Goal: Task Accomplishment & Management: Complete application form

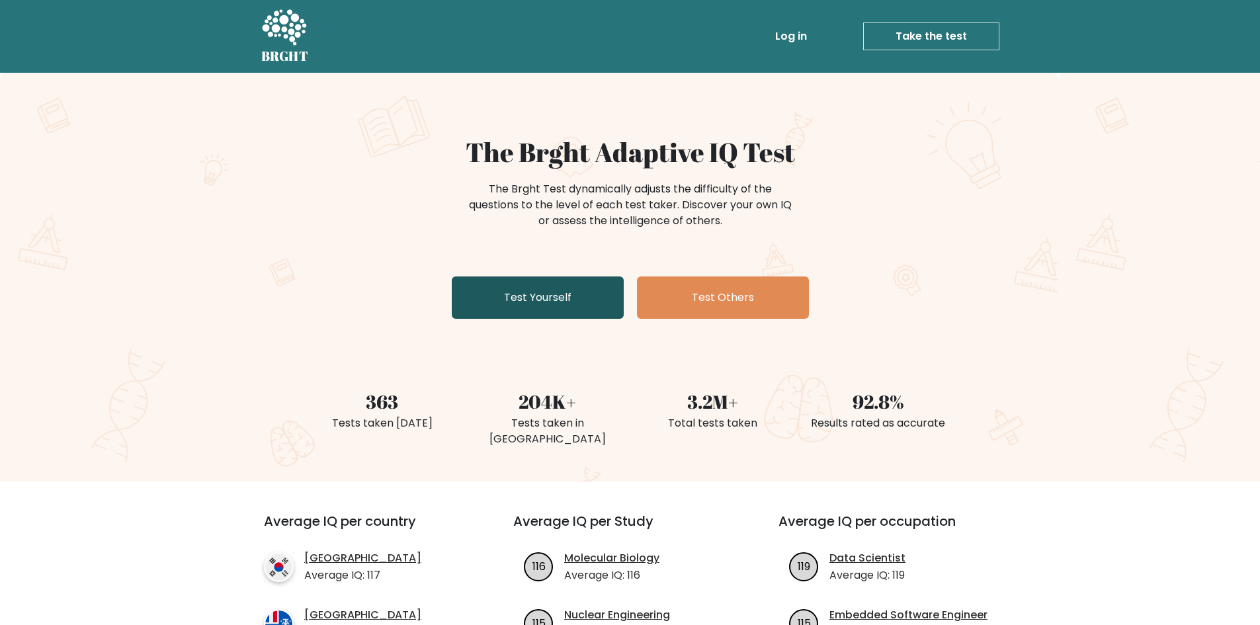
click at [534, 298] on link "Test Yourself" at bounding box center [538, 297] width 172 height 42
click at [879, 35] on link "Take the test" at bounding box center [931, 36] width 136 height 28
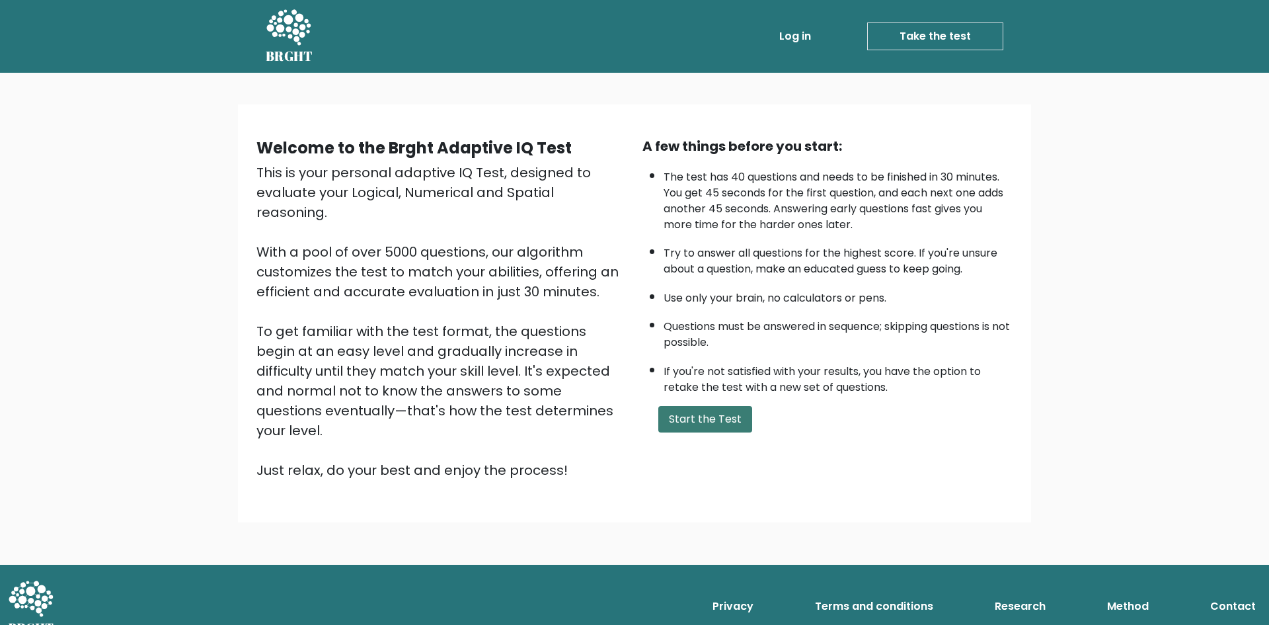
click at [709, 417] on button "Start the Test" at bounding box center [706, 419] width 94 height 26
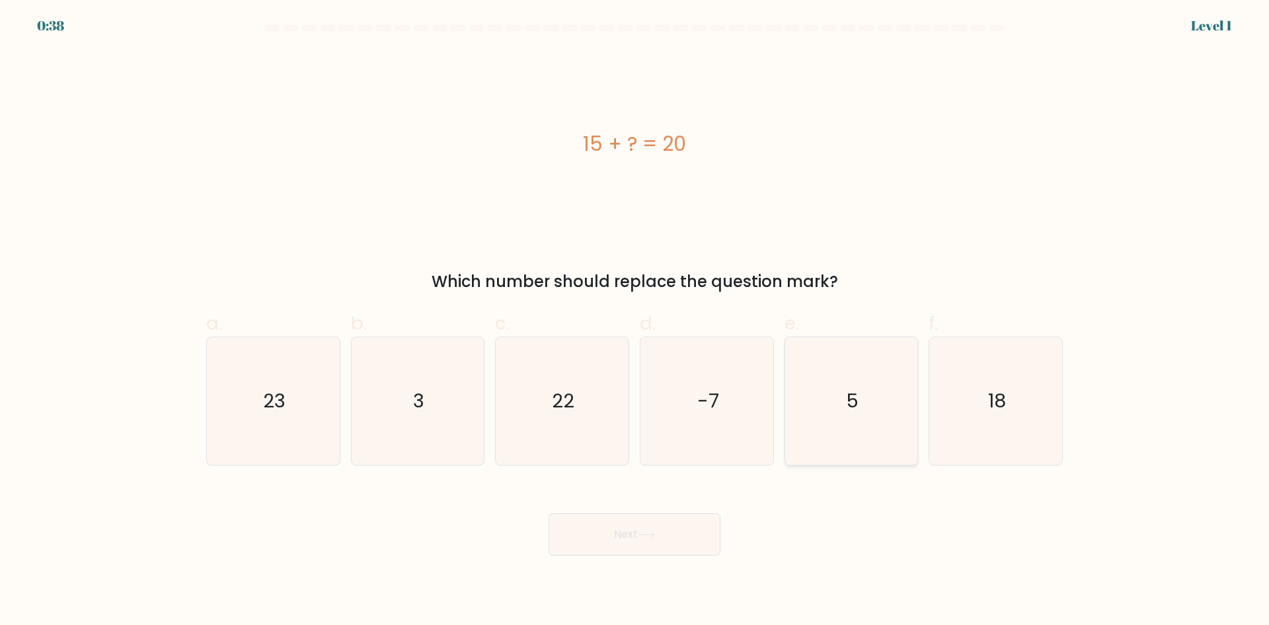
click at [867, 411] on icon "5" at bounding box center [851, 401] width 128 height 128
click at [635, 321] on input "e. 5" at bounding box center [635, 317] width 1 height 9
radio input "true"
click at [612, 535] on button "Next" at bounding box center [635, 534] width 172 height 42
click at [611, 534] on button "Next" at bounding box center [635, 534] width 172 height 42
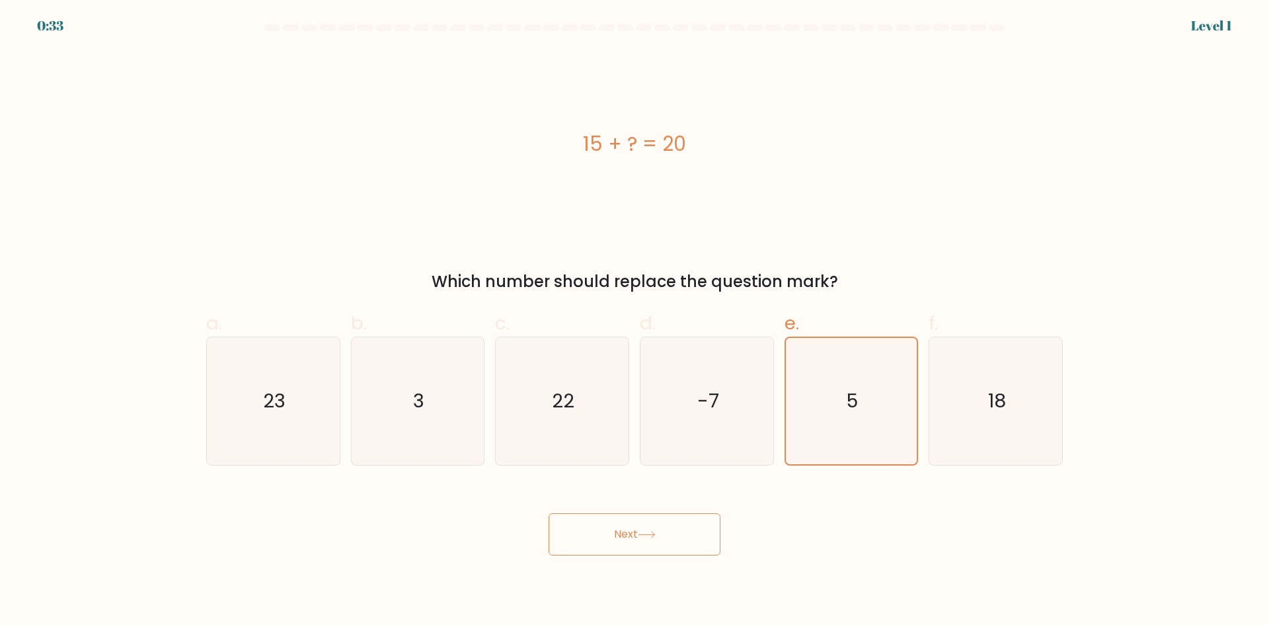
click at [649, 537] on icon at bounding box center [647, 534] width 18 height 7
click at [636, 524] on button "Next" at bounding box center [635, 534] width 172 height 42
click at [838, 424] on icon "5" at bounding box center [851, 401] width 126 height 126
click at [635, 321] on input "e. 5" at bounding box center [635, 317] width 1 height 9
click at [610, 532] on button "Next" at bounding box center [635, 534] width 172 height 42
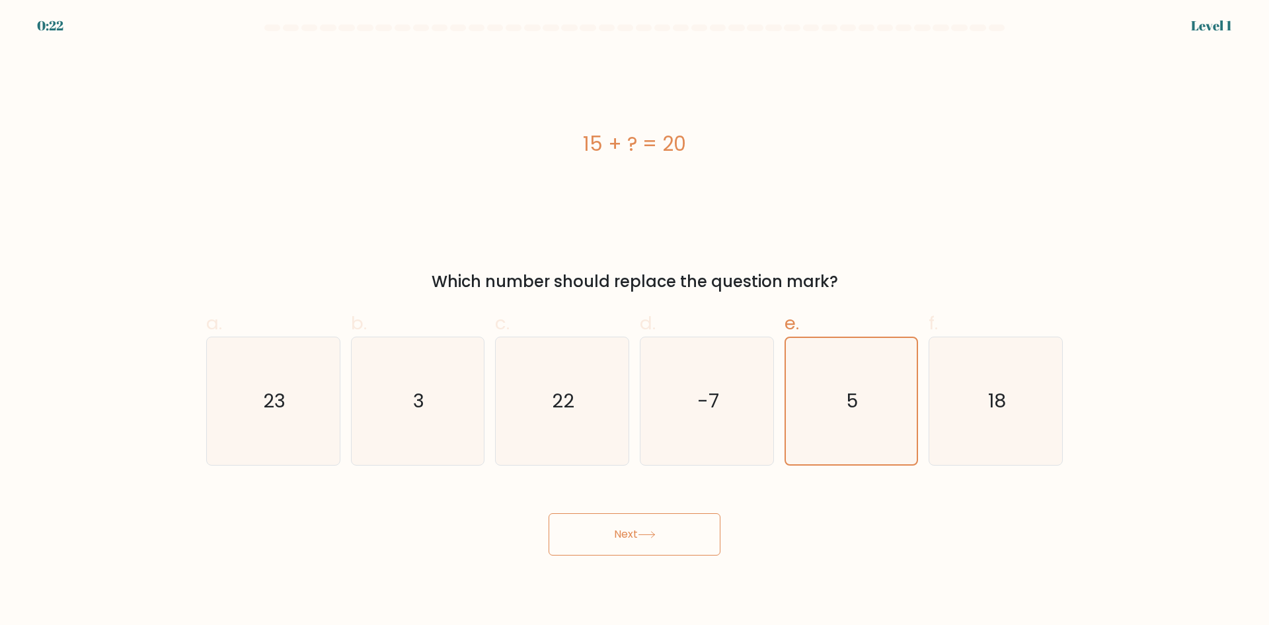
drag, startPoint x: 644, startPoint y: 545, endPoint x: 670, endPoint y: 532, distance: 29.6
click at [660, 536] on button "Next" at bounding box center [635, 534] width 172 height 42
click at [635, 536] on button "Next" at bounding box center [635, 534] width 172 height 42
click at [701, 534] on button "Next" at bounding box center [635, 534] width 172 height 42
click at [845, 411] on icon "5" at bounding box center [851, 401] width 126 height 126
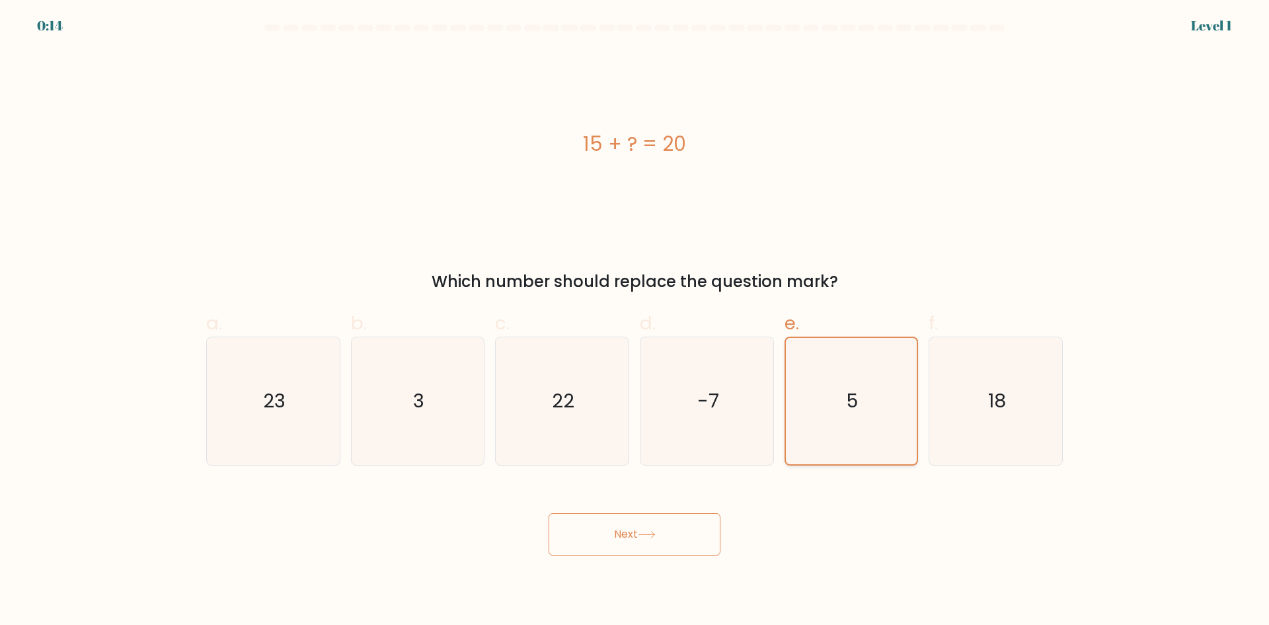
click at [635, 321] on input "e. 5" at bounding box center [635, 317] width 1 height 9
click at [845, 411] on icon "5" at bounding box center [851, 401] width 126 height 126
click at [635, 321] on input "e. 5" at bounding box center [635, 317] width 1 height 9
click at [842, 444] on icon "5" at bounding box center [851, 401] width 126 height 126
click at [635, 321] on input "e. 5" at bounding box center [635, 317] width 1 height 9
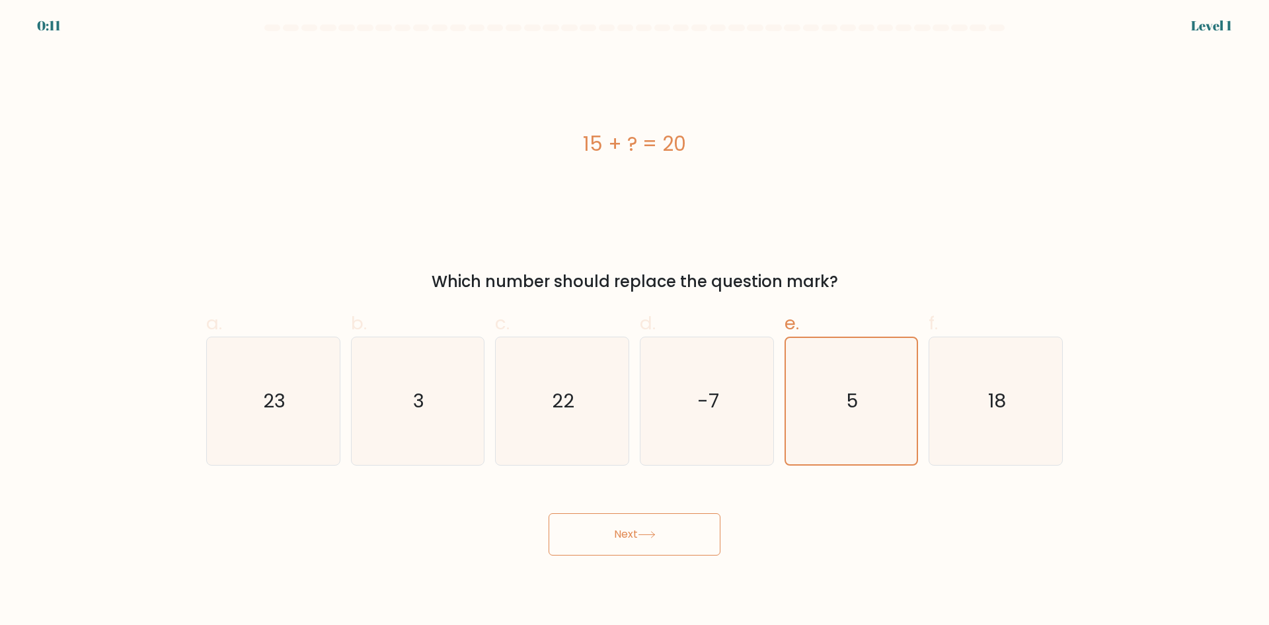
click at [682, 537] on button "Next" at bounding box center [635, 534] width 172 height 42
click at [667, 545] on button "Next" at bounding box center [635, 534] width 172 height 42
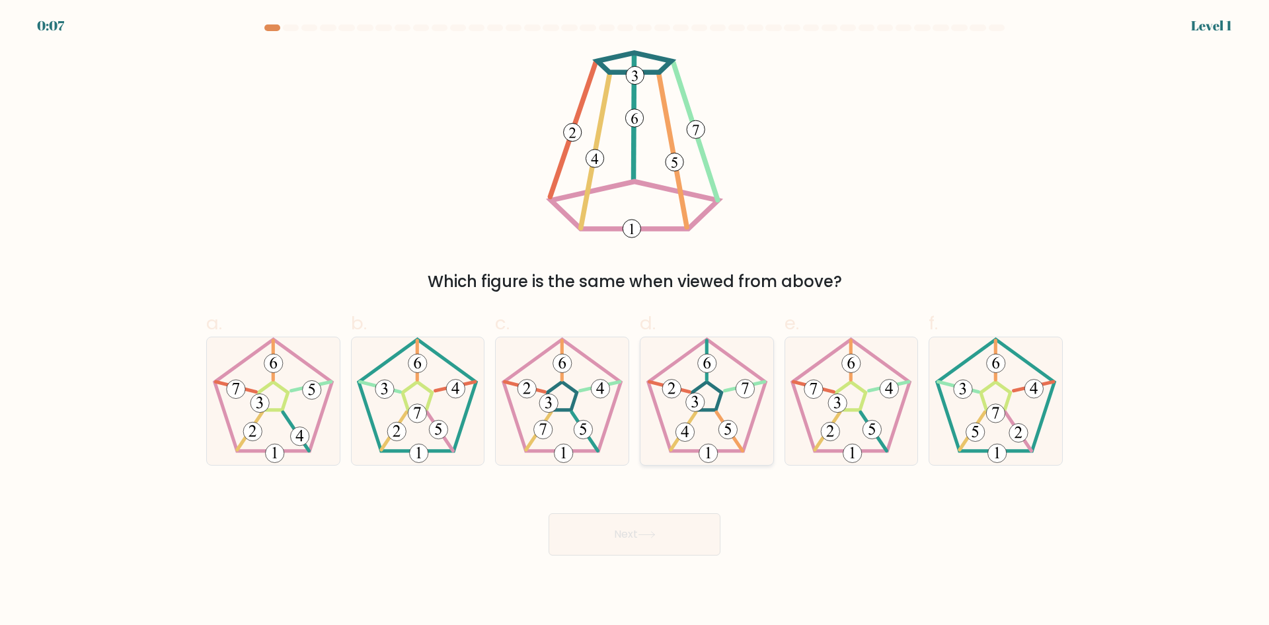
click at [702, 404] on 779 at bounding box center [695, 402] width 19 height 19
click at [635, 321] on input "d." at bounding box center [635, 317] width 1 height 9
radio input "true"
click at [620, 534] on button "Next" at bounding box center [635, 534] width 172 height 42
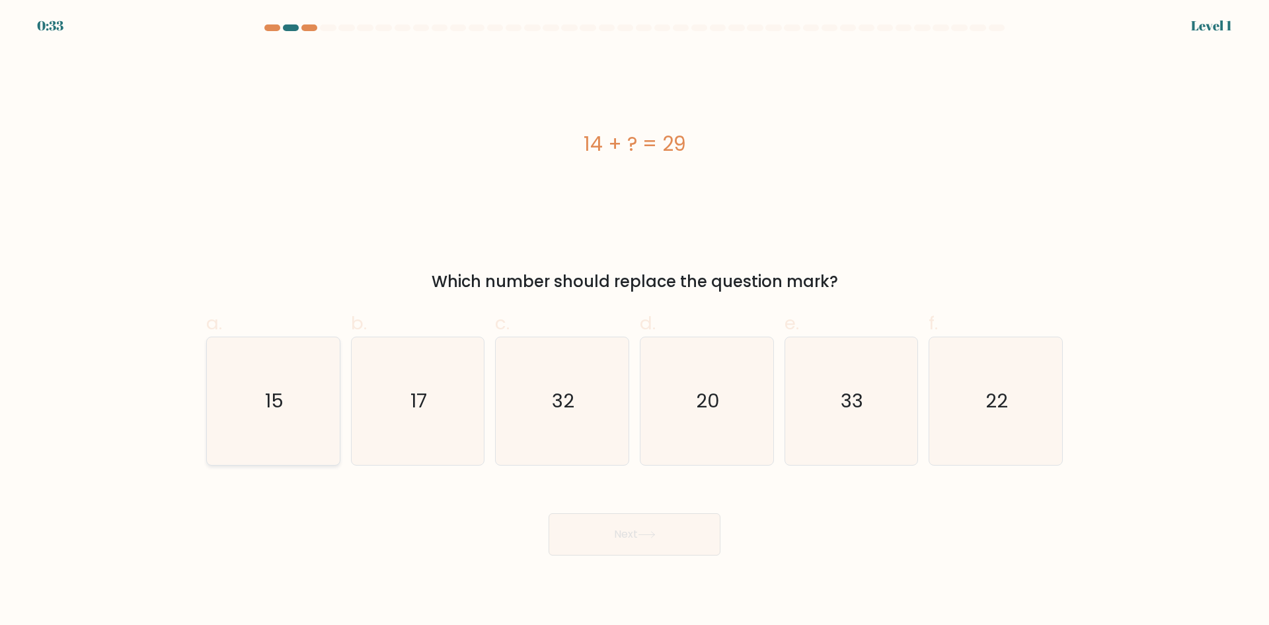
click at [281, 411] on text "15" at bounding box center [274, 400] width 19 height 26
click at [635, 321] on input "a. 15" at bounding box center [635, 317] width 1 height 9
radio input "true"
click at [637, 539] on button "Next" at bounding box center [635, 534] width 172 height 42
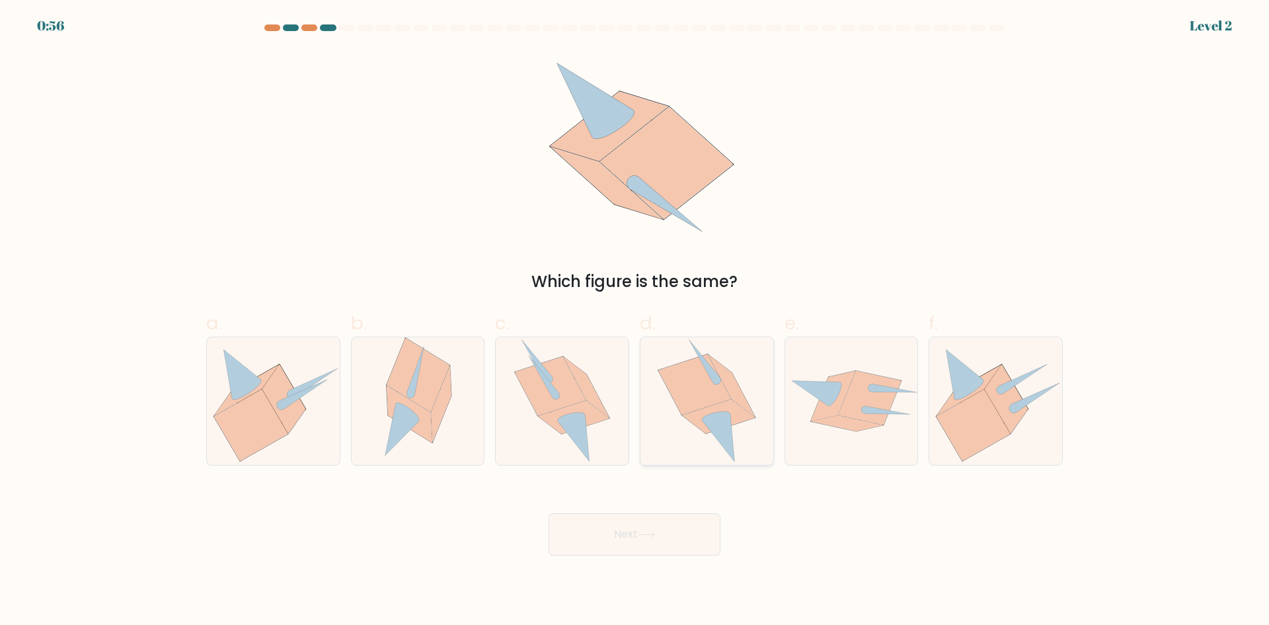
click at [695, 401] on icon at bounding box center [695, 384] width 73 height 60
click at [635, 321] on input "d." at bounding box center [635, 317] width 1 height 9
radio input "true"
click at [669, 537] on button "Next" at bounding box center [635, 534] width 172 height 42
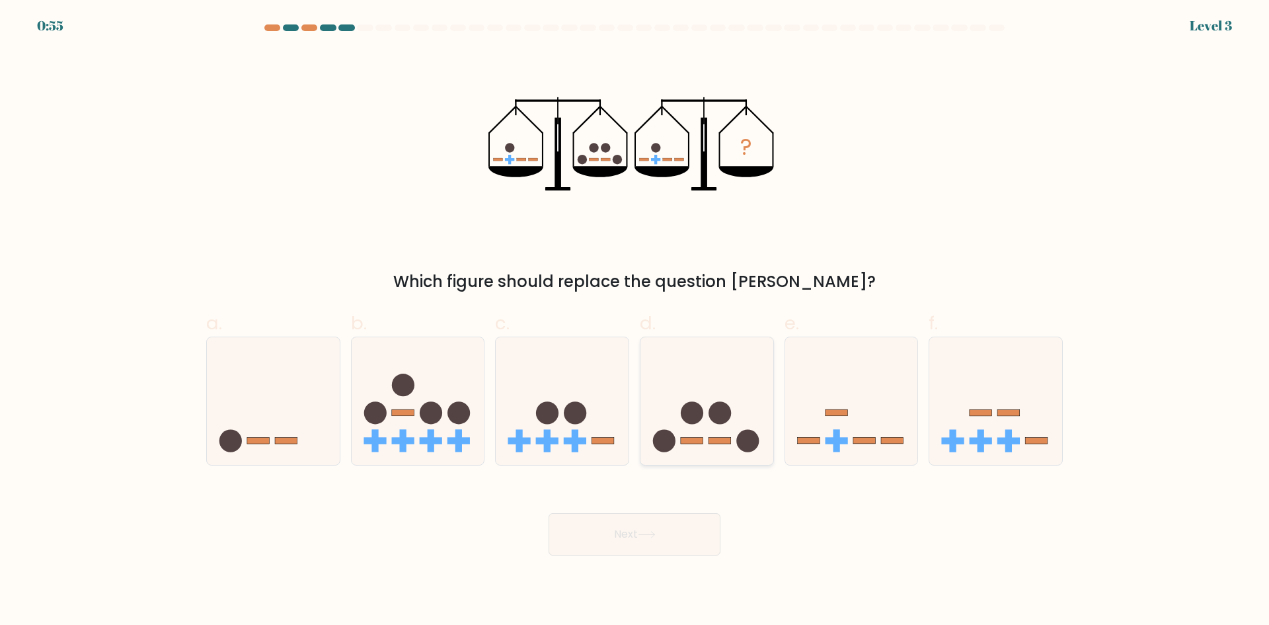
click at [715, 439] on rect at bounding box center [720, 441] width 22 height 7
click at [635, 321] on input "d." at bounding box center [635, 317] width 1 height 9
radio input "true"
click at [667, 537] on button "Next" at bounding box center [635, 534] width 172 height 42
click at [643, 532] on icon at bounding box center [647, 534] width 18 height 7
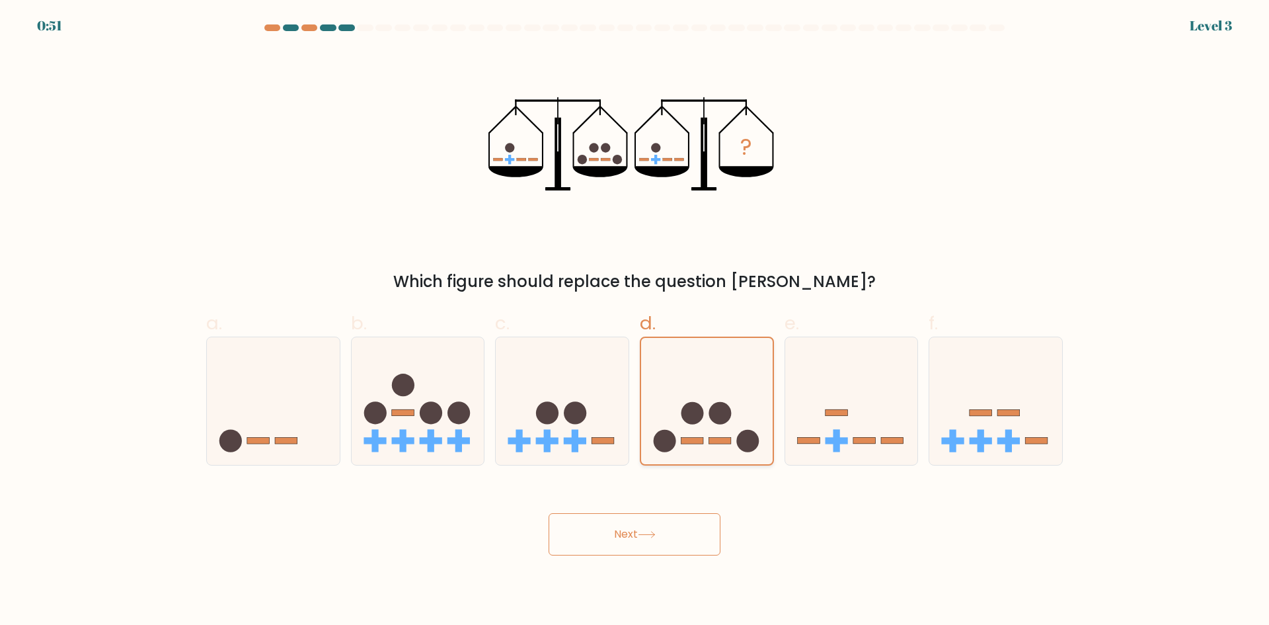
click at [717, 419] on circle at bounding box center [720, 413] width 22 height 22
click at [635, 321] on input "d." at bounding box center [635, 317] width 1 height 9
click at [660, 527] on button "Next" at bounding box center [635, 534] width 172 height 42
click at [698, 380] on icon at bounding box center [707, 400] width 132 height 109
click at [635, 321] on input "d." at bounding box center [635, 317] width 1 height 9
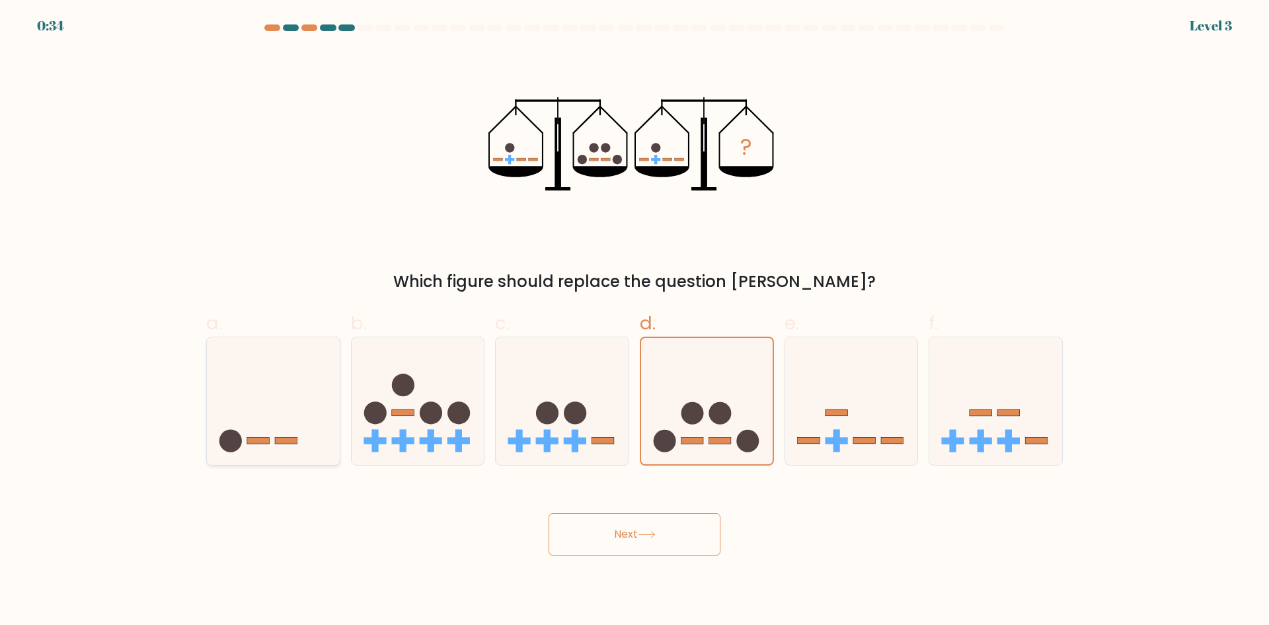
click at [285, 399] on icon at bounding box center [273, 401] width 133 height 110
click at [635, 321] on input "a." at bounding box center [635, 317] width 1 height 9
radio input "true"
click at [730, 417] on circle at bounding box center [720, 413] width 22 height 22
click at [635, 321] on input "d." at bounding box center [635, 317] width 1 height 9
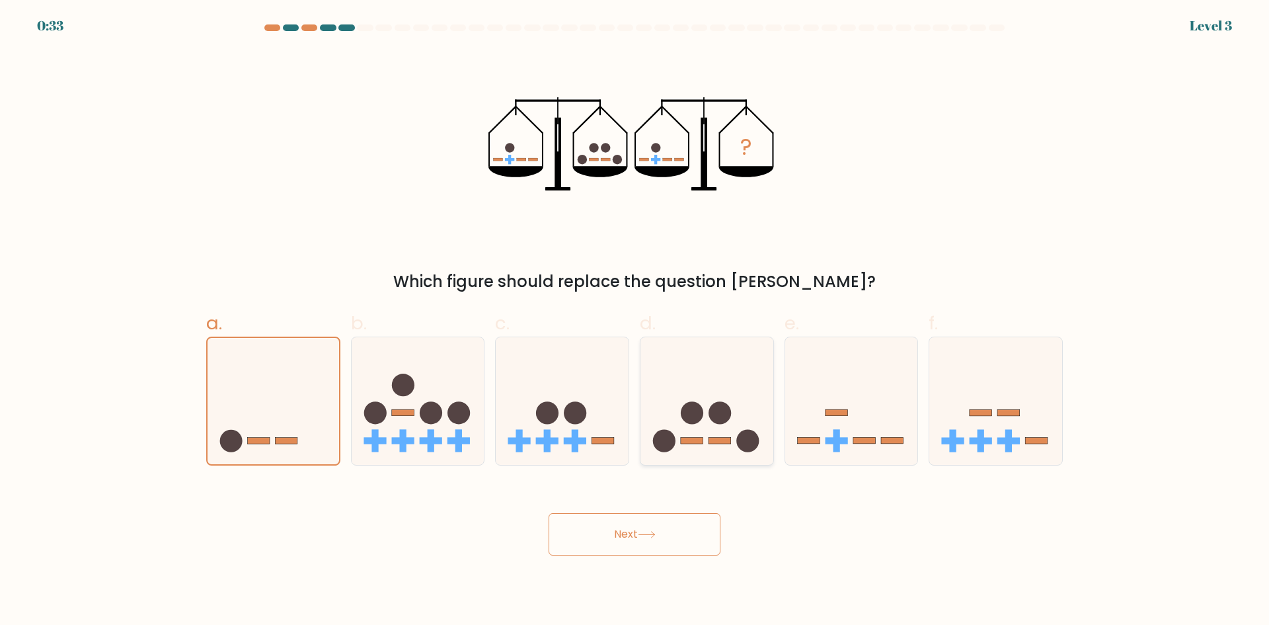
radio input "true"
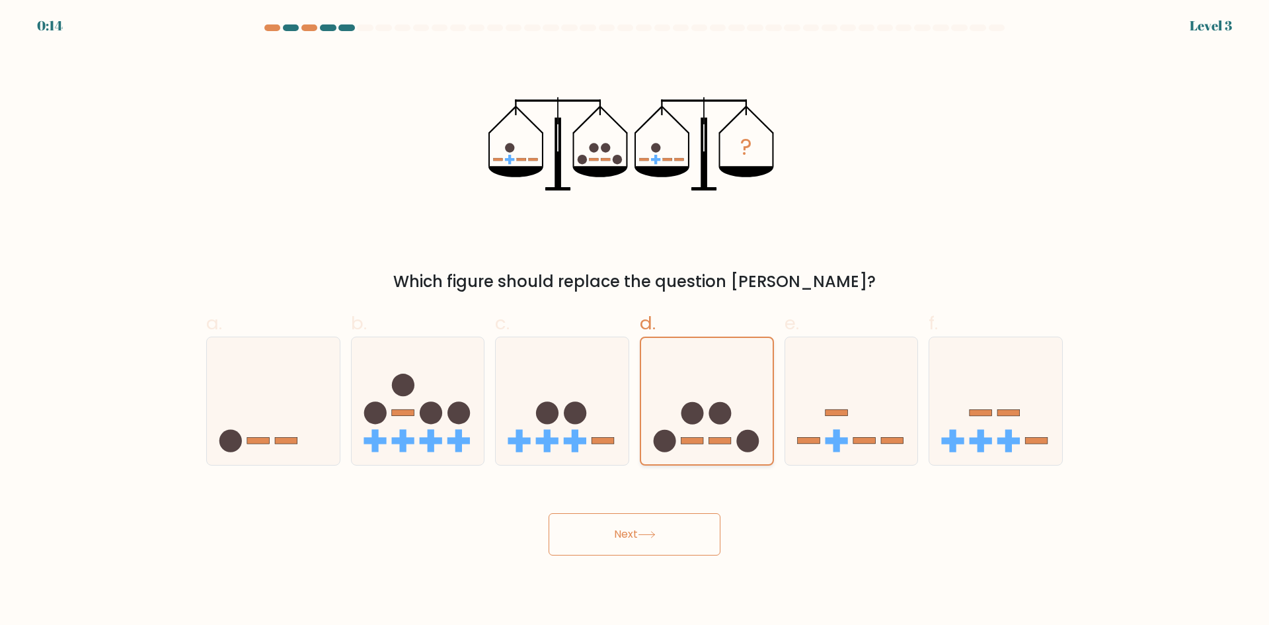
click at [751, 405] on icon at bounding box center [707, 400] width 132 height 109
click at [635, 321] on input "d." at bounding box center [635, 317] width 1 height 9
click at [727, 405] on circle at bounding box center [720, 413] width 22 height 22
click at [635, 321] on input "d." at bounding box center [635, 317] width 1 height 9
click at [717, 381] on icon at bounding box center [707, 400] width 132 height 109
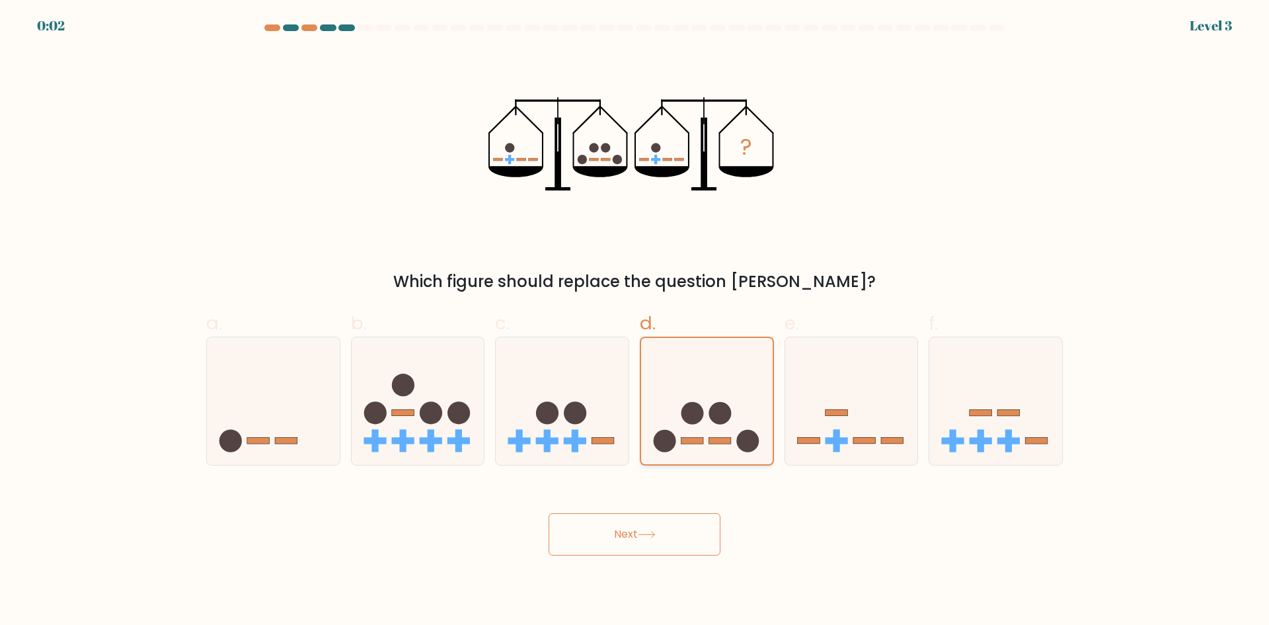
click at [635, 321] on input "d." at bounding box center [635, 317] width 1 height 9
click at [674, 528] on button "Next" at bounding box center [635, 534] width 172 height 42
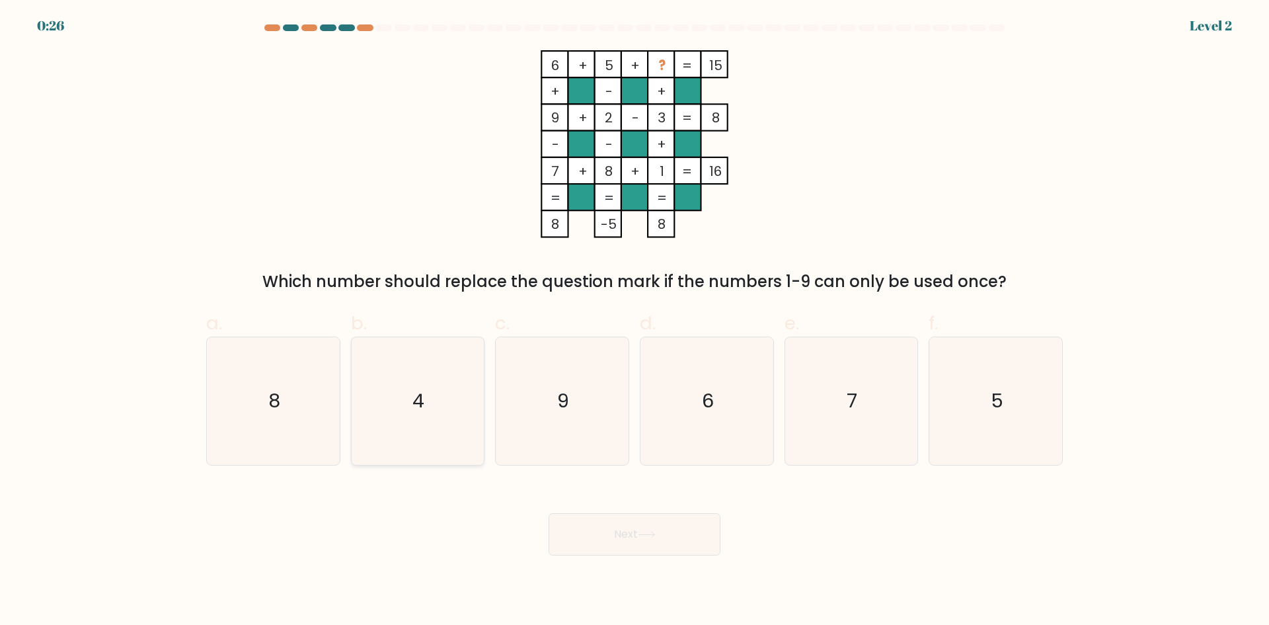
click at [432, 403] on icon "4" at bounding box center [418, 401] width 128 height 128
click at [635, 321] on input "b. 4" at bounding box center [635, 317] width 1 height 9
radio input "true"
click at [631, 526] on button "Next" at bounding box center [635, 534] width 172 height 42
click at [416, 395] on text "4" at bounding box center [419, 400] width 12 height 26
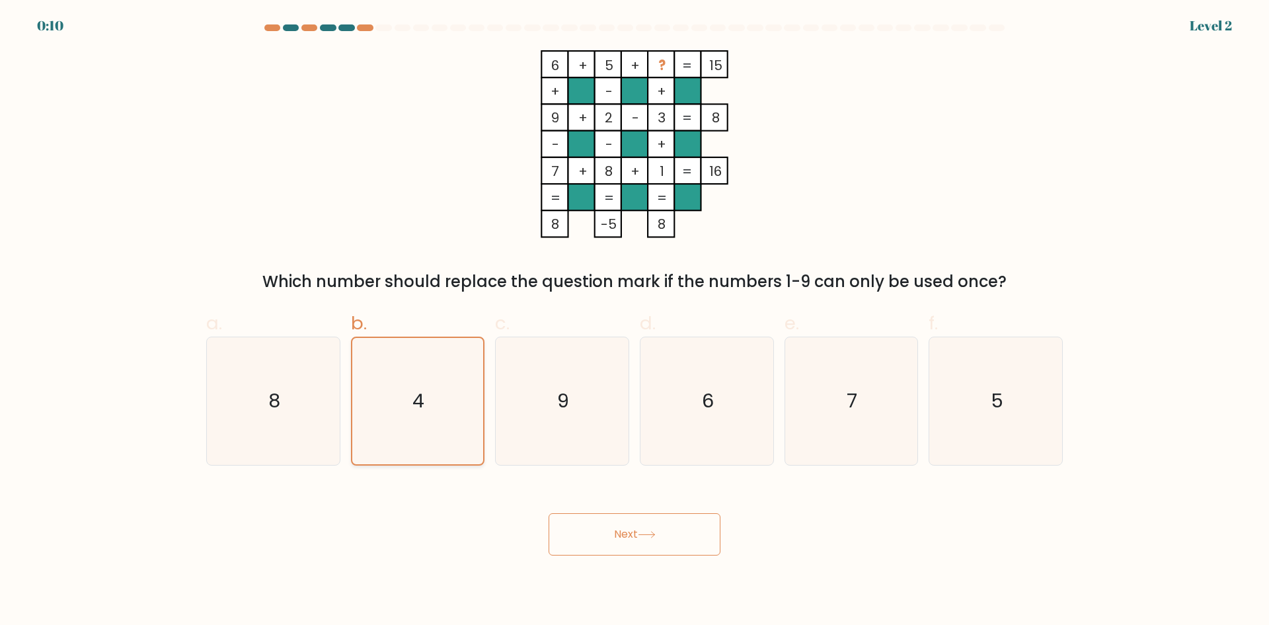
click at [635, 321] on input "b. 4" at bounding box center [635, 317] width 1 height 9
click at [631, 534] on button "Next" at bounding box center [635, 534] width 172 height 42
click at [439, 388] on icon "4" at bounding box center [417, 401] width 126 height 126
click at [635, 321] on input "b. 4" at bounding box center [635, 317] width 1 height 9
click at [392, 395] on icon "4" at bounding box center [417, 401] width 126 height 126
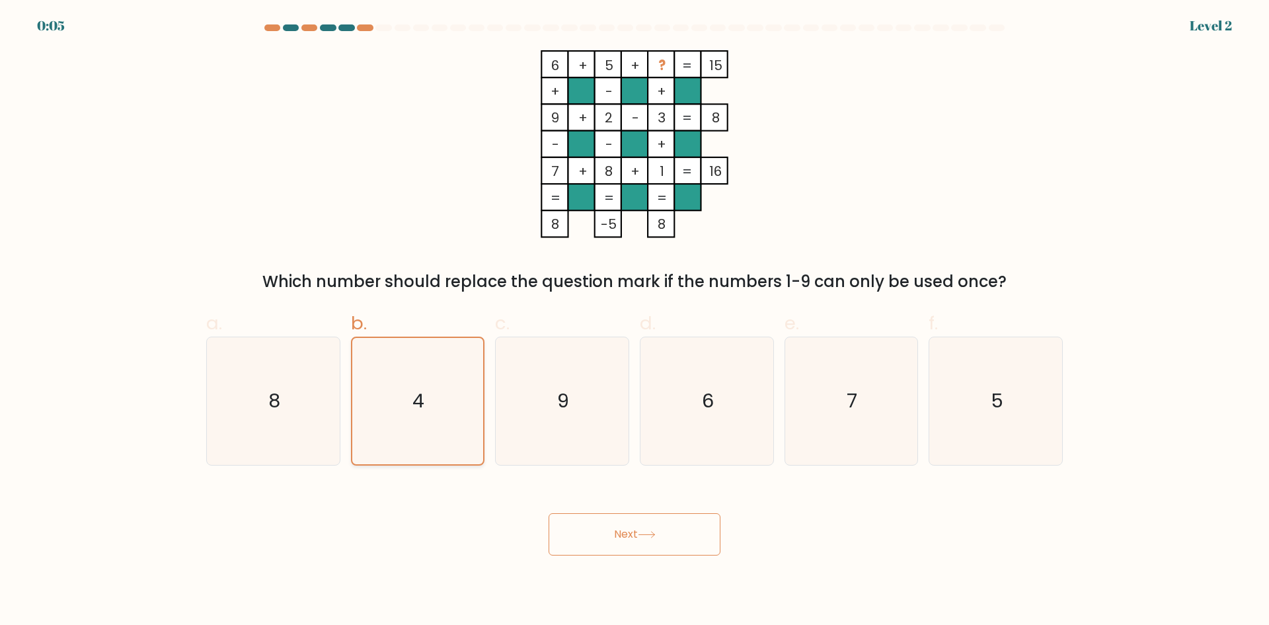
click at [635, 321] on input "b. 4" at bounding box center [635, 317] width 1 height 9
click at [392, 395] on icon "4" at bounding box center [417, 401] width 126 height 126
click at [635, 321] on input "b. 4" at bounding box center [635, 317] width 1 height 9
click at [392, 395] on icon "4" at bounding box center [417, 401] width 126 height 126
click at [635, 321] on input "b. 4" at bounding box center [635, 317] width 1 height 9
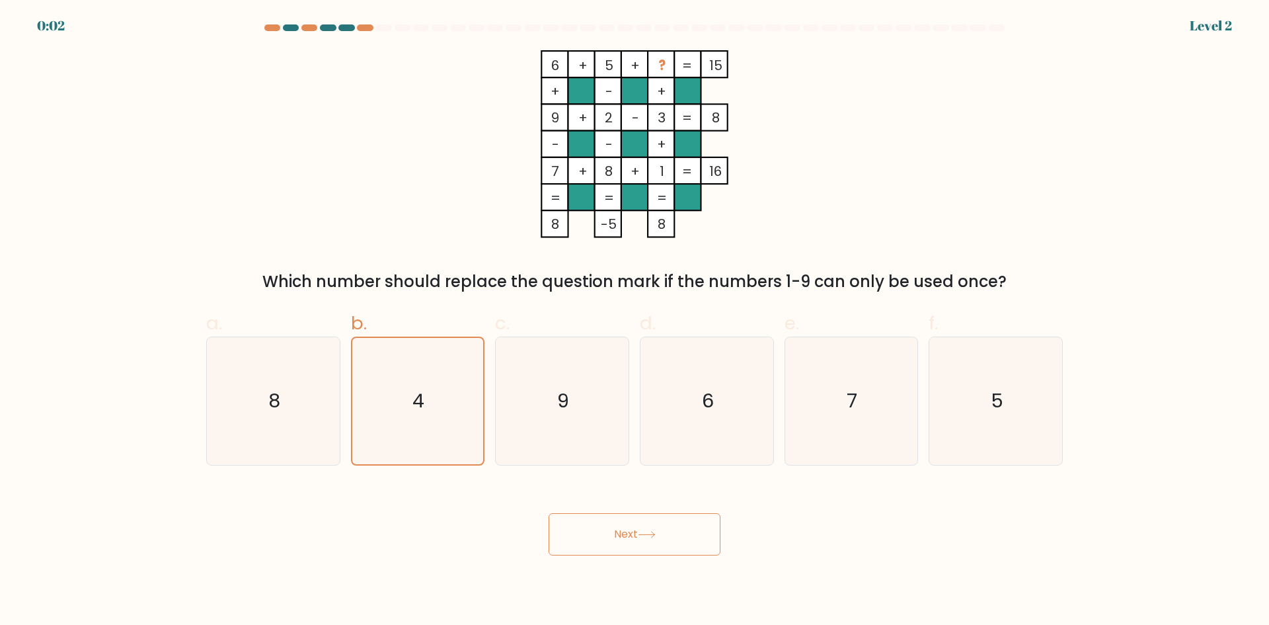
click at [670, 530] on button "Next" at bounding box center [635, 534] width 172 height 42
click at [413, 428] on icon "4" at bounding box center [417, 401] width 126 height 126
click at [635, 321] on input "b. 4" at bounding box center [635, 317] width 1 height 9
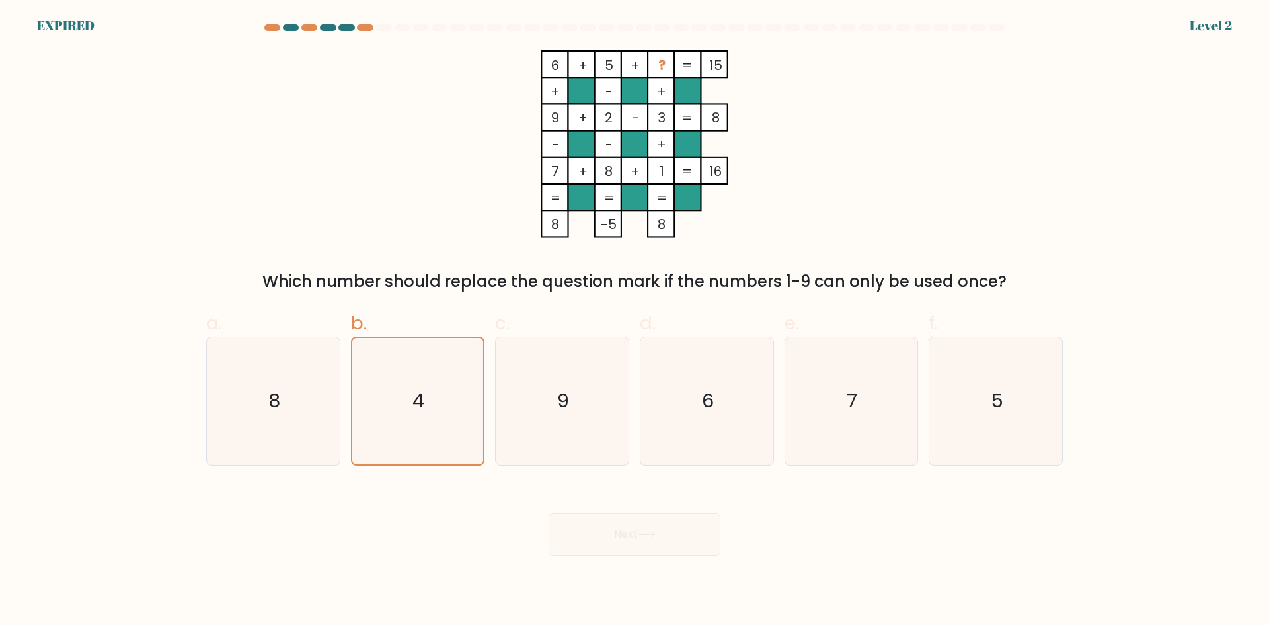
click at [491, 553] on div "Next" at bounding box center [634, 518] width 873 height 74
click at [564, 368] on icon "9" at bounding box center [563, 401] width 128 height 128
click at [635, 321] on input "c. 9" at bounding box center [635, 317] width 1 height 9
radio input "true"
click at [475, 386] on icon "4" at bounding box center [418, 401] width 128 height 128
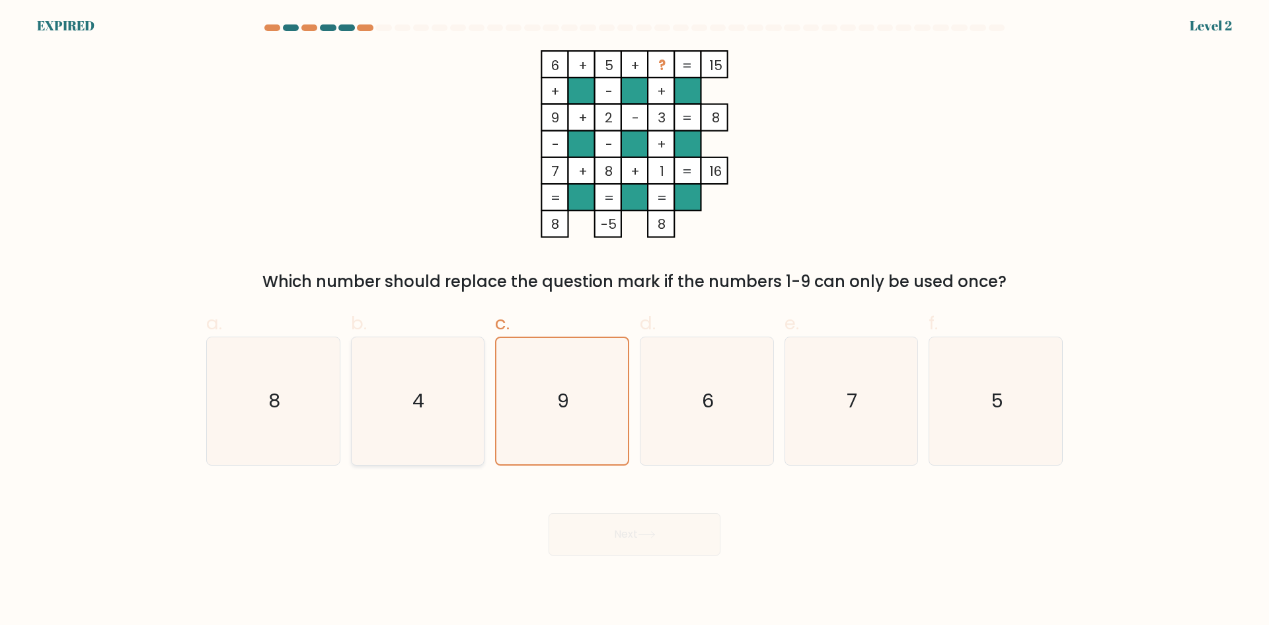
click at [635, 321] on input "b. 4" at bounding box center [635, 317] width 1 height 9
radio input "true"
click at [379, 168] on div "6 + 5 + ? 15 + - + 9 + 2 - 3 8 - - + 7 + 8 + 1 = 16 = = = = 8 -5 8 = Which numb…" at bounding box center [634, 171] width 873 height 243
click at [410, 390] on icon "4" at bounding box center [417, 401] width 126 height 126
click at [635, 321] on input "b. 4" at bounding box center [635, 317] width 1 height 9
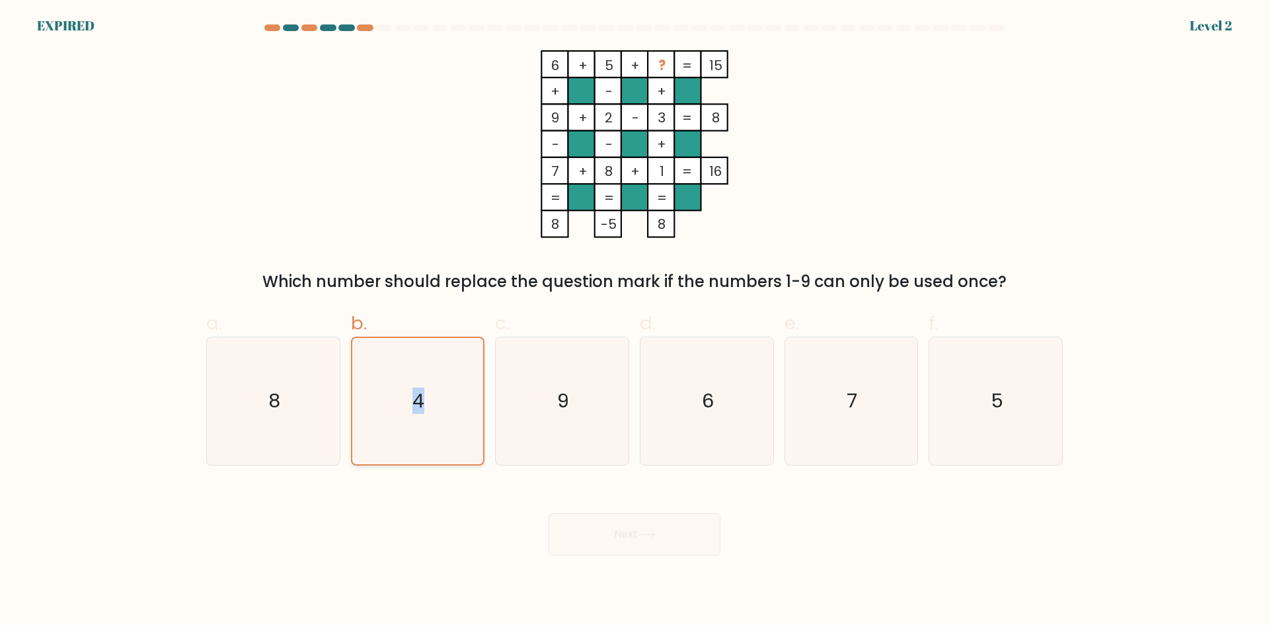
click at [410, 390] on icon "4" at bounding box center [417, 401] width 126 height 126
click at [635, 321] on input "b. 4" at bounding box center [635, 317] width 1 height 9
click at [410, 390] on icon "4" at bounding box center [417, 401] width 126 height 126
click at [635, 321] on input "b. 4" at bounding box center [635, 317] width 1 height 9
click at [410, 390] on icon "4" at bounding box center [417, 401] width 126 height 126
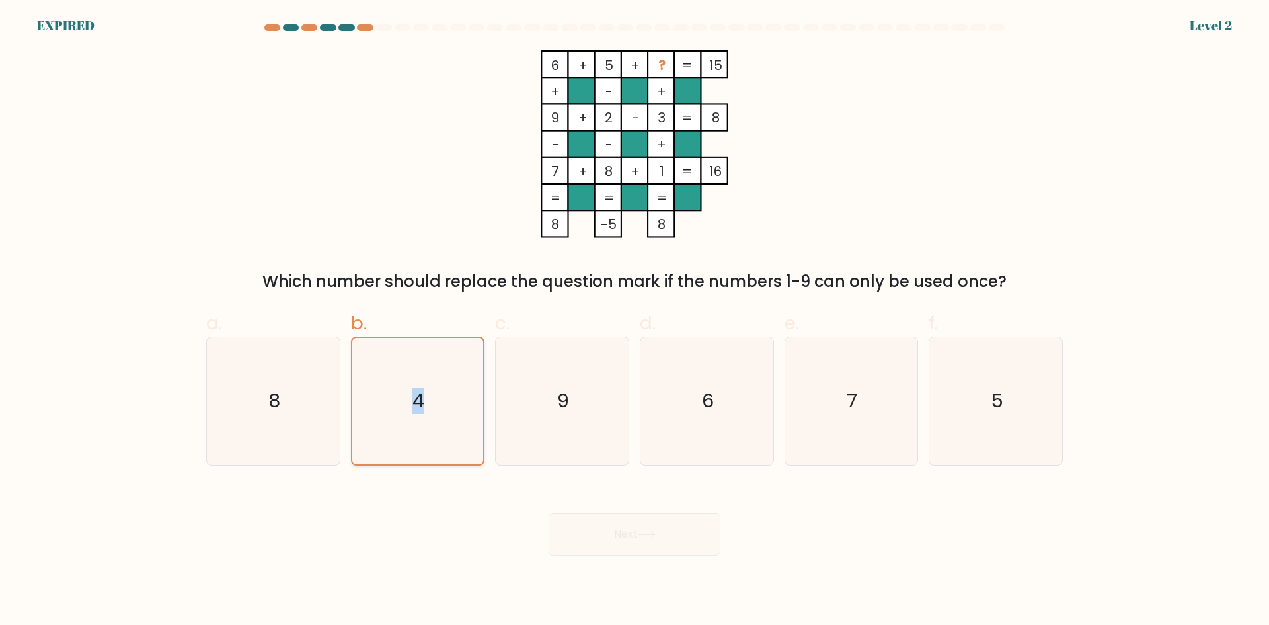
click at [635, 321] on input "b. 4" at bounding box center [635, 317] width 1 height 9
click at [410, 390] on icon "4" at bounding box center [417, 401] width 126 height 126
click at [635, 321] on input "b. 4" at bounding box center [635, 317] width 1 height 9
click at [410, 390] on icon "4" at bounding box center [417, 401] width 126 height 126
click at [635, 321] on input "b. 4" at bounding box center [635, 317] width 1 height 9
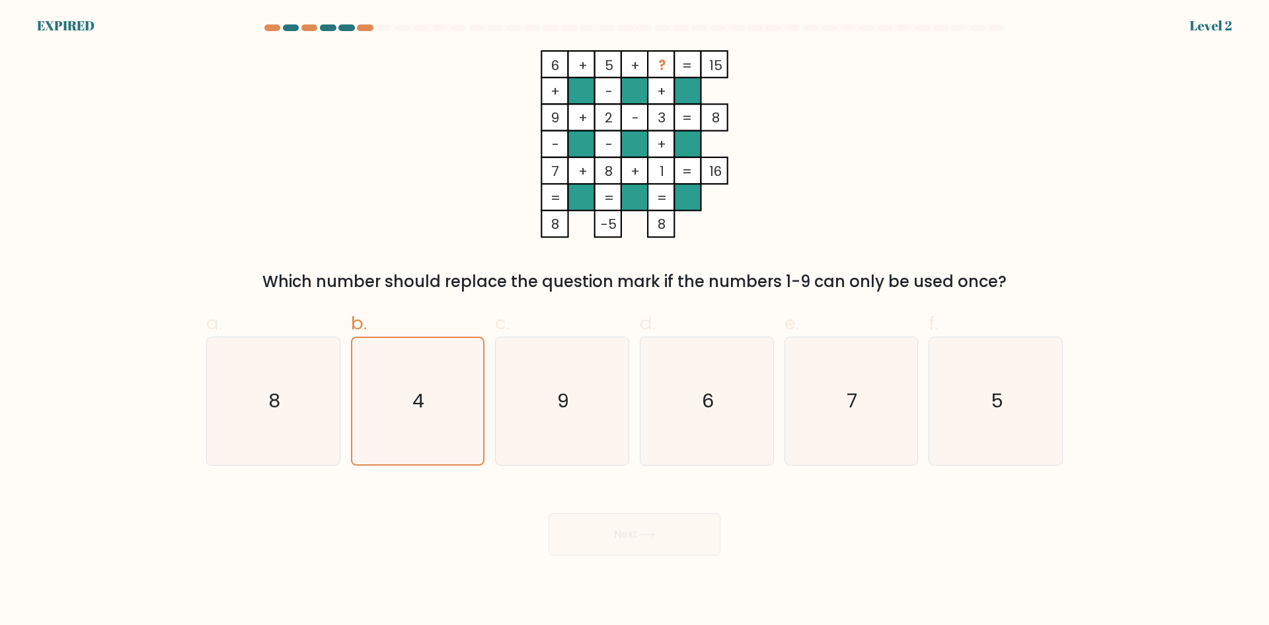
click at [413, 268] on div "6 + 5 + ? 15 + - + 9 + 2 - 3 8 - - + 7 + 8 + 1 = 16 = = = = 8 -5 8 = Which numb…" at bounding box center [634, 171] width 873 height 243
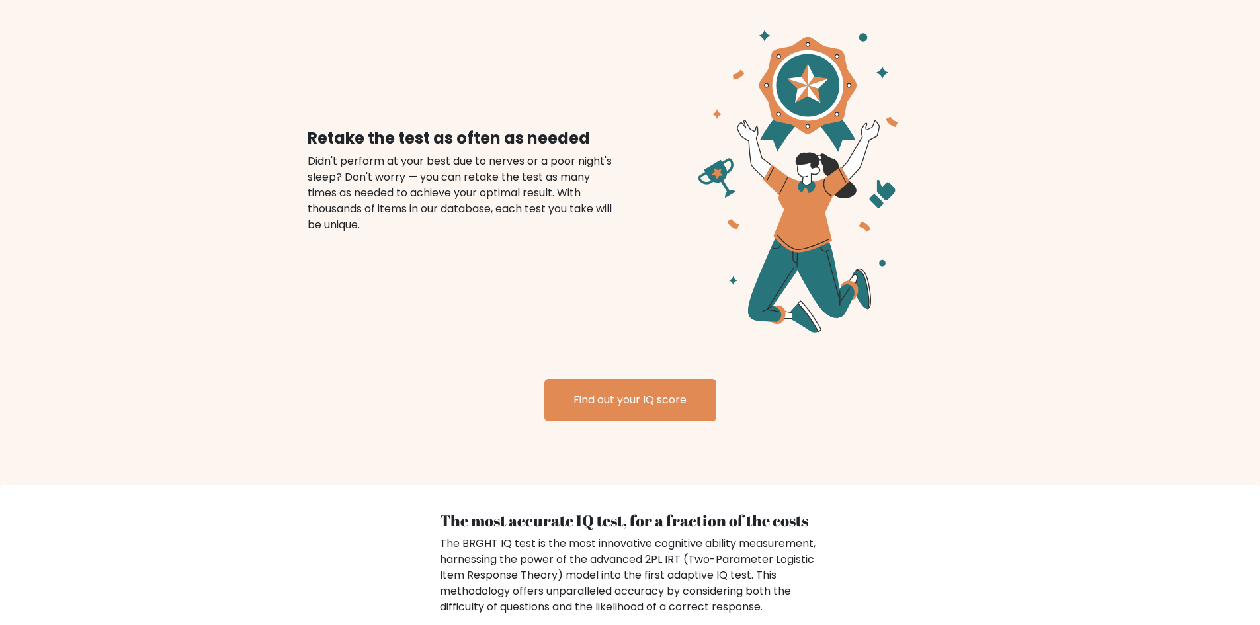
scroll to position [1521, 0]
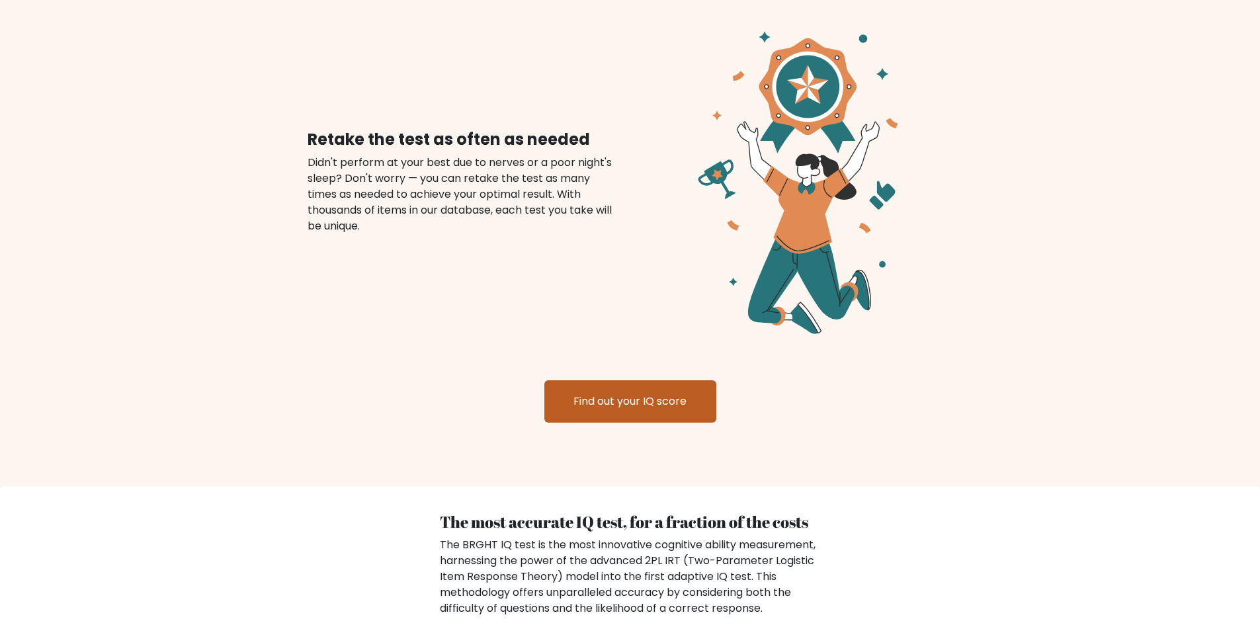
click at [652, 385] on link "Find out your IQ score" at bounding box center [630, 401] width 172 height 42
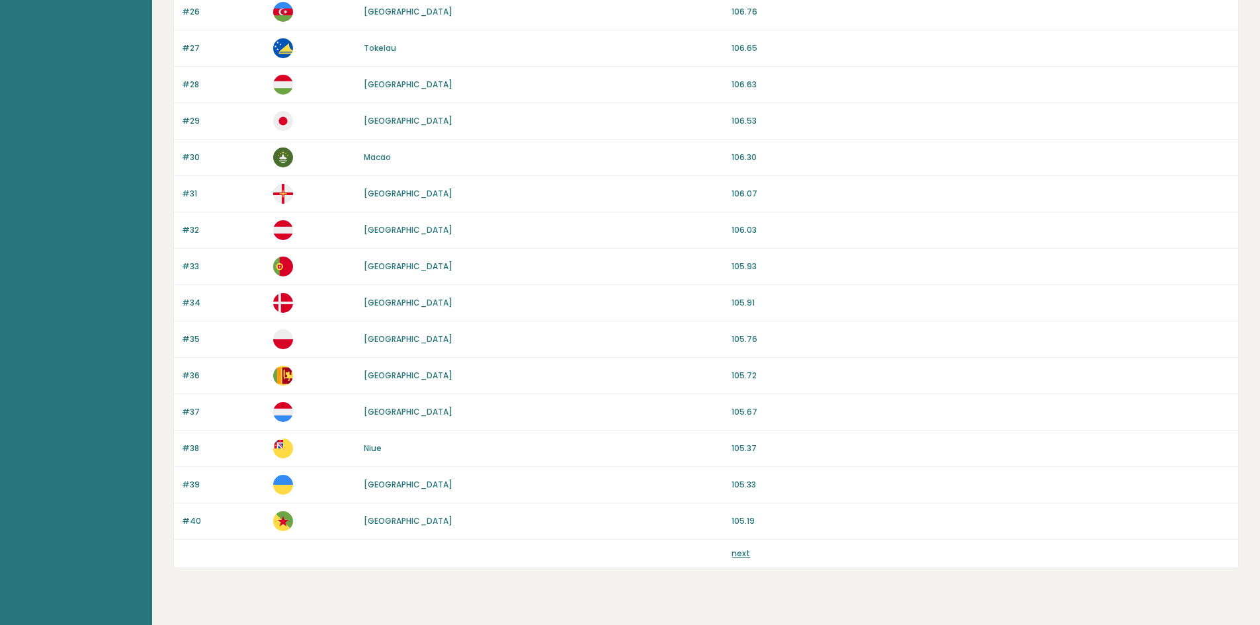
scroll to position [1092, 0]
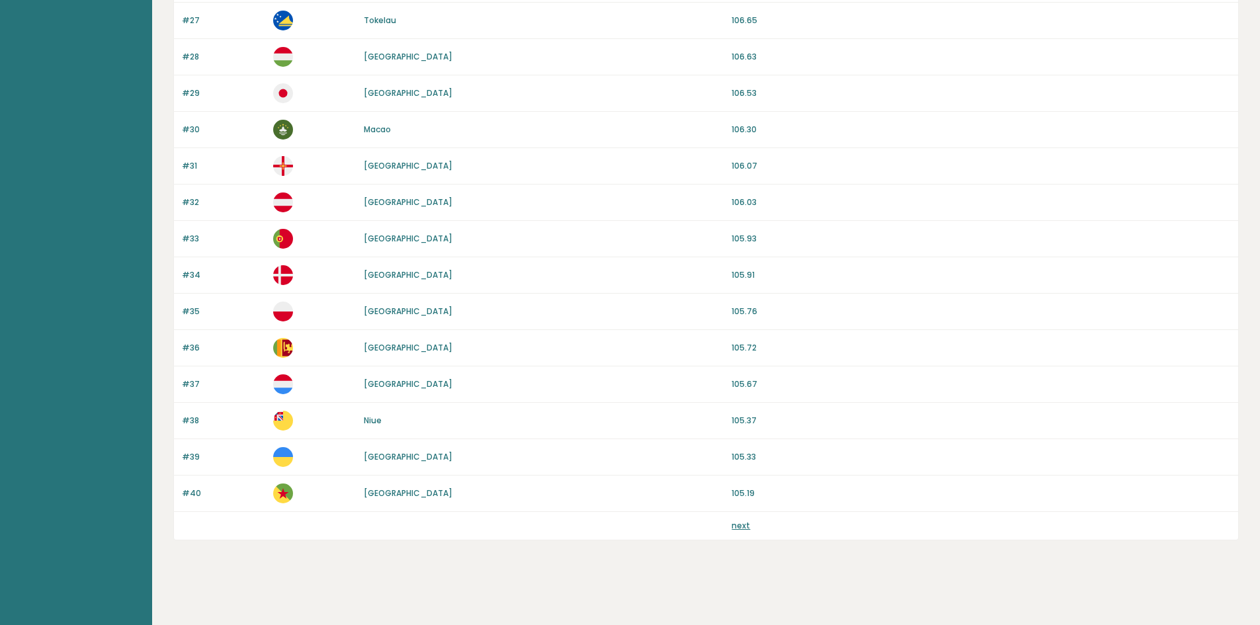
click at [740, 526] on link "next" at bounding box center [740, 525] width 19 height 11
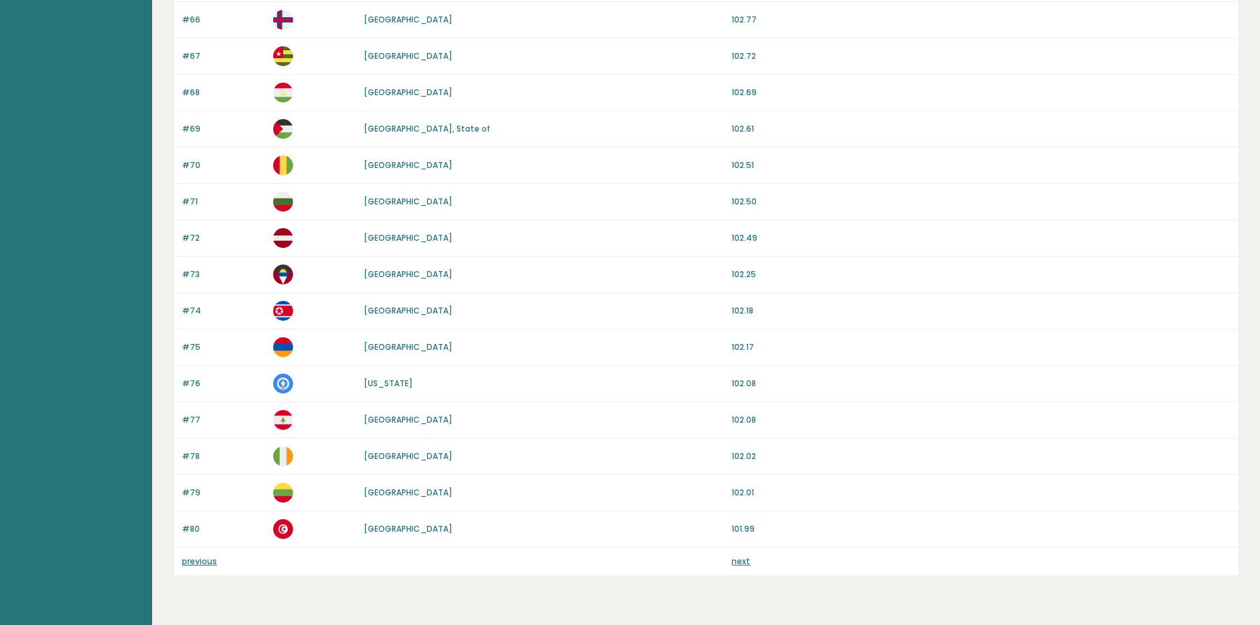
scroll to position [1092, 0]
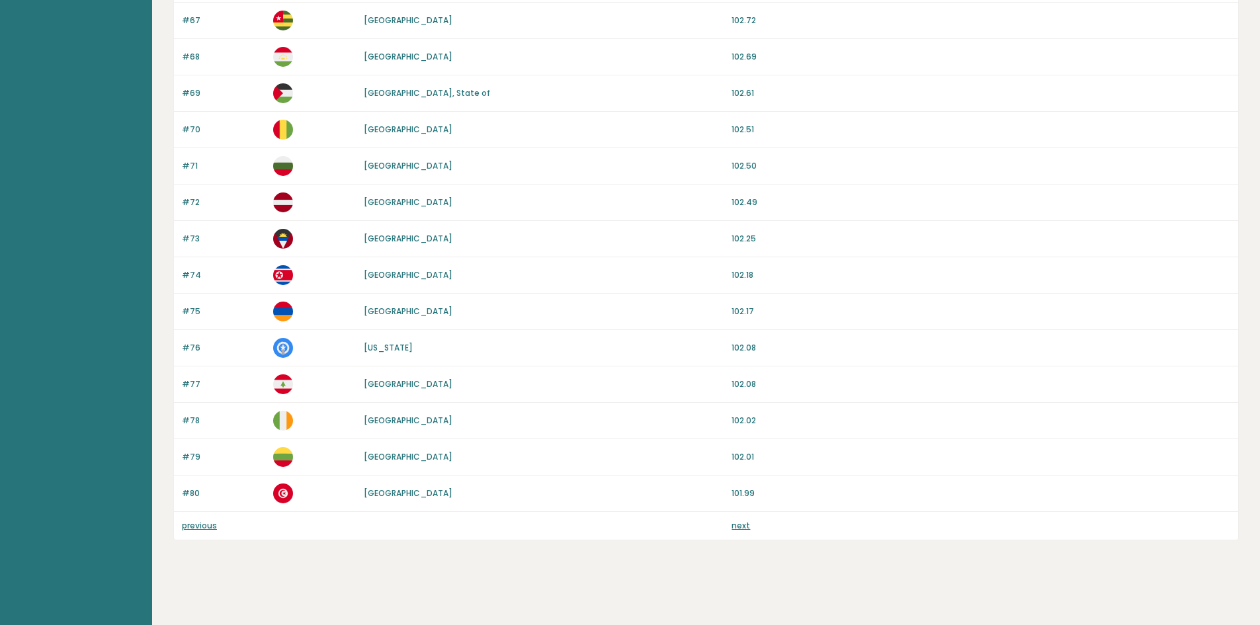
click at [735, 528] on link "next" at bounding box center [740, 525] width 19 height 11
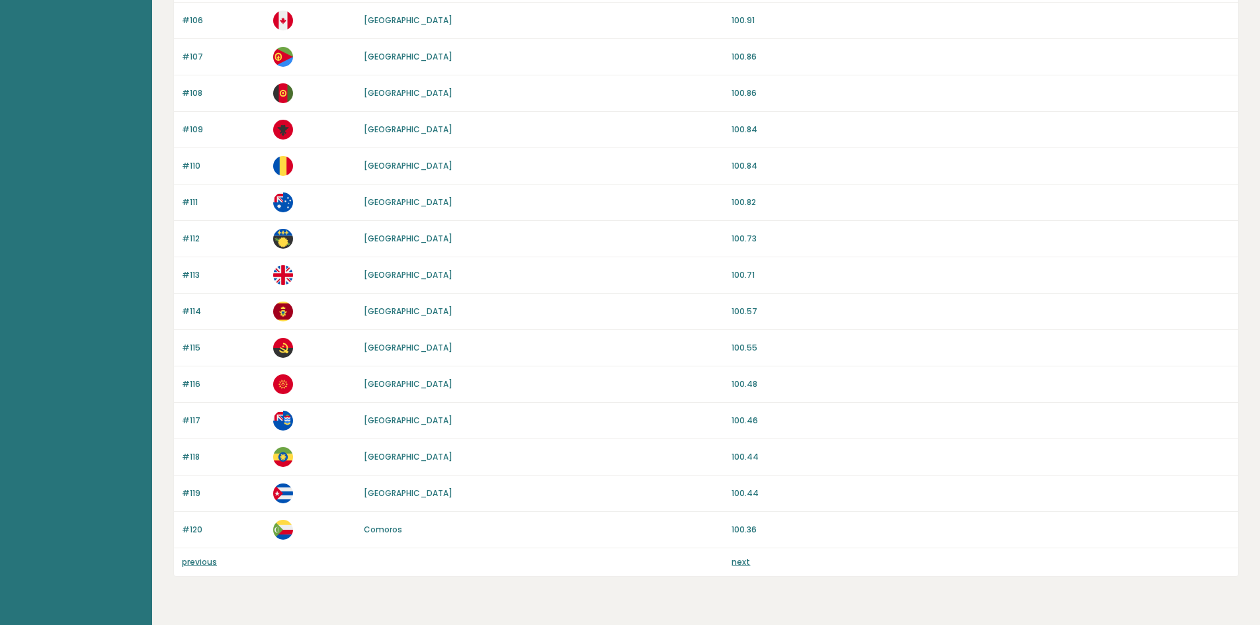
scroll to position [1058, 0]
click at [739, 562] on link "next" at bounding box center [740, 559] width 19 height 11
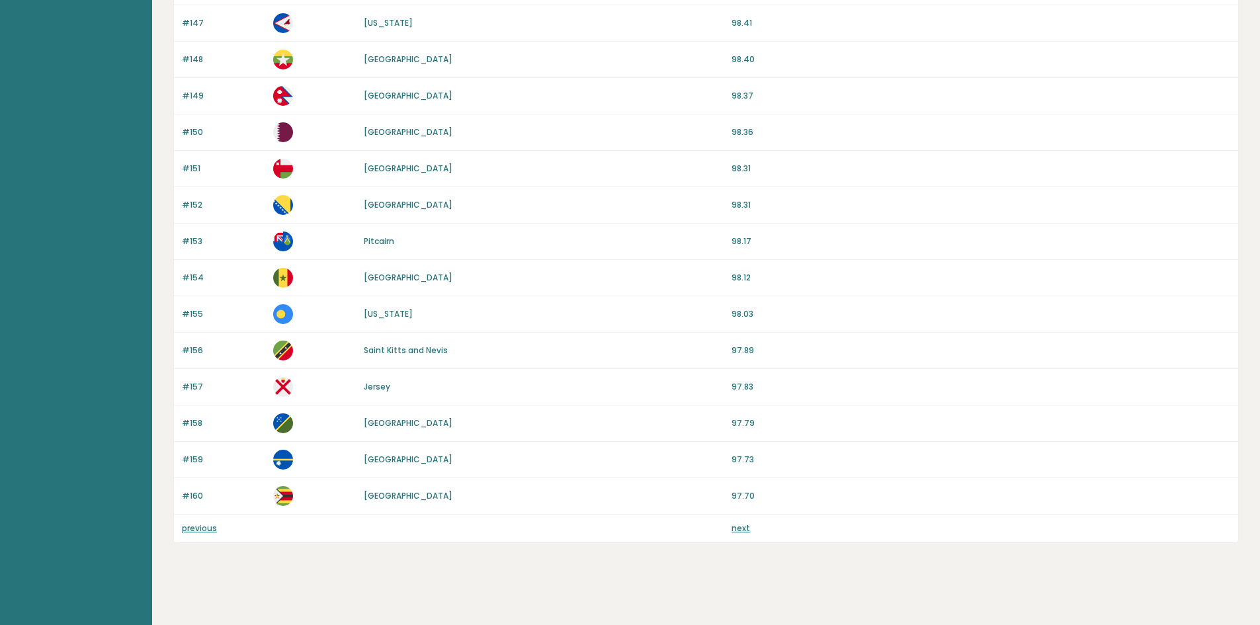
scroll to position [1092, 0]
click at [743, 525] on link "next" at bounding box center [740, 525] width 19 height 11
click at [741, 526] on link "next" at bounding box center [740, 525] width 19 height 11
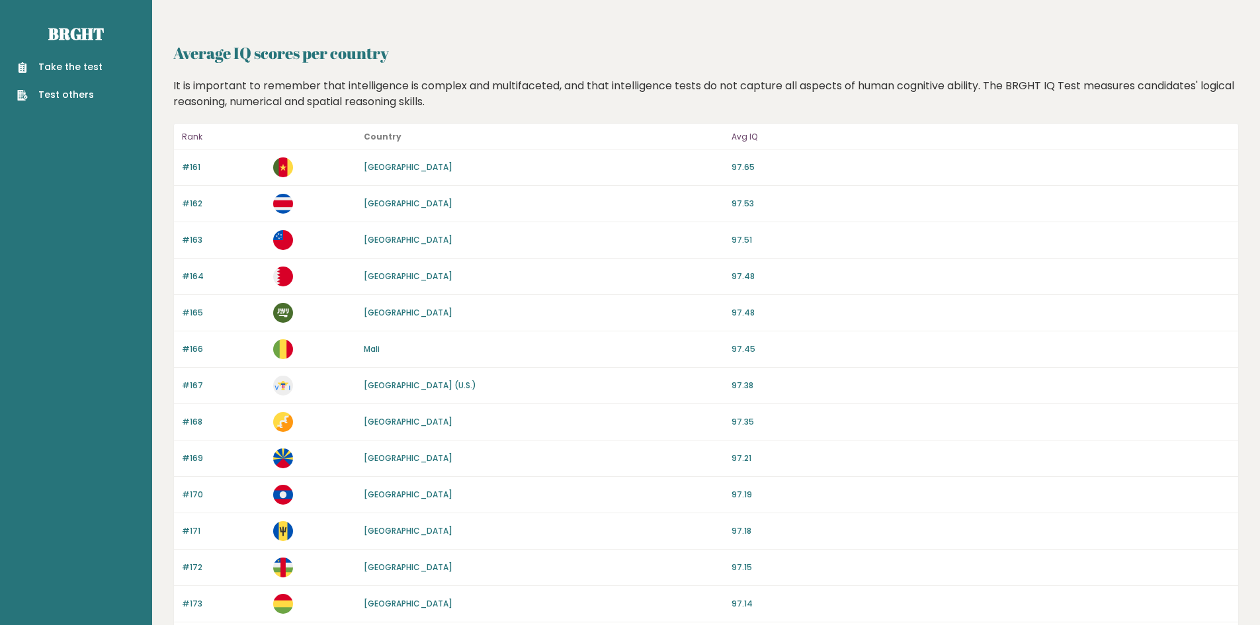
click at [61, 63] on link "Take the test" at bounding box center [59, 67] width 85 height 14
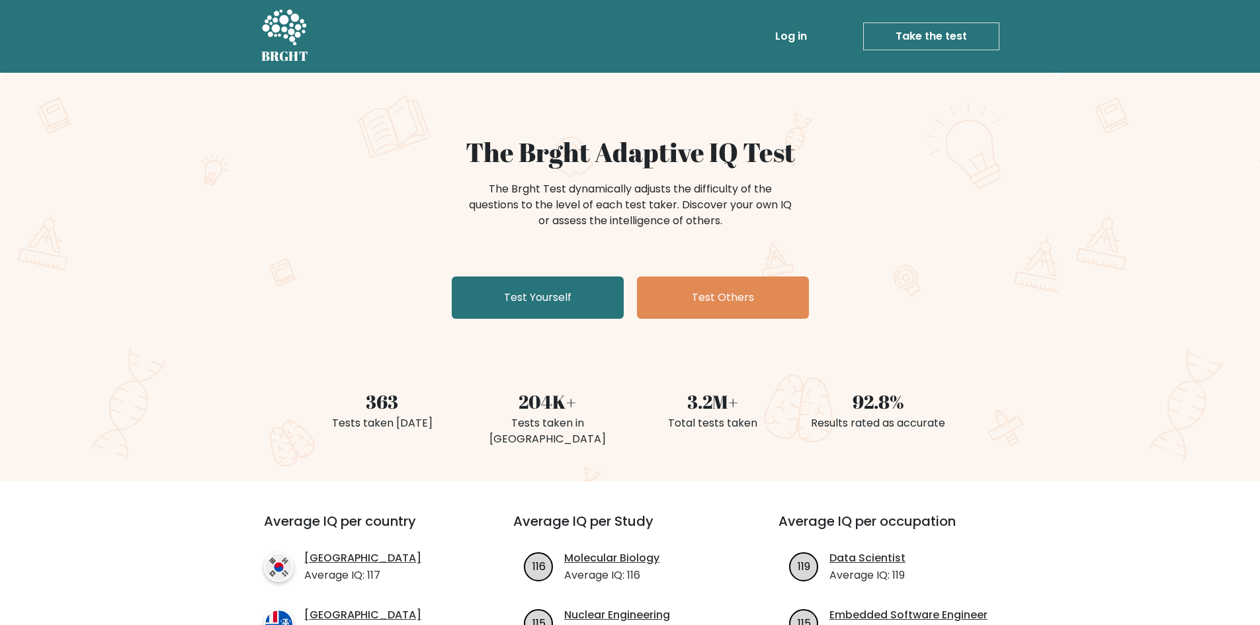
click at [912, 36] on link "Take the test" at bounding box center [931, 36] width 136 height 28
click at [951, 34] on link "Take the test" at bounding box center [931, 36] width 136 height 28
click at [555, 290] on link "Test Yourself" at bounding box center [538, 297] width 172 height 42
click at [931, 31] on link "Take the test" at bounding box center [931, 36] width 136 height 28
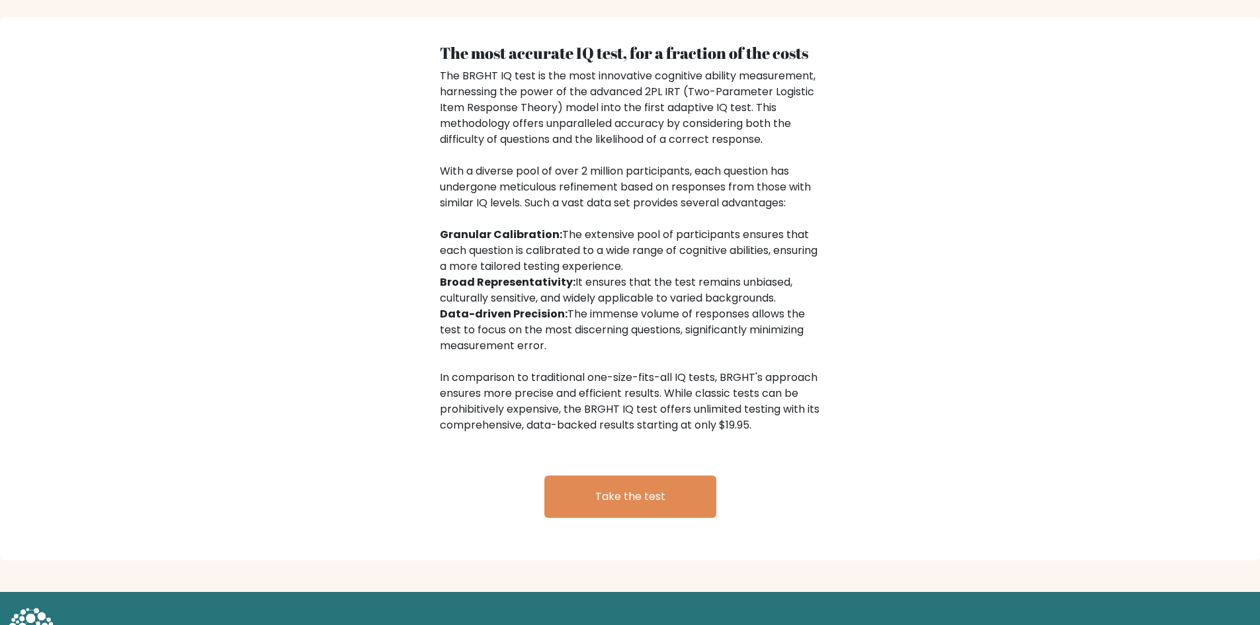
scroll to position [2021, 0]
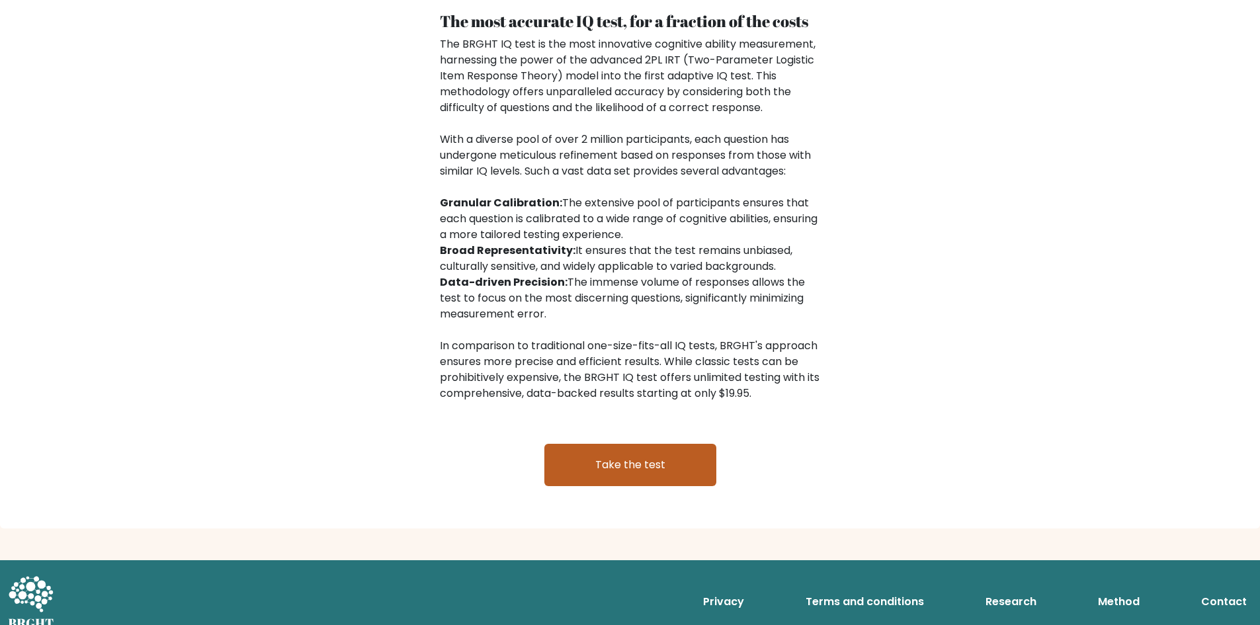
click at [653, 452] on link "Take the test" at bounding box center [630, 465] width 172 height 42
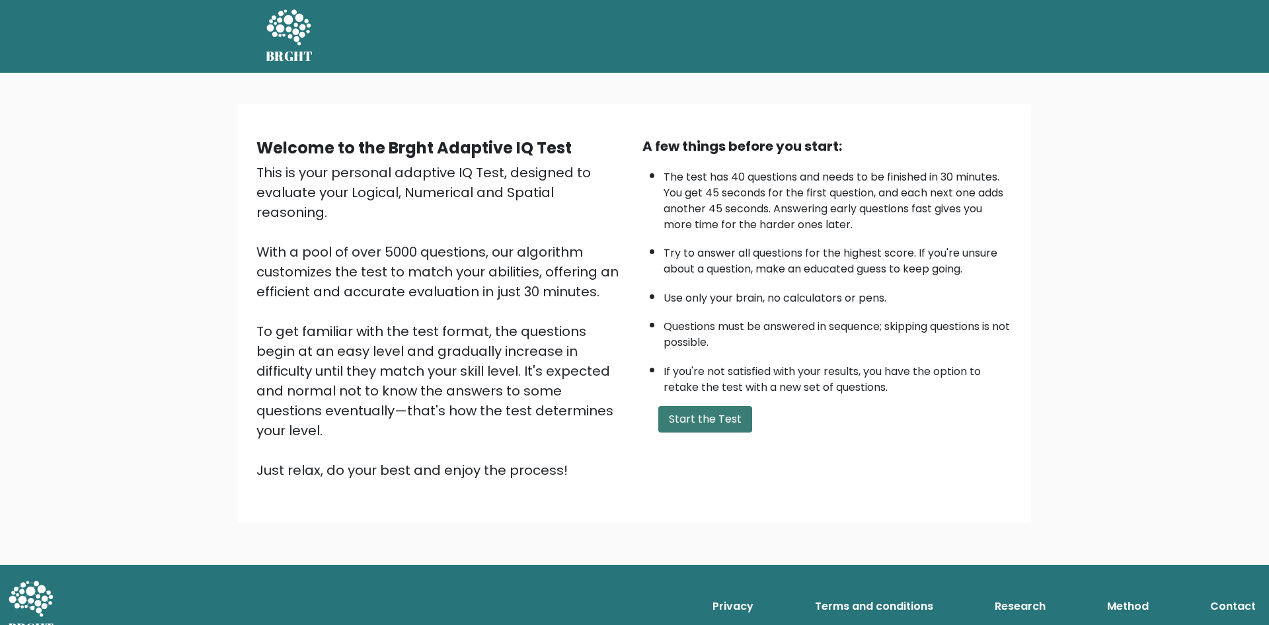
click at [694, 422] on button "Start the Test" at bounding box center [706, 419] width 94 height 26
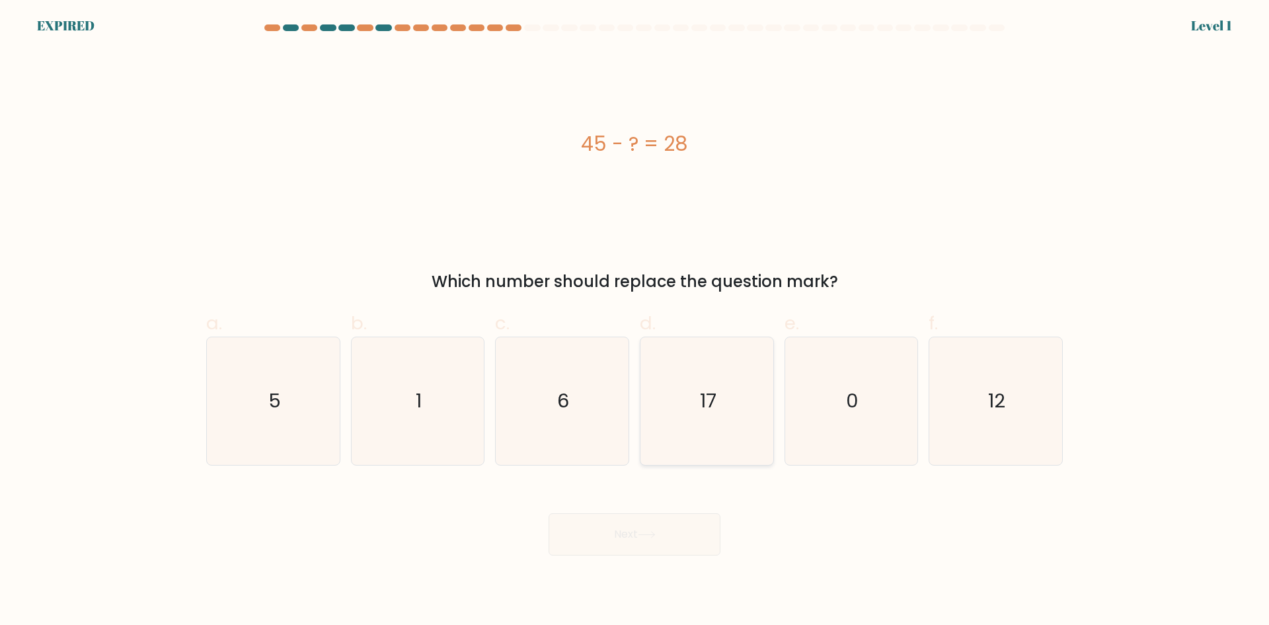
click at [700, 415] on icon "17" at bounding box center [707, 401] width 128 height 128
click at [635, 321] on input "d. 17" at bounding box center [635, 317] width 1 height 9
radio input "true"
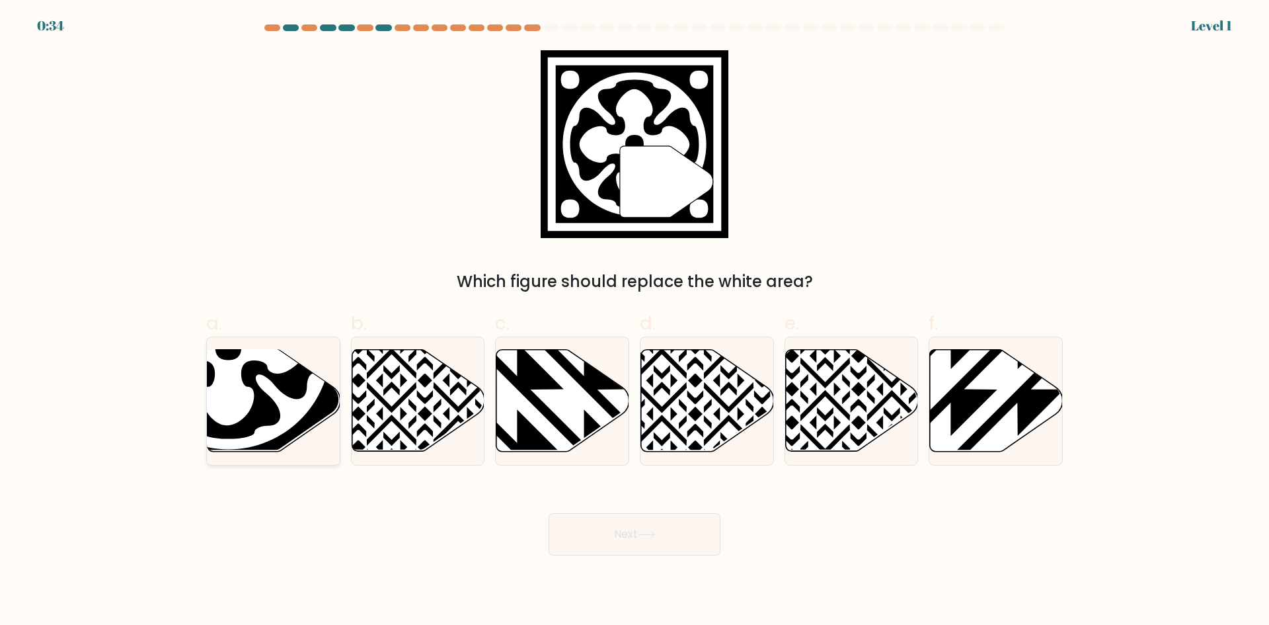
click at [259, 395] on icon at bounding box center [229, 347] width 184 height 184
click at [635, 321] on input "a." at bounding box center [635, 317] width 1 height 9
radio input "true"
click at [682, 532] on button "Next" at bounding box center [635, 534] width 172 height 42
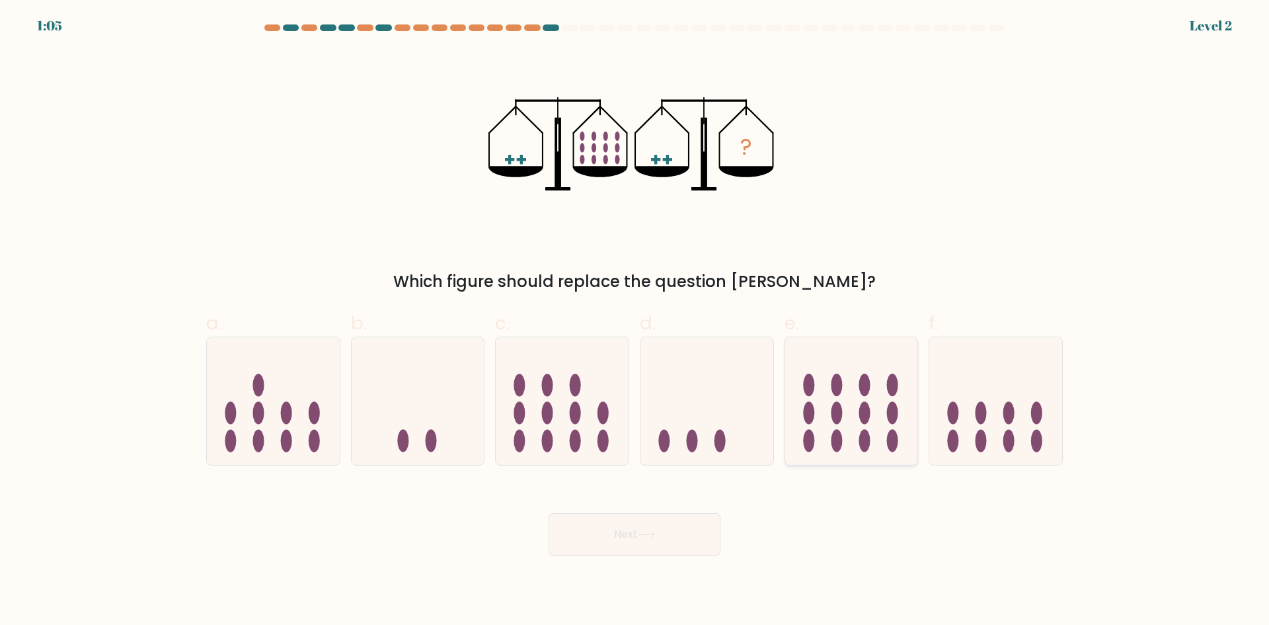
click at [867, 411] on ellipse at bounding box center [864, 413] width 11 height 22
click at [635, 321] on input "e." at bounding box center [635, 317] width 1 height 9
radio input "true"
click at [661, 531] on button "Next" at bounding box center [635, 534] width 172 height 42
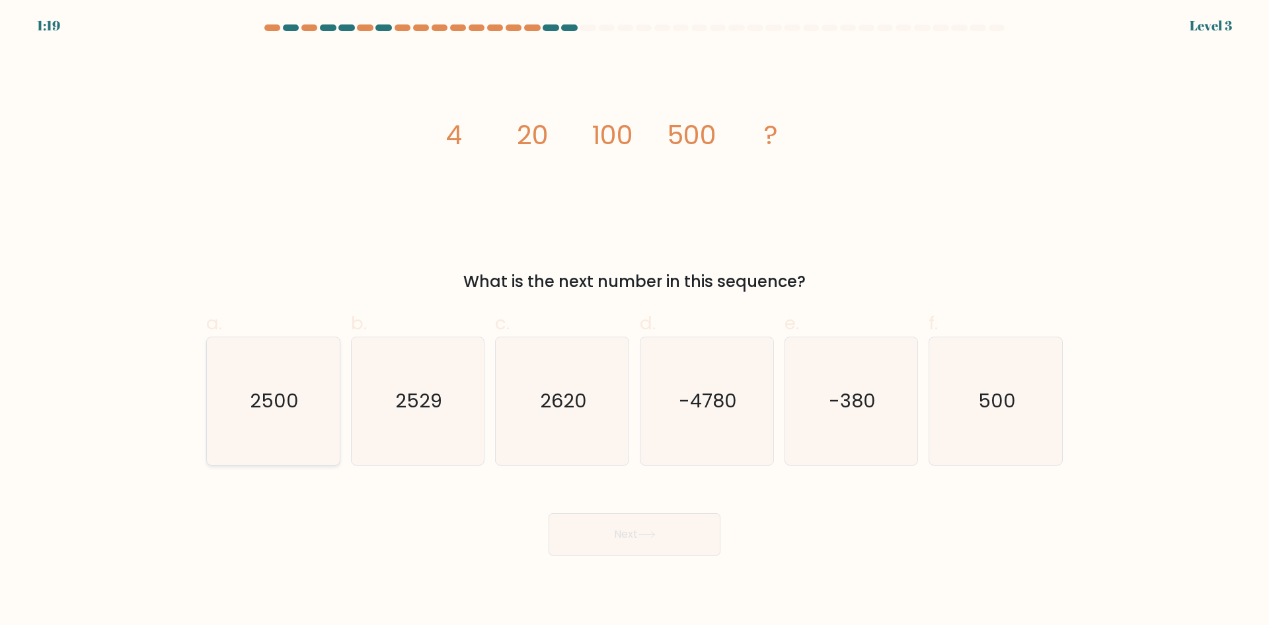
click at [270, 416] on icon "2500" at bounding box center [274, 401] width 128 height 128
click at [635, 321] on input "a. 2500" at bounding box center [635, 317] width 1 height 9
radio input "true"
click at [634, 529] on button "Next" at bounding box center [635, 534] width 172 height 42
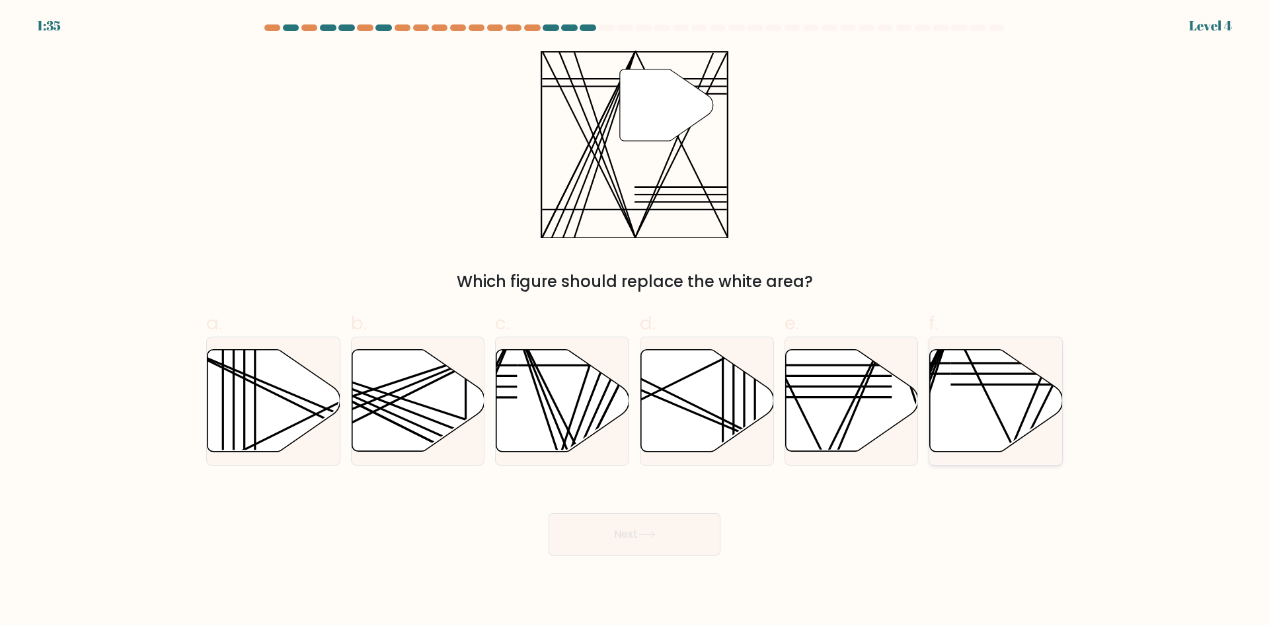
click at [1015, 389] on icon at bounding box center [996, 401] width 133 height 102
click at [635, 321] on input "f." at bounding box center [635, 317] width 1 height 9
radio input "true"
click at [630, 539] on button "Next" at bounding box center [635, 534] width 172 height 42
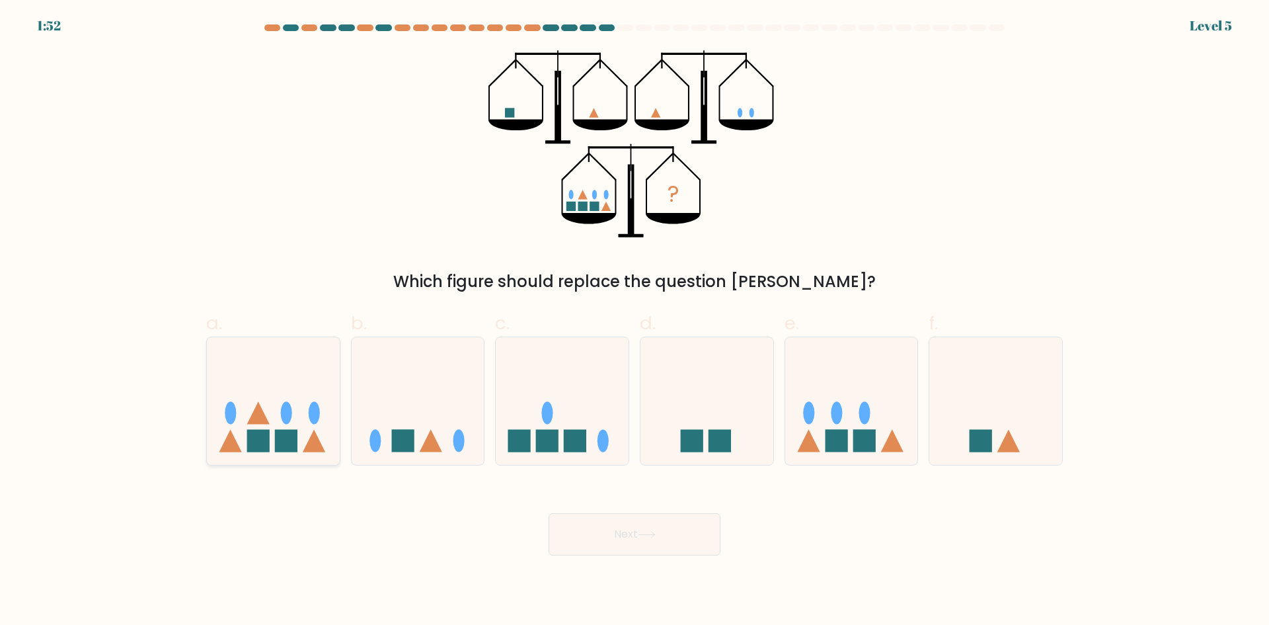
click at [273, 414] on icon at bounding box center [273, 401] width 133 height 110
click at [635, 321] on input "a." at bounding box center [635, 317] width 1 height 9
radio input "true"
click at [633, 549] on button "Next" at bounding box center [635, 534] width 172 height 42
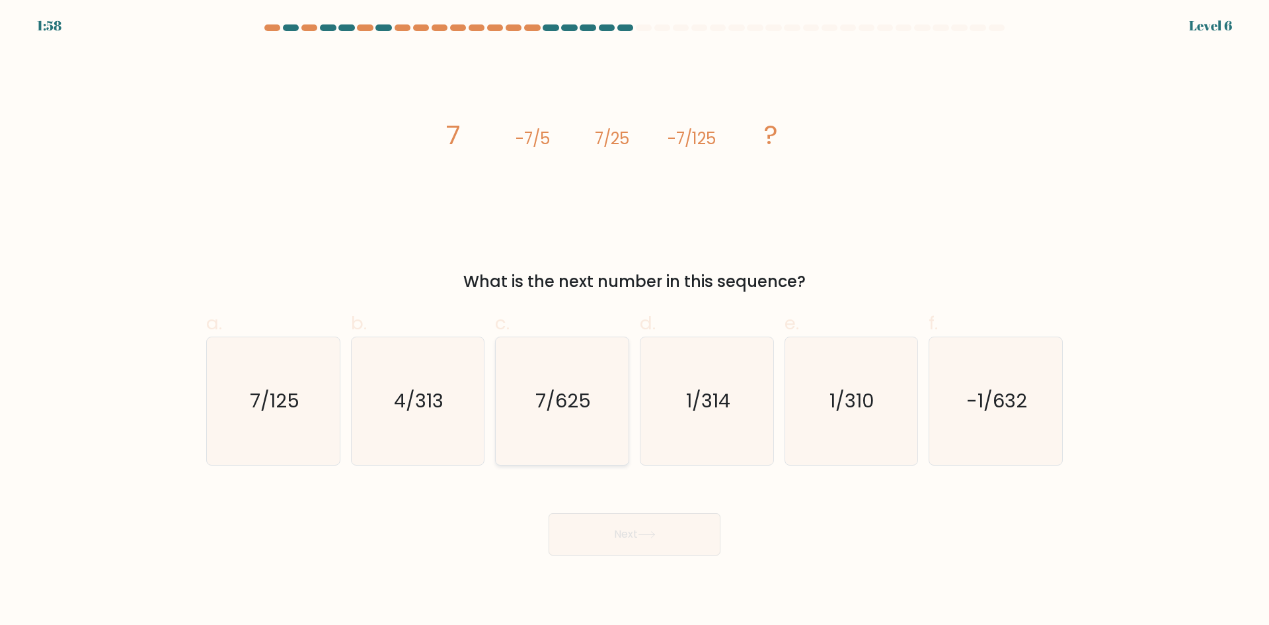
click at [584, 402] on text "7/625" at bounding box center [564, 400] width 56 height 26
click at [635, 321] on input "c. 7/625" at bounding box center [635, 317] width 1 height 9
radio input "true"
click at [640, 531] on button "Next" at bounding box center [635, 534] width 172 height 42
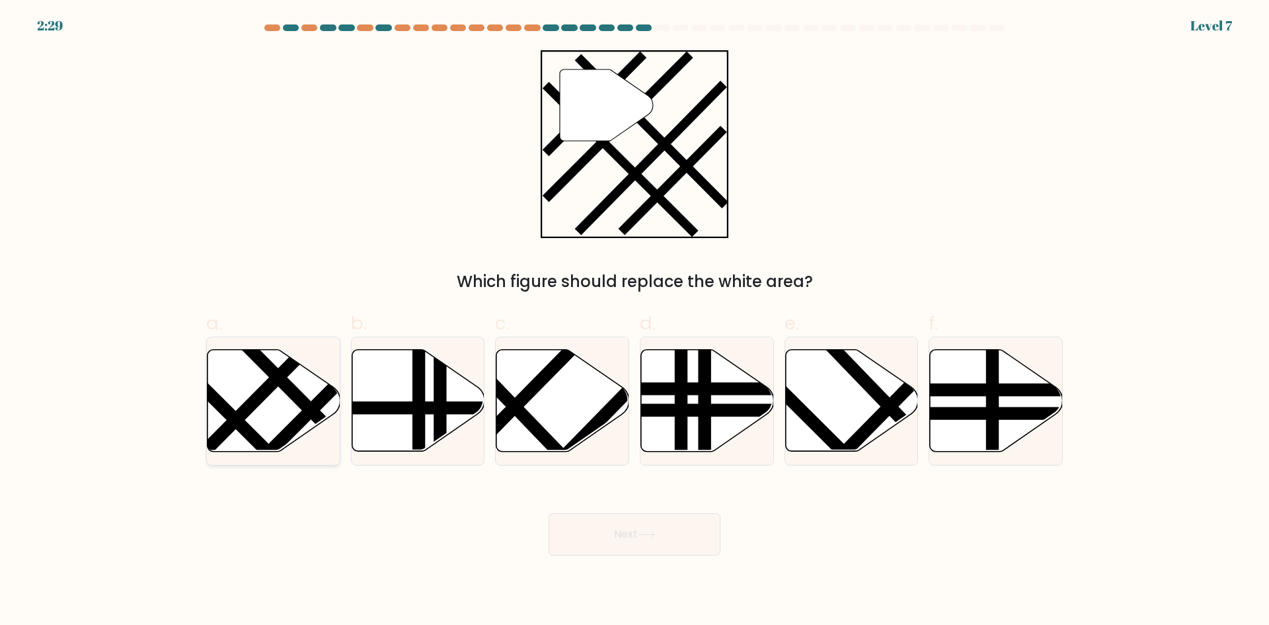
click at [287, 398] on icon at bounding box center [274, 401] width 133 height 102
click at [635, 321] on input "a." at bounding box center [635, 317] width 1 height 9
radio input "true"
click at [592, 542] on button "Next" at bounding box center [635, 534] width 172 height 42
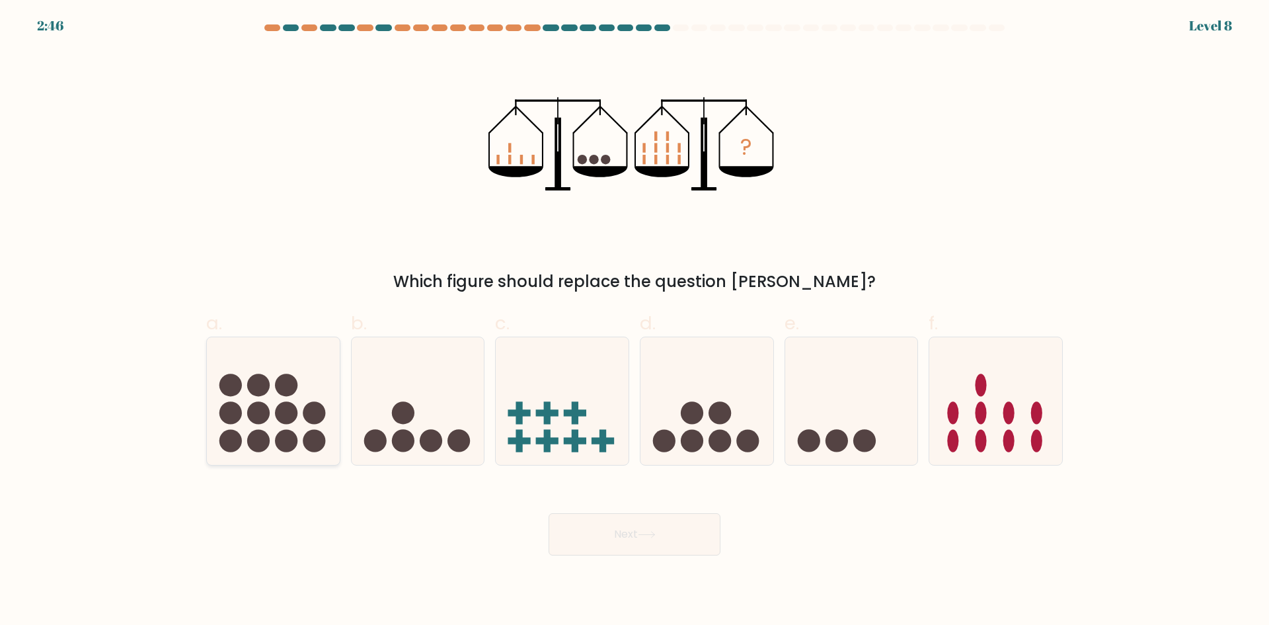
click at [266, 408] on circle at bounding box center [258, 413] width 22 height 22
click at [635, 321] on input "a." at bounding box center [635, 317] width 1 height 9
radio input "true"
click at [618, 530] on button "Next" at bounding box center [635, 534] width 172 height 42
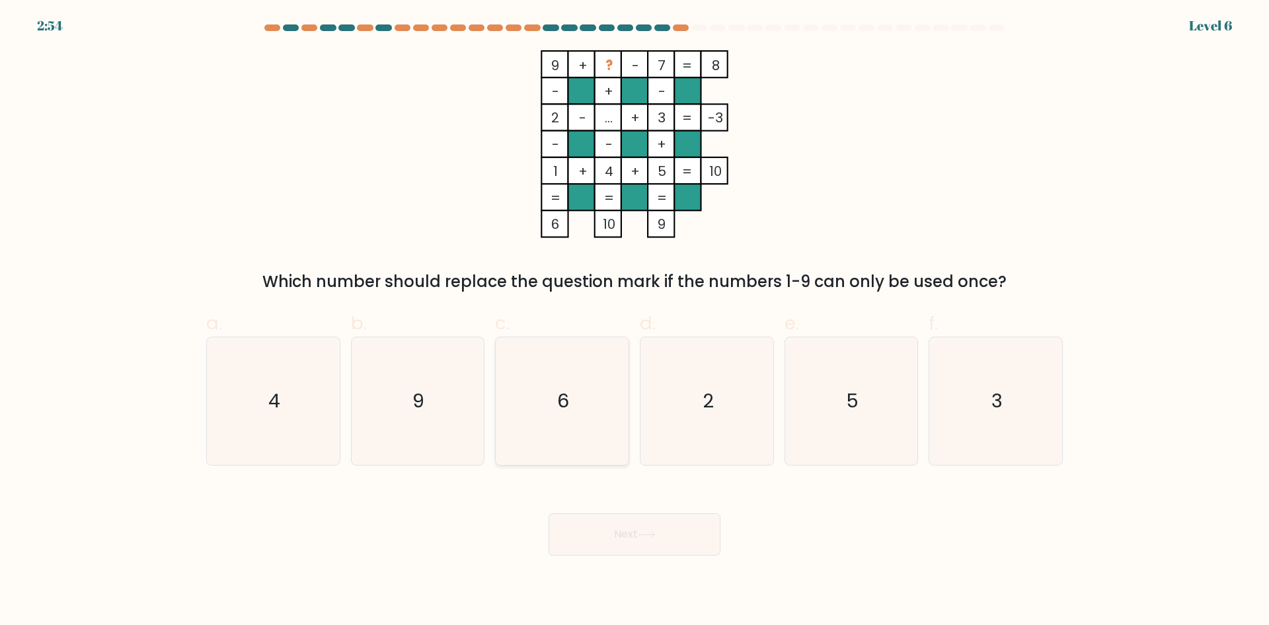
click at [553, 396] on icon "6" at bounding box center [563, 401] width 128 height 128
click at [635, 321] on input "c. 6" at bounding box center [635, 317] width 1 height 9
radio input "true"
click at [631, 540] on button "Next" at bounding box center [635, 534] width 172 height 42
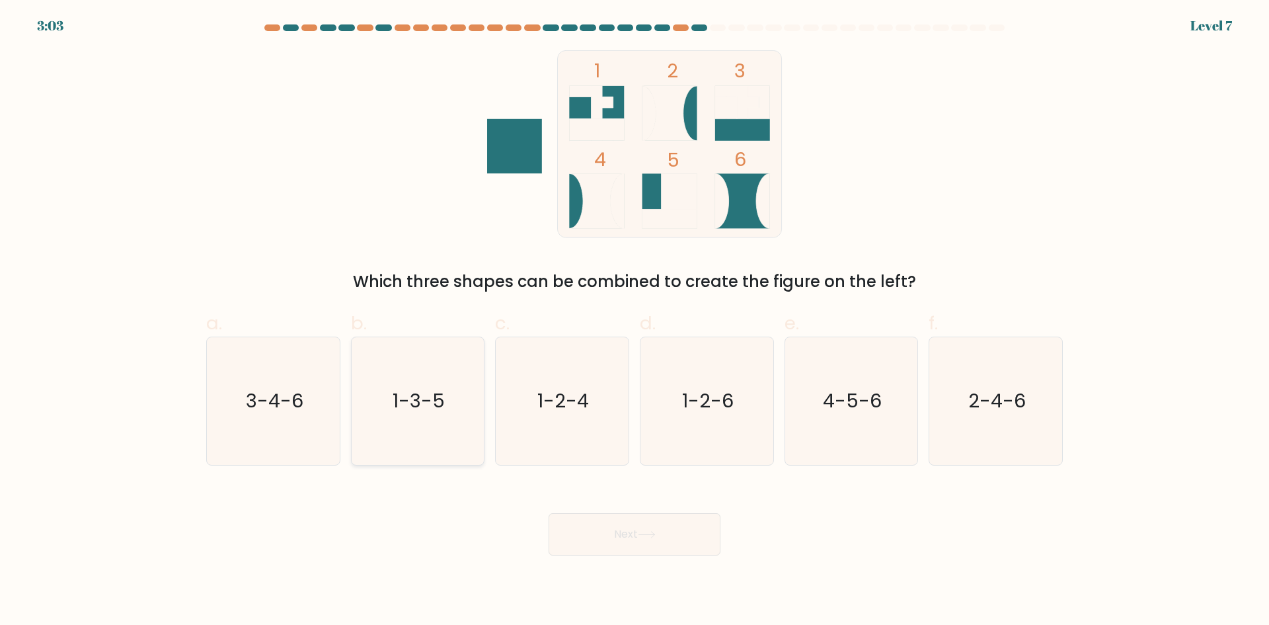
click at [398, 413] on text "1-3-5" at bounding box center [419, 400] width 52 height 26
click at [635, 321] on input "b. 1-3-5" at bounding box center [635, 317] width 1 height 9
radio input "true"
click at [603, 533] on button "Next" at bounding box center [635, 534] width 172 height 42
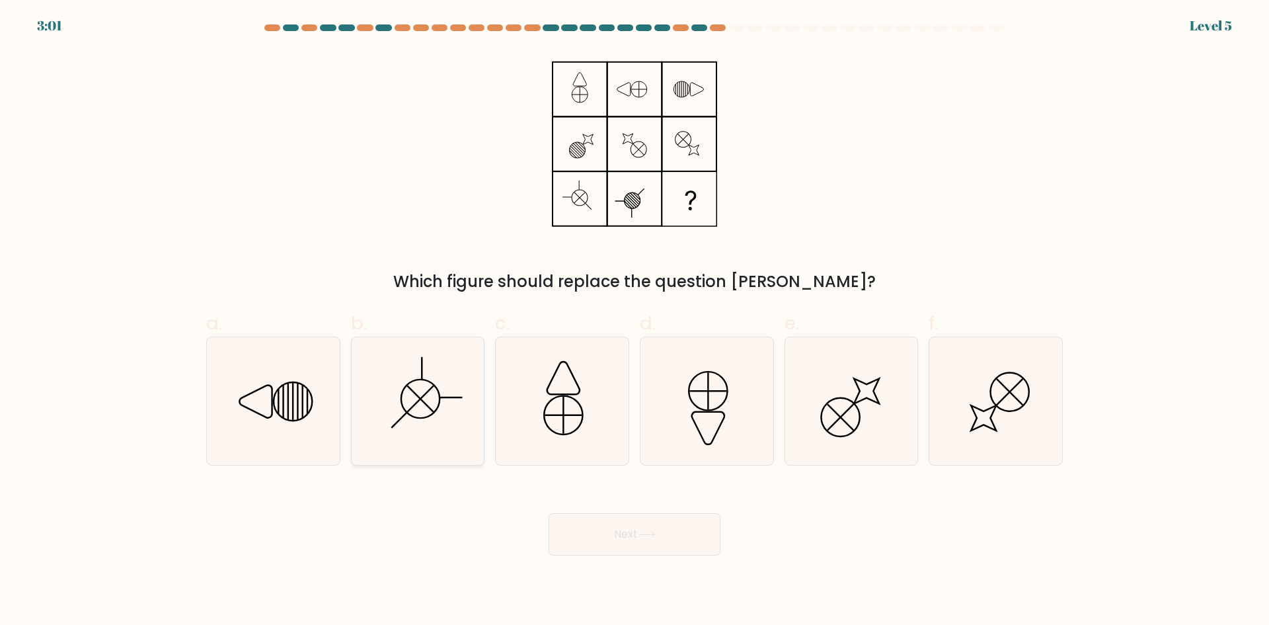
click at [417, 421] on icon at bounding box center [418, 401] width 128 height 128
click at [635, 321] on input "b." at bounding box center [635, 317] width 1 height 9
radio input "true"
click at [624, 539] on button "Next" at bounding box center [635, 534] width 172 height 42
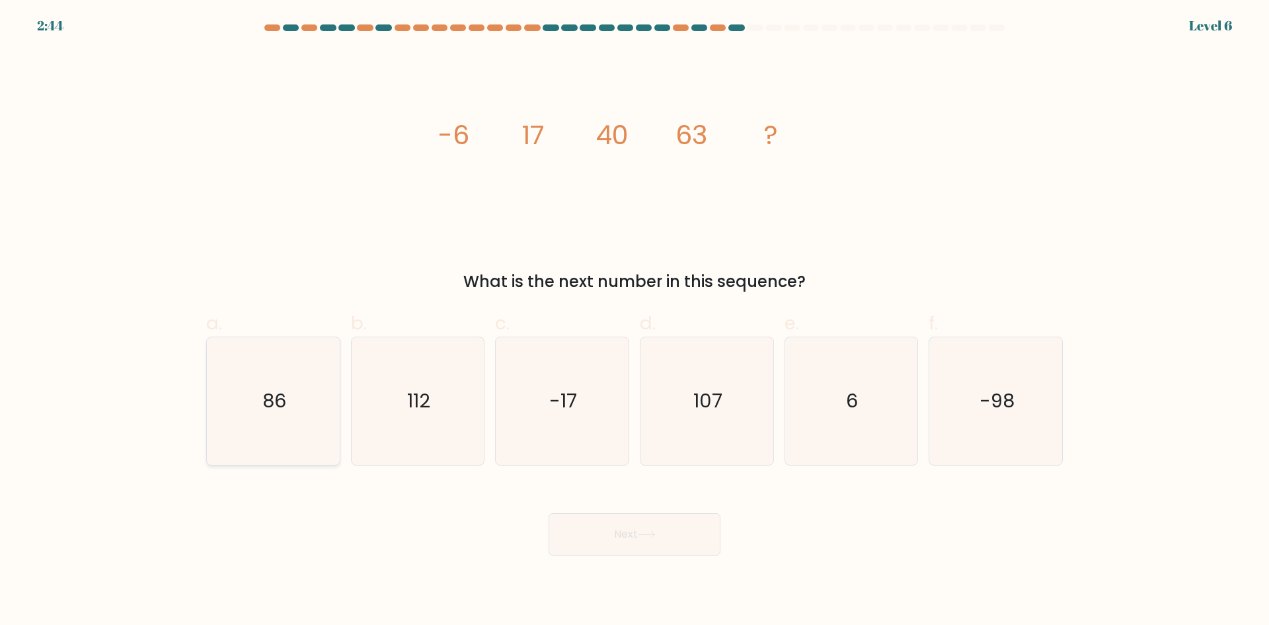
click at [271, 416] on icon "86" at bounding box center [274, 401] width 128 height 128
click at [635, 321] on input "a. 86" at bounding box center [635, 317] width 1 height 9
radio input "true"
click at [616, 536] on button "Next" at bounding box center [635, 534] width 172 height 42
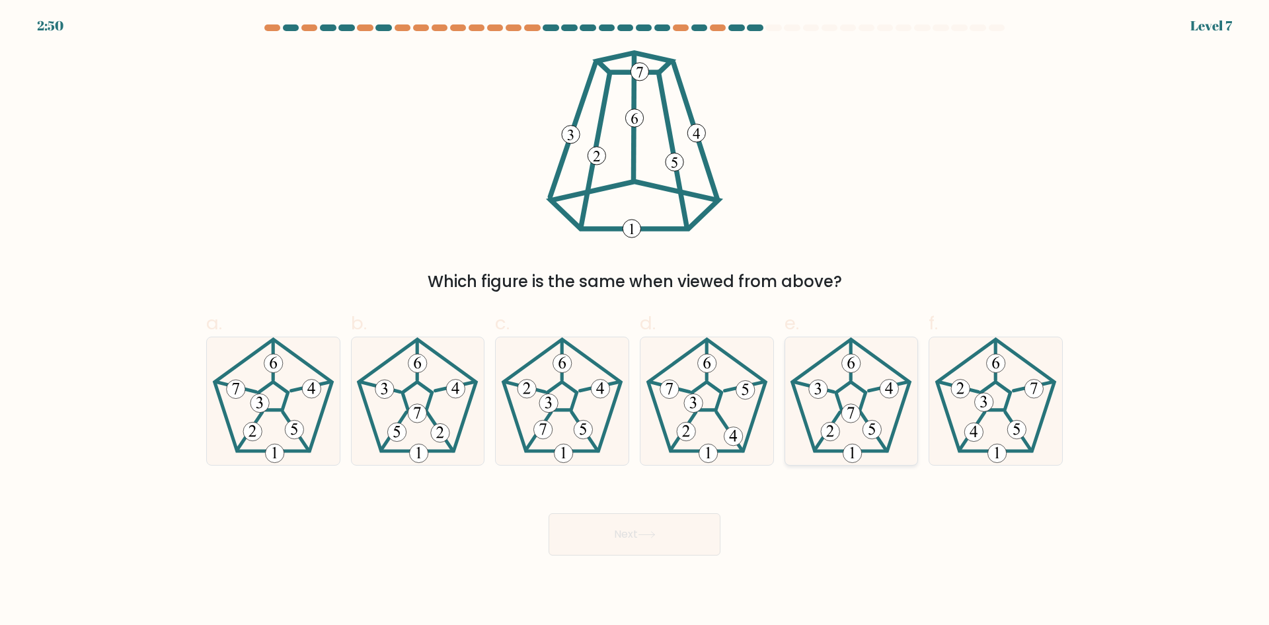
click at [856, 418] on 180 at bounding box center [851, 413] width 19 height 19
click at [635, 321] on input "e." at bounding box center [635, 317] width 1 height 9
radio input "true"
click at [651, 533] on icon at bounding box center [647, 534] width 18 height 7
click at [617, 526] on button "Next" at bounding box center [635, 534] width 172 height 42
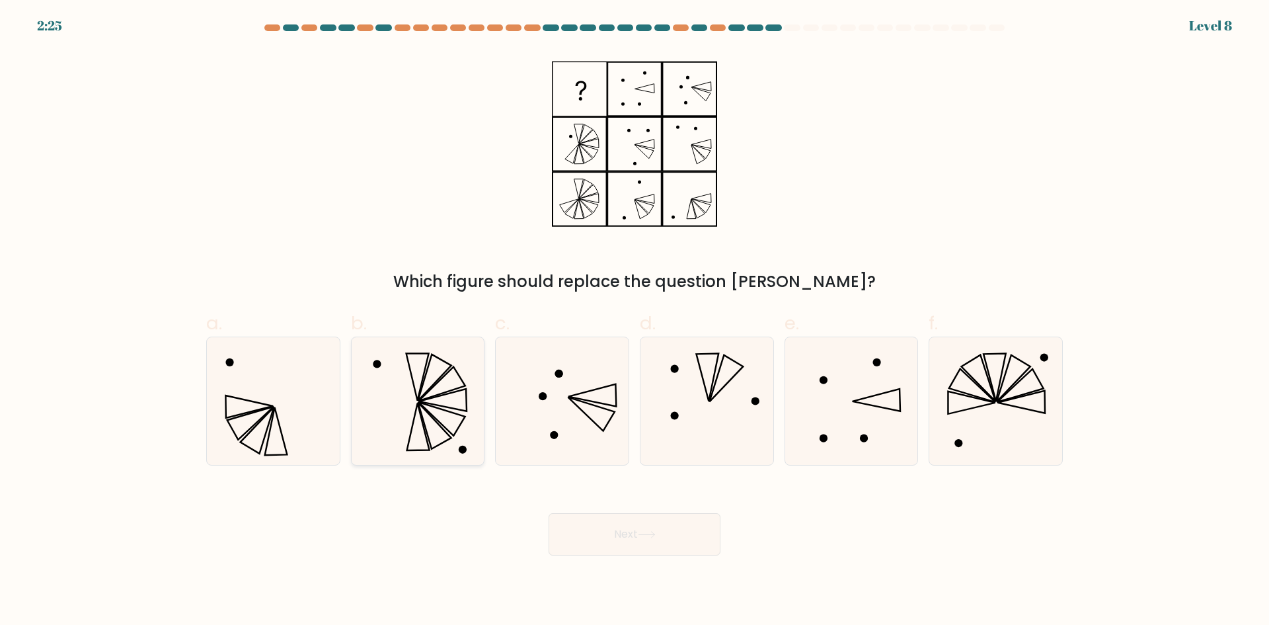
click at [359, 405] on icon at bounding box center [418, 401] width 128 height 128
click at [635, 321] on input "b." at bounding box center [635, 317] width 1 height 9
radio input "true"
click at [974, 401] on icon at bounding box center [996, 401] width 128 height 128
click at [635, 321] on input "f." at bounding box center [635, 317] width 1 height 9
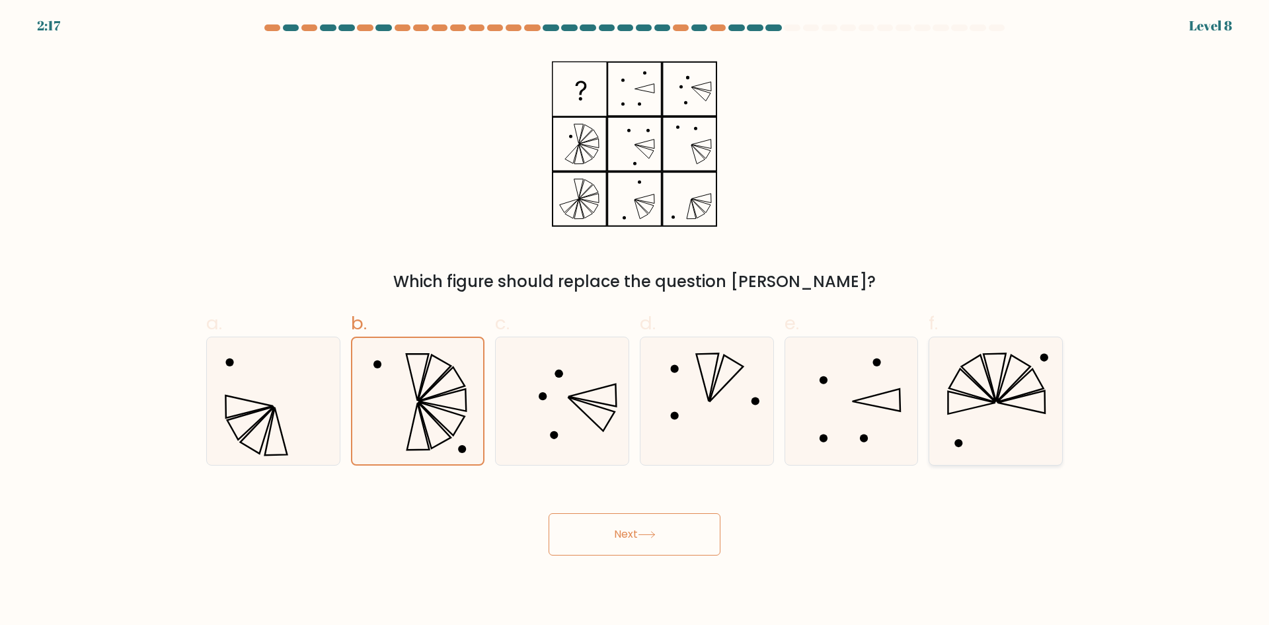
radio input "true"
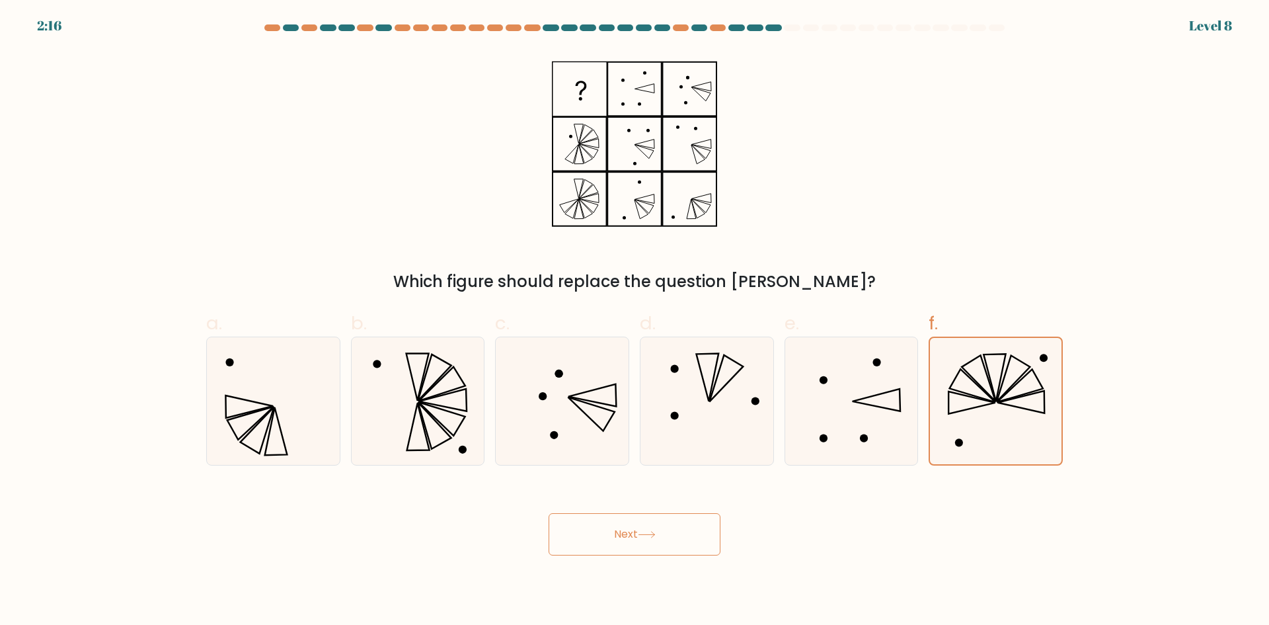
click at [681, 528] on button "Next" at bounding box center [635, 534] width 172 height 42
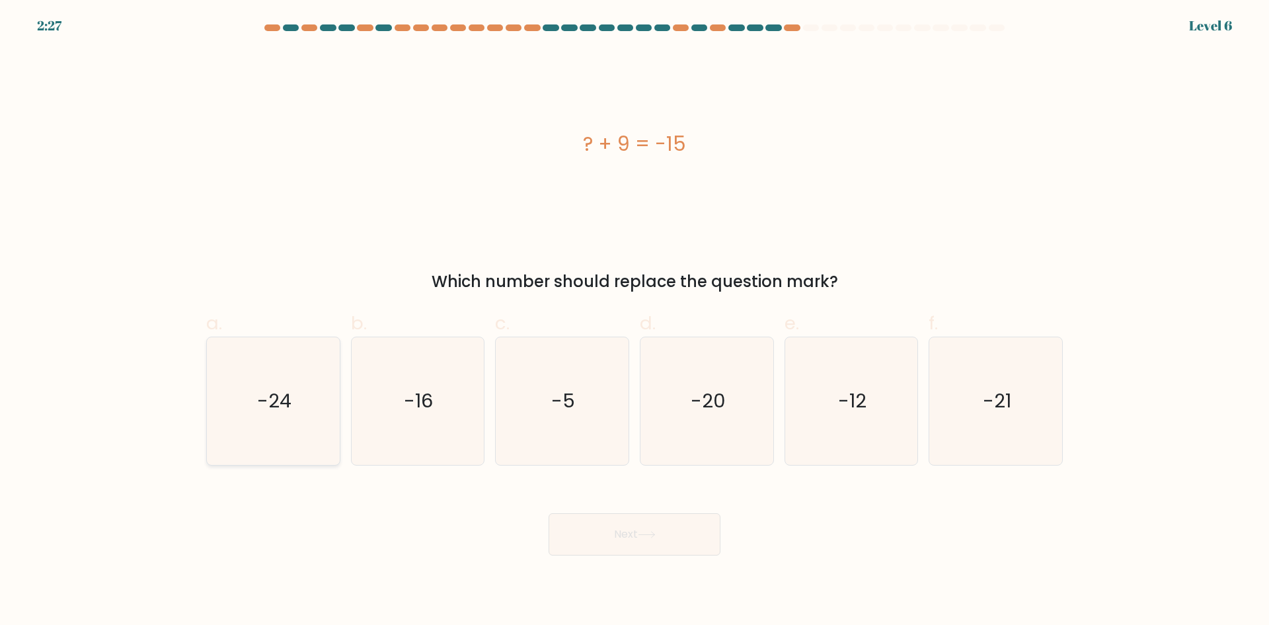
click at [268, 450] on icon "-24" at bounding box center [274, 401] width 128 height 128
click at [635, 321] on input "a. -24" at bounding box center [635, 317] width 1 height 9
radio input "true"
click at [635, 529] on button "Next" at bounding box center [635, 534] width 172 height 42
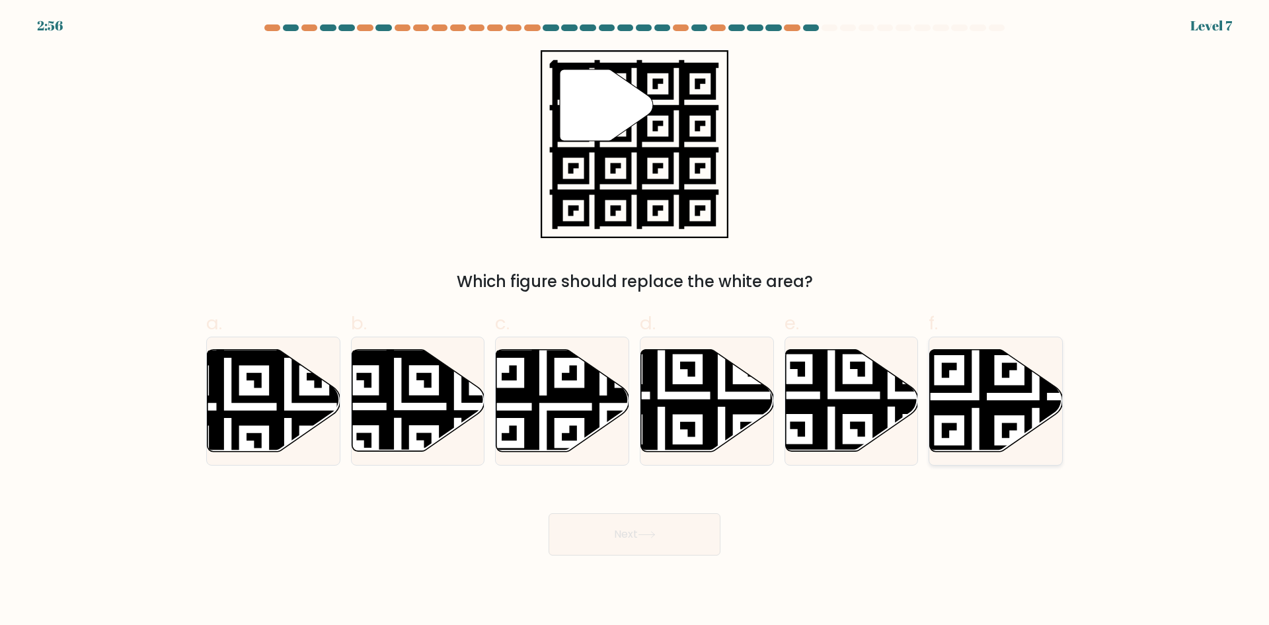
click at [1008, 391] on icon at bounding box center [1036, 456] width 241 height 241
click at [635, 321] on input "f." at bounding box center [635, 317] width 1 height 9
radio input "true"
click at [600, 538] on button "Next" at bounding box center [635, 534] width 172 height 42
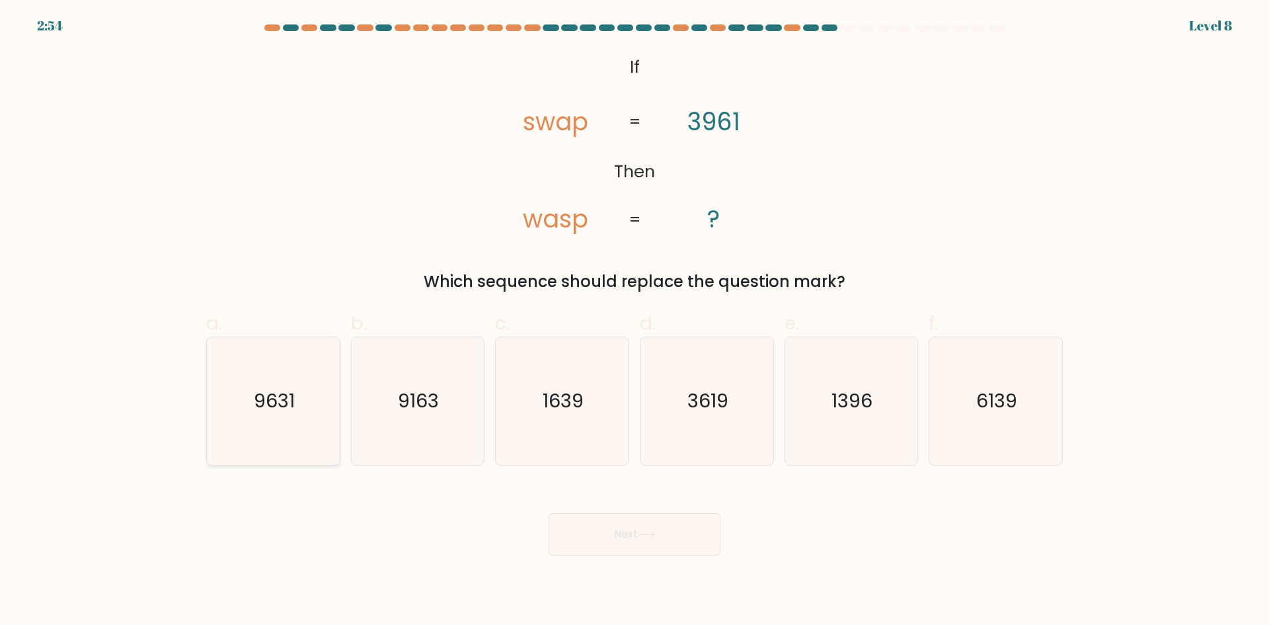
click at [305, 393] on icon "9631" at bounding box center [274, 401] width 128 height 128
click at [635, 321] on input "a. 9631" at bounding box center [635, 317] width 1 height 9
radio input "true"
click at [610, 535] on button "Next" at bounding box center [635, 534] width 172 height 42
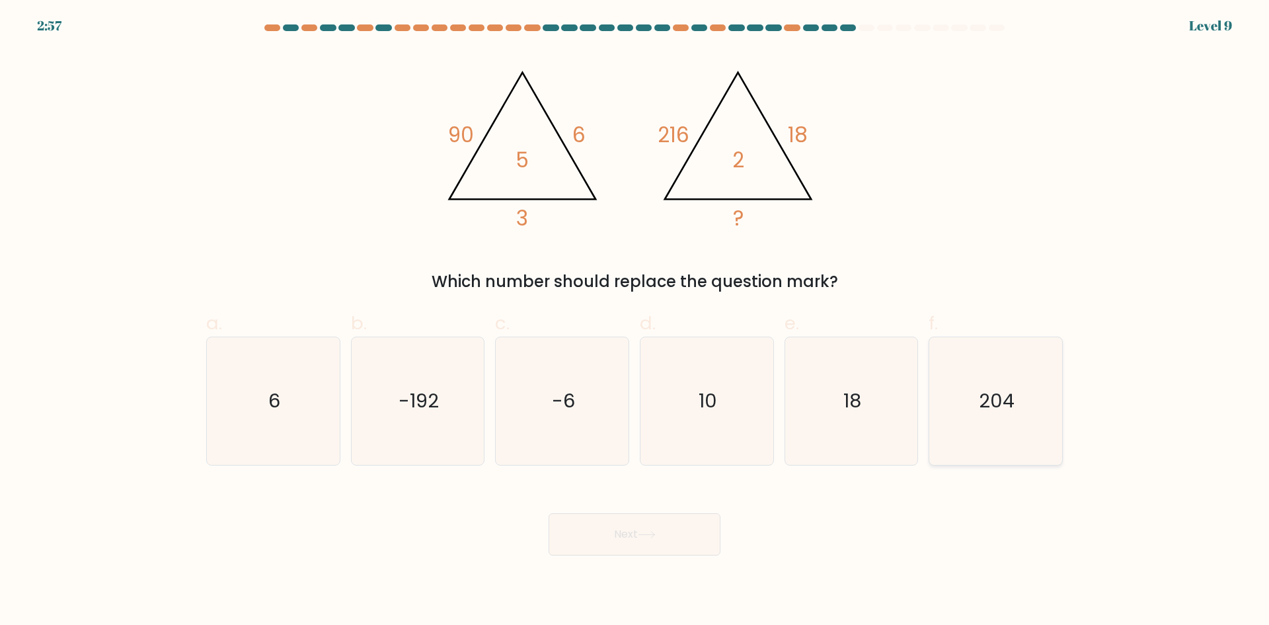
click at [1014, 388] on text "204" at bounding box center [998, 400] width 36 height 26
click at [635, 321] on input "f. 204" at bounding box center [635, 317] width 1 height 9
radio input "true"
click at [633, 528] on button "Next" at bounding box center [635, 534] width 172 height 42
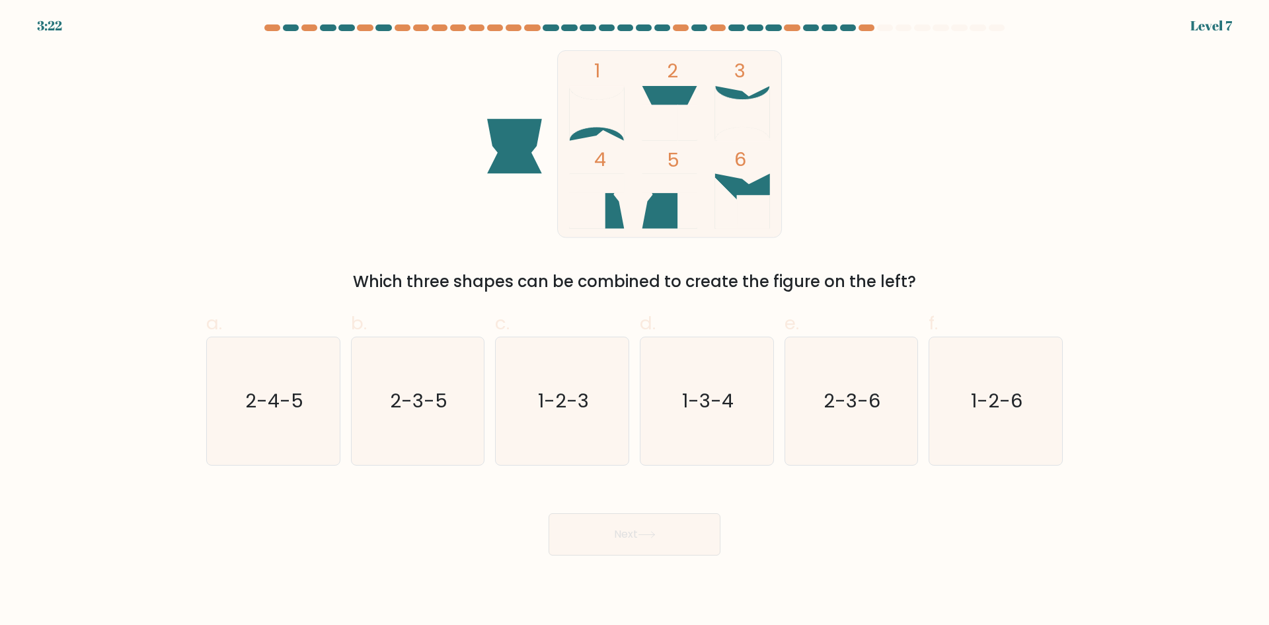
click at [206, 432] on div "a. 2-4-5" at bounding box center [273, 387] width 145 height 156
click at [253, 411] on text "2-4-5" at bounding box center [274, 400] width 58 height 26
click at [635, 321] on input "a. 2-4-5" at bounding box center [635, 317] width 1 height 9
radio input "true"
click at [624, 528] on button "Next" at bounding box center [635, 534] width 172 height 42
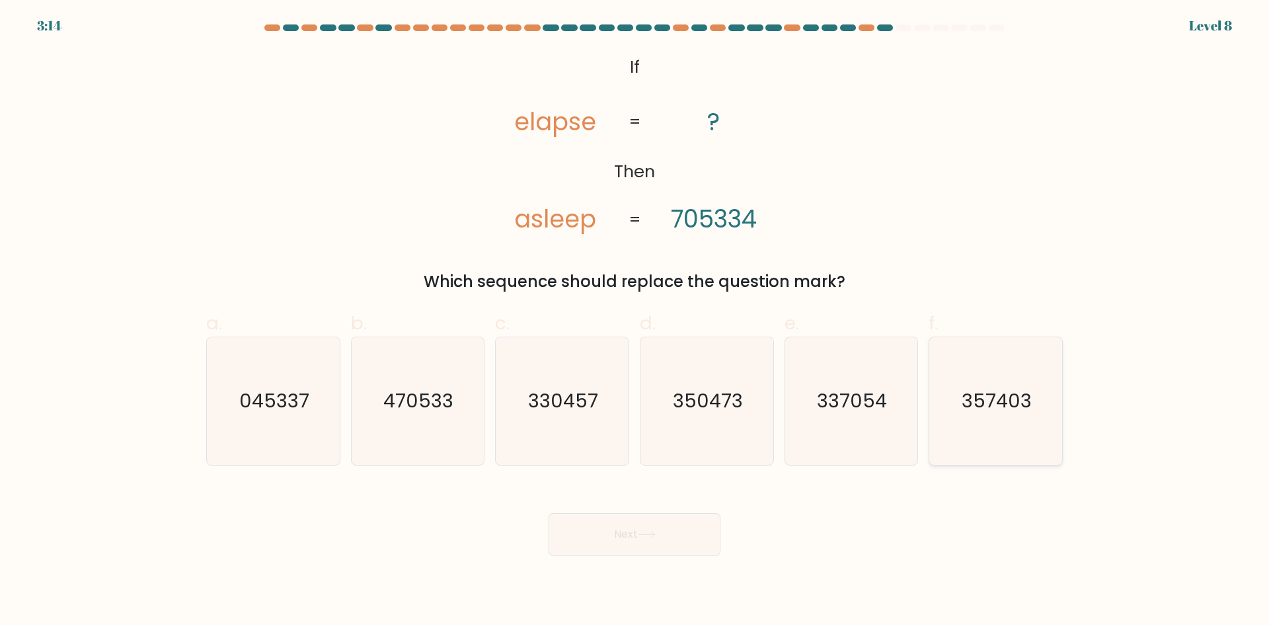
click at [1001, 424] on icon "357403" at bounding box center [996, 401] width 128 height 128
click at [635, 321] on input "f. 357403" at bounding box center [635, 317] width 1 height 9
radio input "true"
click at [622, 520] on button "Next" at bounding box center [635, 534] width 172 height 42
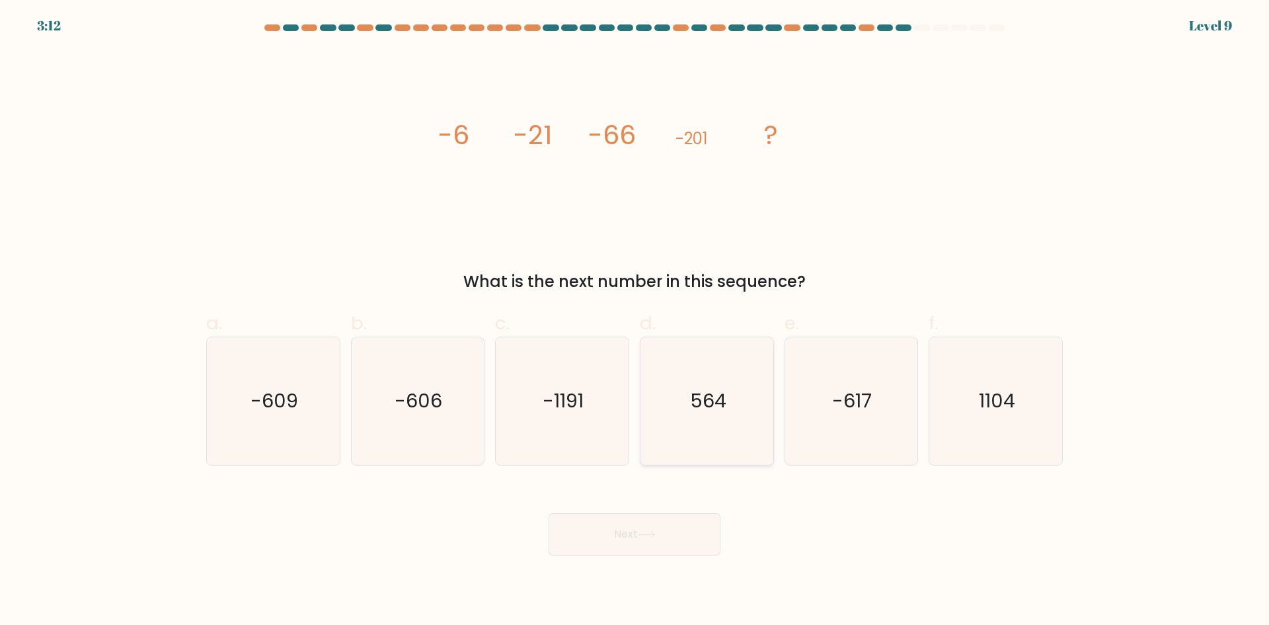
click at [709, 409] on text "564" at bounding box center [708, 400] width 36 height 26
click at [635, 321] on input "d. 564" at bounding box center [635, 317] width 1 height 9
radio input "true"
click at [706, 534] on button "Next" at bounding box center [635, 534] width 172 height 42
click at [668, 538] on button "Next" at bounding box center [635, 534] width 172 height 42
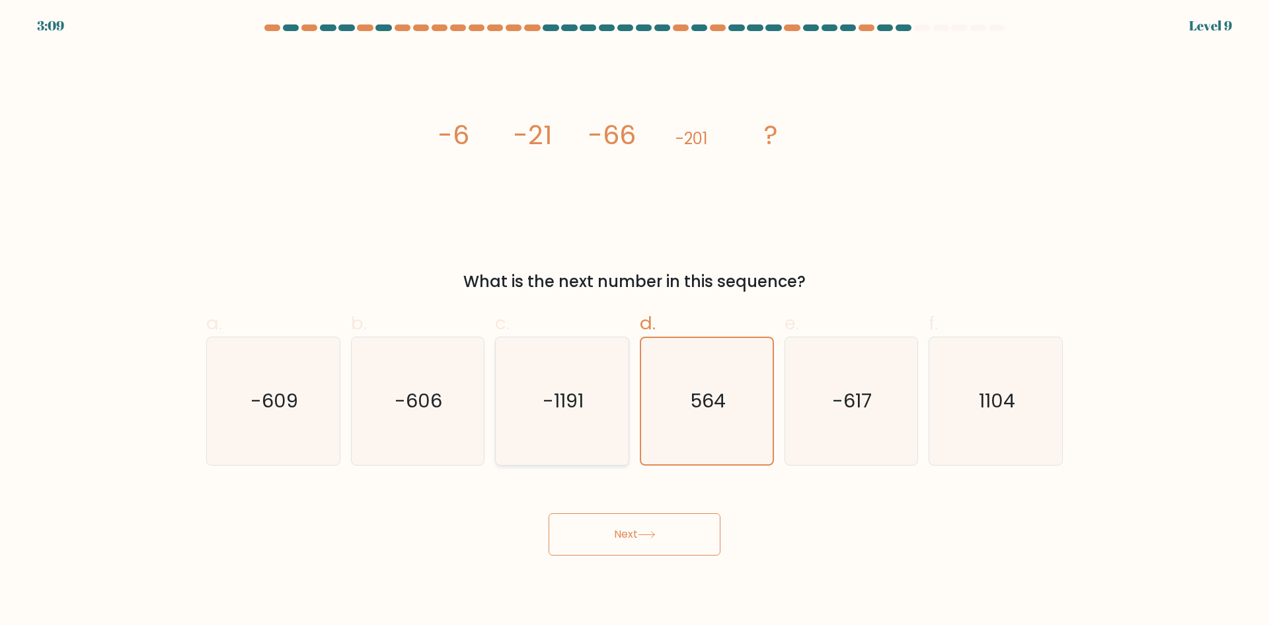
click at [536, 399] on icon "-1191" at bounding box center [563, 401] width 128 height 128
click at [635, 321] on input "c. -1191" at bounding box center [635, 317] width 1 height 9
radio input "true"
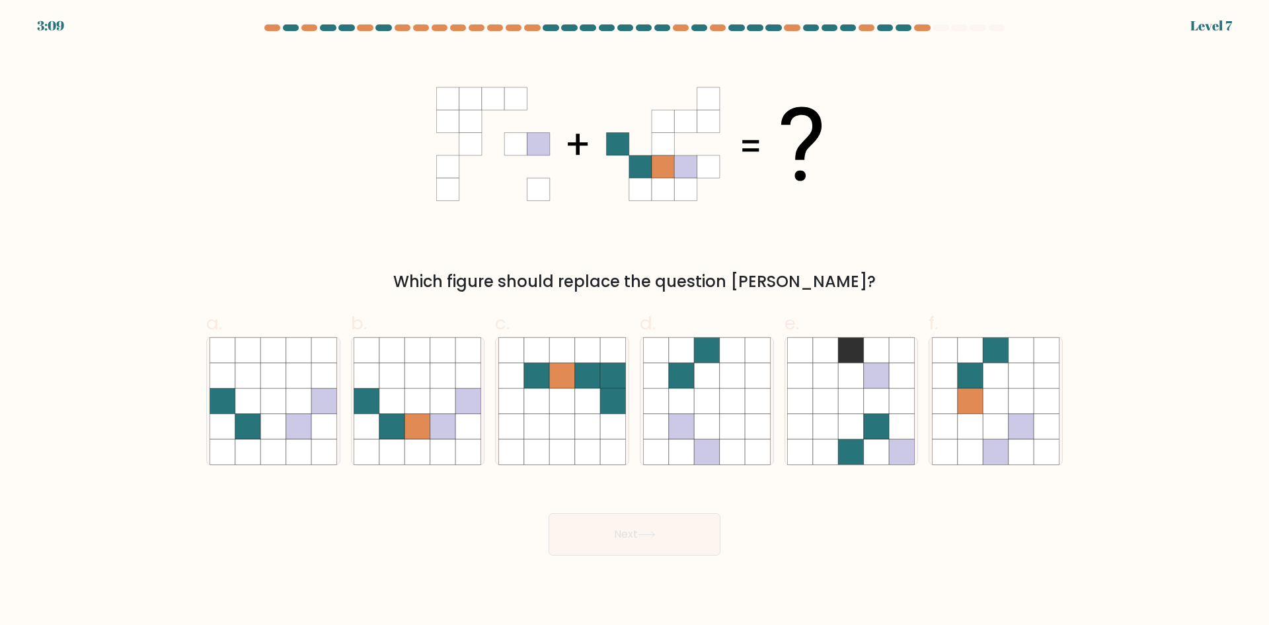
click at [620, 535] on button "Next" at bounding box center [635, 534] width 172 height 42
click at [924, 159] on div "Which figure should replace the question mark?" at bounding box center [634, 171] width 873 height 243
click at [397, 434] on icon at bounding box center [392, 426] width 25 height 25
click at [635, 321] on input "b." at bounding box center [635, 317] width 1 height 9
radio input "true"
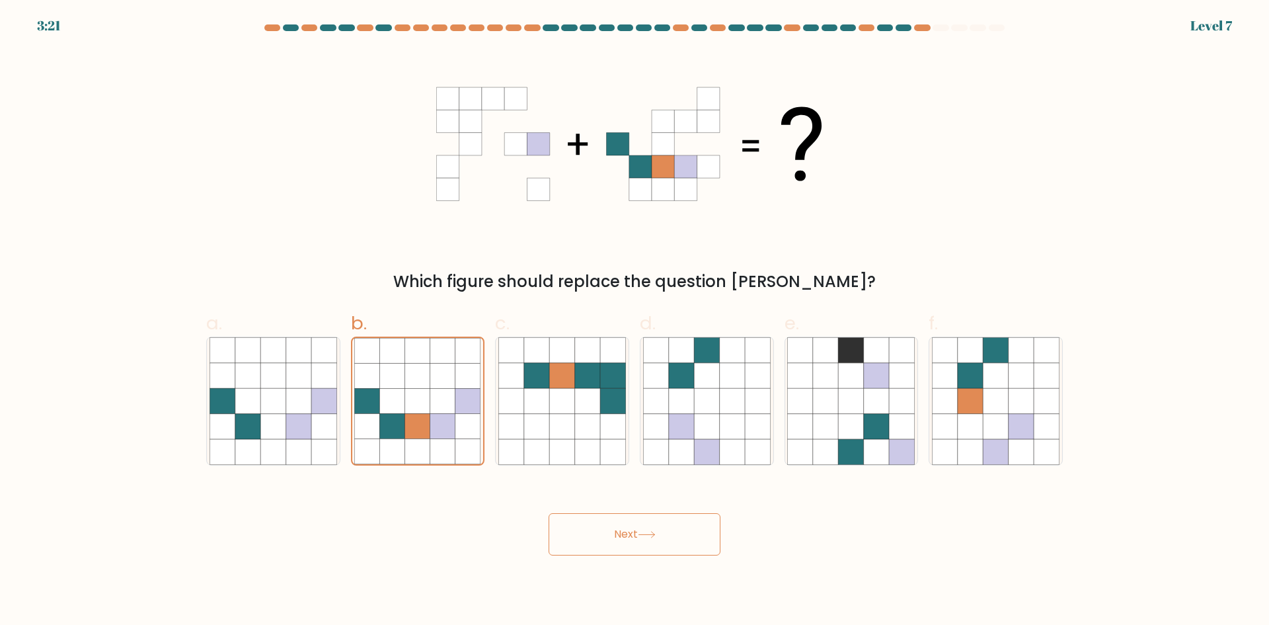
click at [636, 548] on button "Next" at bounding box center [635, 534] width 172 height 42
click at [633, 527] on button "Next" at bounding box center [635, 534] width 172 height 42
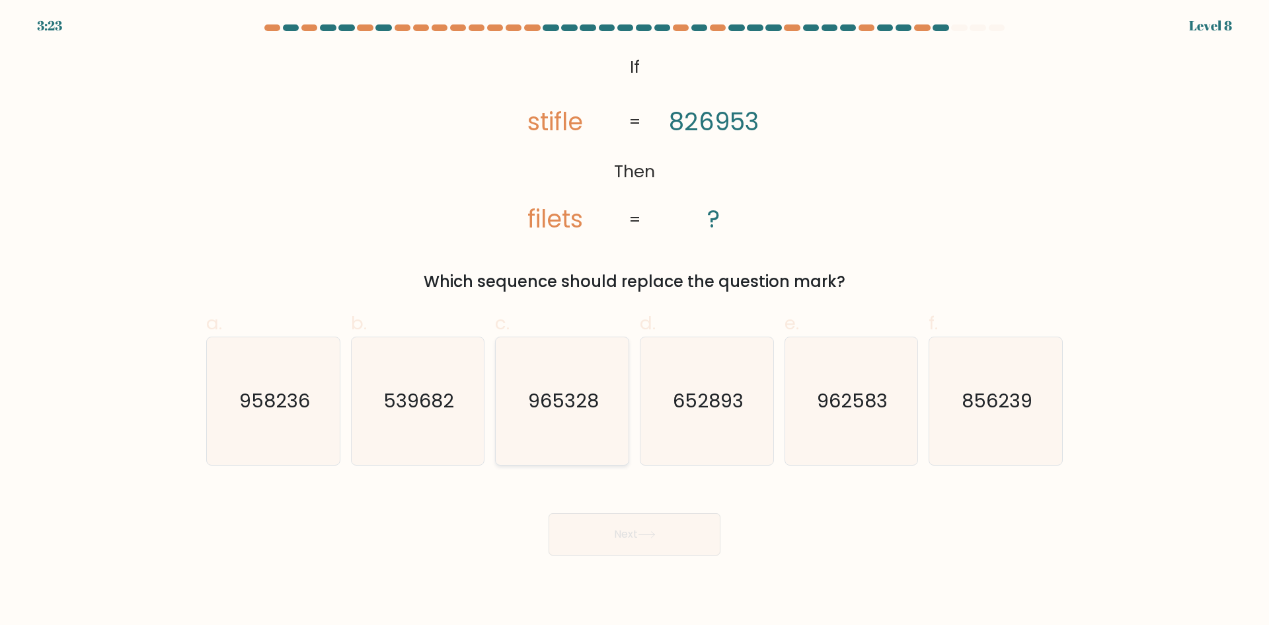
click at [581, 425] on icon "965328" at bounding box center [563, 401] width 128 height 128
click at [635, 321] on input "c. 965328" at bounding box center [635, 317] width 1 height 9
radio input "true"
click at [635, 538] on button "Next" at bounding box center [635, 534] width 172 height 42
click at [627, 532] on button "Next" at bounding box center [635, 534] width 172 height 42
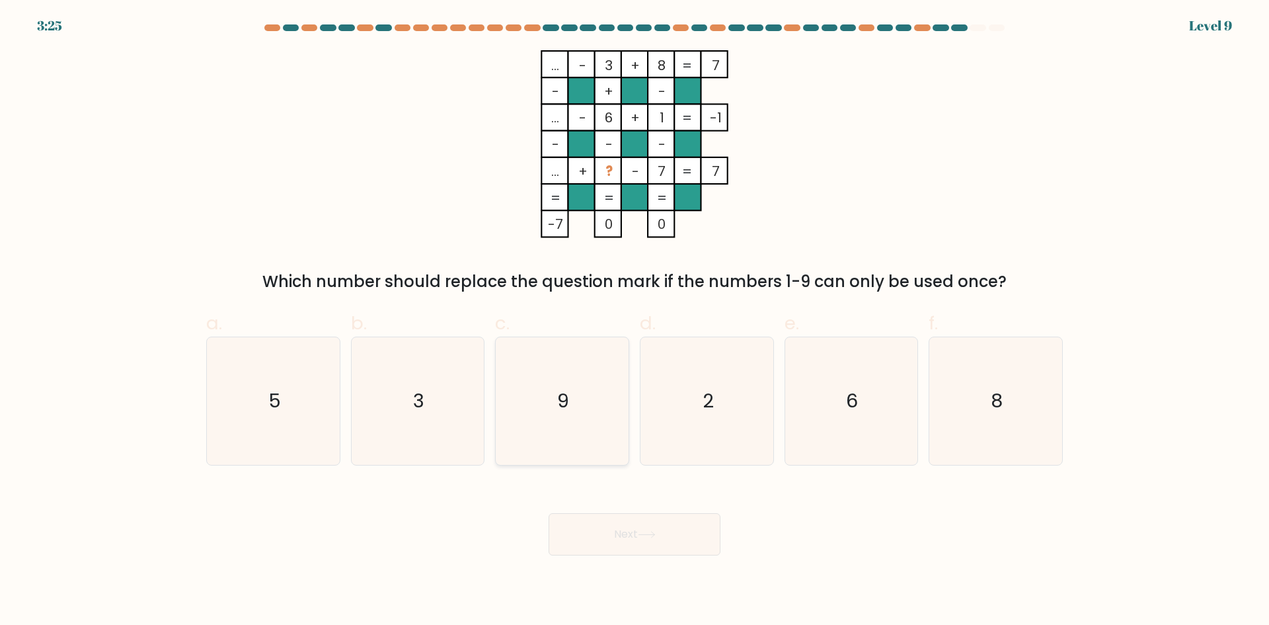
click at [569, 372] on icon "9" at bounding box center [563, 401] width 128 height 128
click at [635, 321] on input "c. 9" at bounding box center [635, 317] width 1 height 9
radio input "true"
click at [626, 530] on button "Next" at bounding box center [635, 534] width 172 height 42
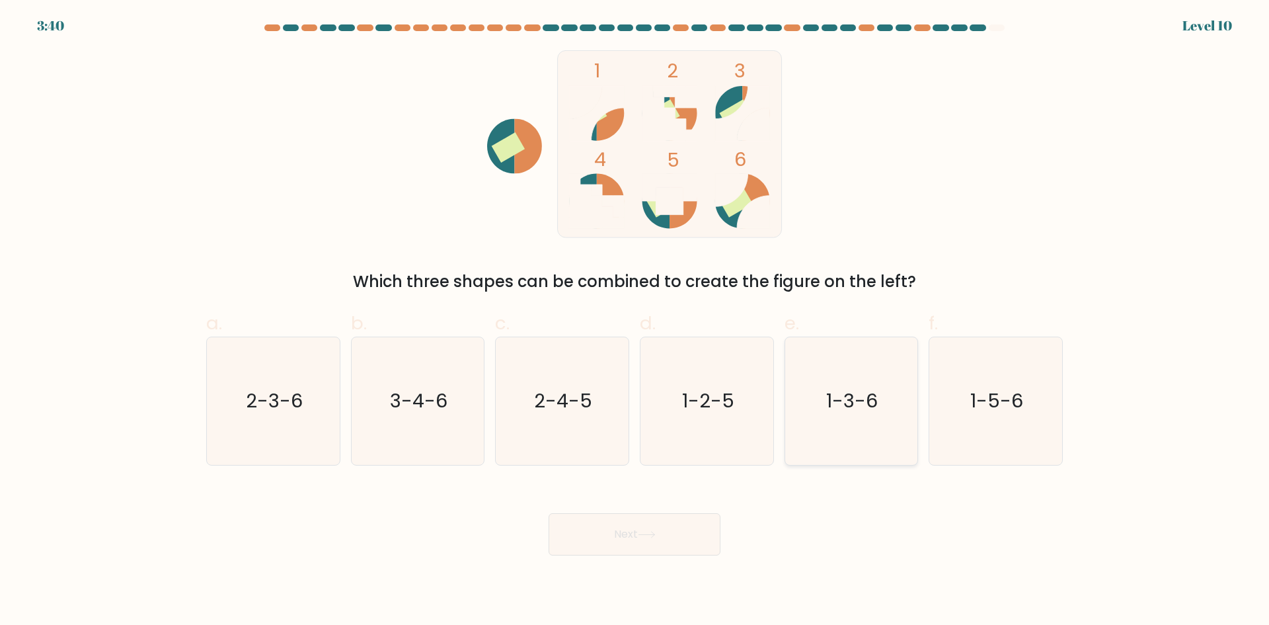
click at [831, 375] on icon "1-3-6" at bounding box center [851, 401] width 128 height 128
click at [635, 321] on input "e. 1-3-6" at bounding box center [635, 317] width 1 height 9
radio input "true"
click at [613, 529] on button "Next" at bounding box center [635, 534] width 172 height 42
click at [630, 535] on button "Next" at bounding box center [635, 534] width 172 height 42
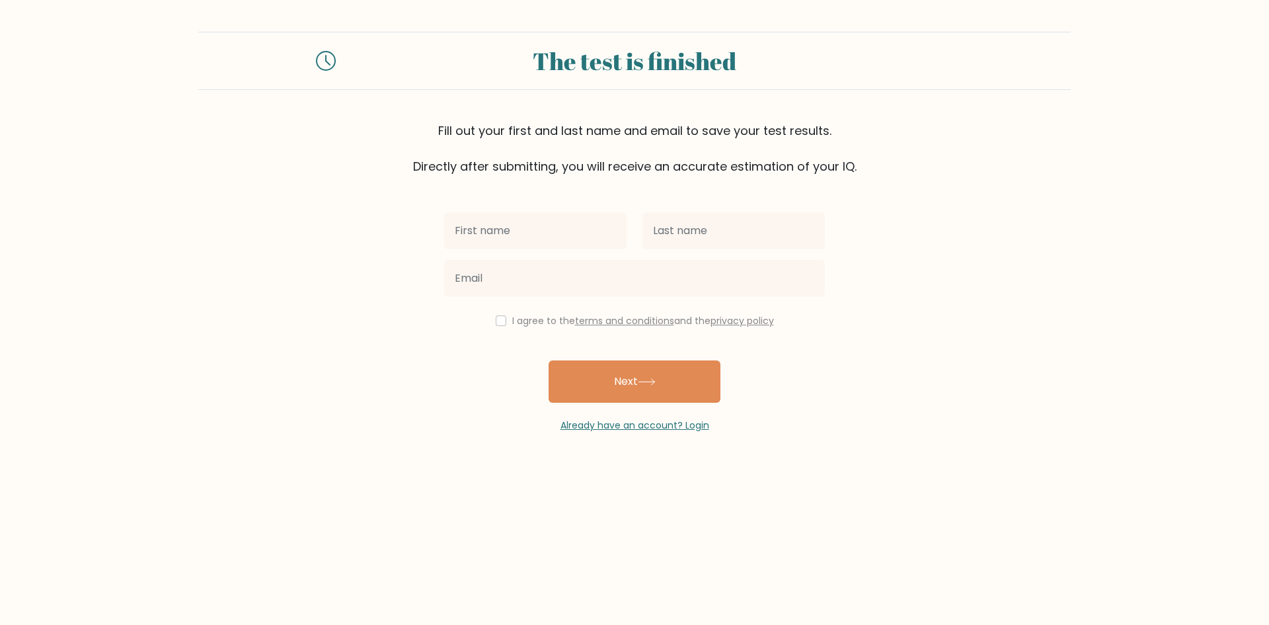
click at [522, 236] on input "text" at bounding box center [535, 230] width 182 height 37
type input "[PERSON_NAME] [PERSON_NAME]"
click at [690, 232] on input "text" at bounding box center [734, 230] width 182 height 37
type input "[PERSON_NAME]"
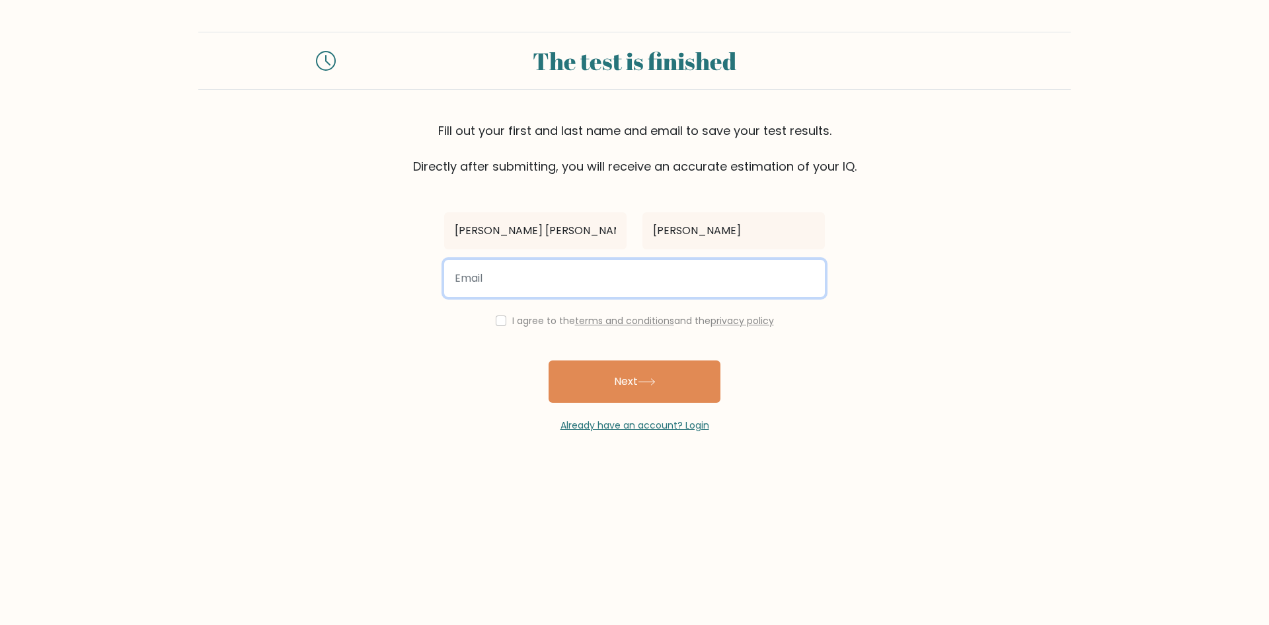
click at [705, 278] on input "email" at bounding box center [634, 278] width 381 height 37
type input "[EMAIL_ADDRESS][DOMAIN_NAME]"
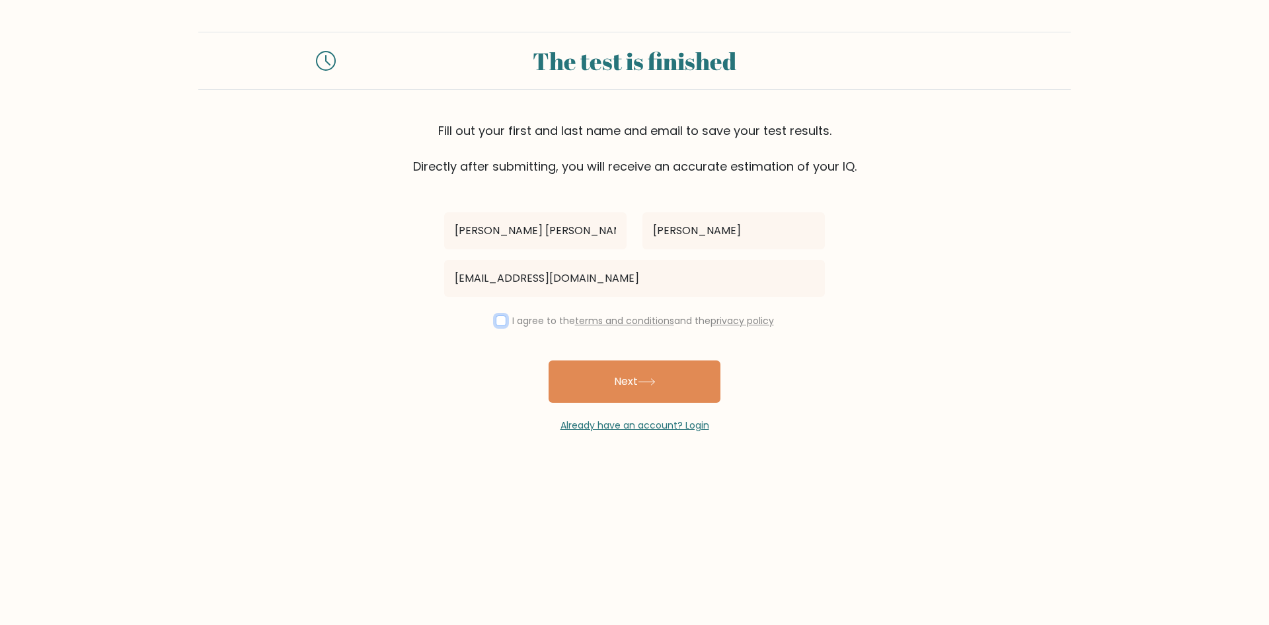
click at [497, 322] on input "checkbox" at bounding box center [501, 320] width 11 height 11
checkbox input "true"
click at [660, 387] on button "Next" at bounding box center [635, 381] width 172 height 42
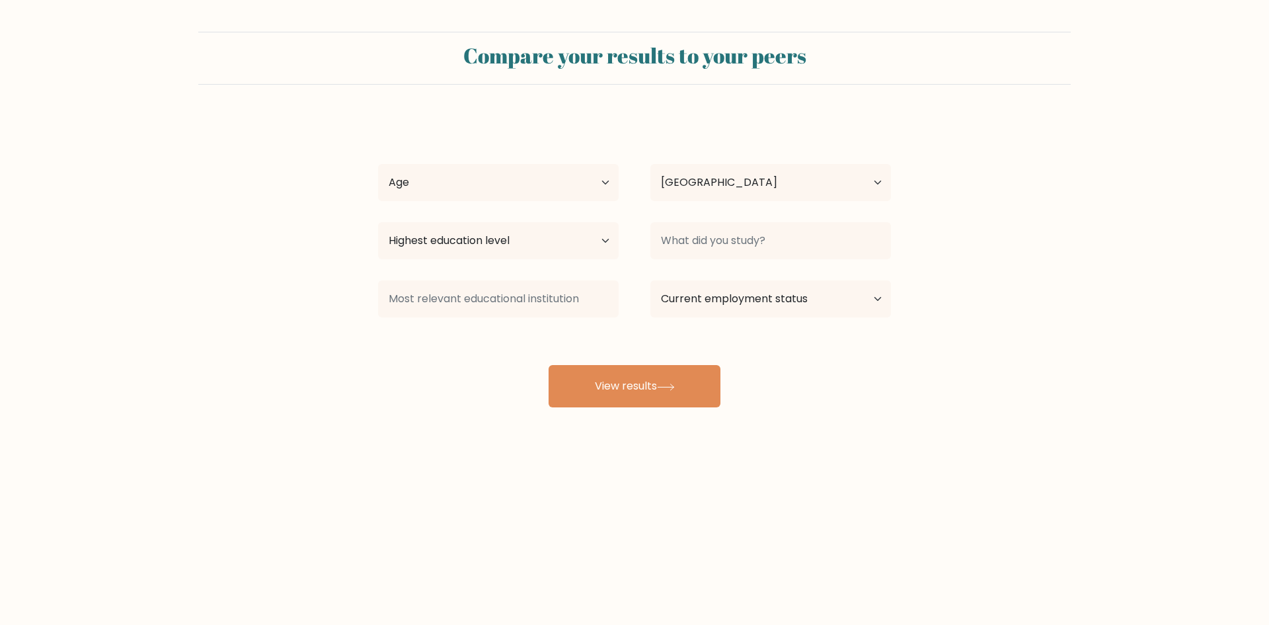
select select "PH"
click at [603, 184] on select "Age Under 18 years old 18-24 years old 25-34 years old 35-44 years old 45-54 ye…" at bounding box center [498, 182] width 241 height 37
select select "45_54"
click at [378, 164] on select "Age Under 18 years old 18-24 years old 25-34 years old 35-44 years old 45-54 ye…" at bounding box center [498, 182] width 241 height 37
click at [607, 241] on select "Highest education level No schooling Primary Lower Secondary Upper Secondary Oc…" at bounding box center [498, 240] width 241 height 37
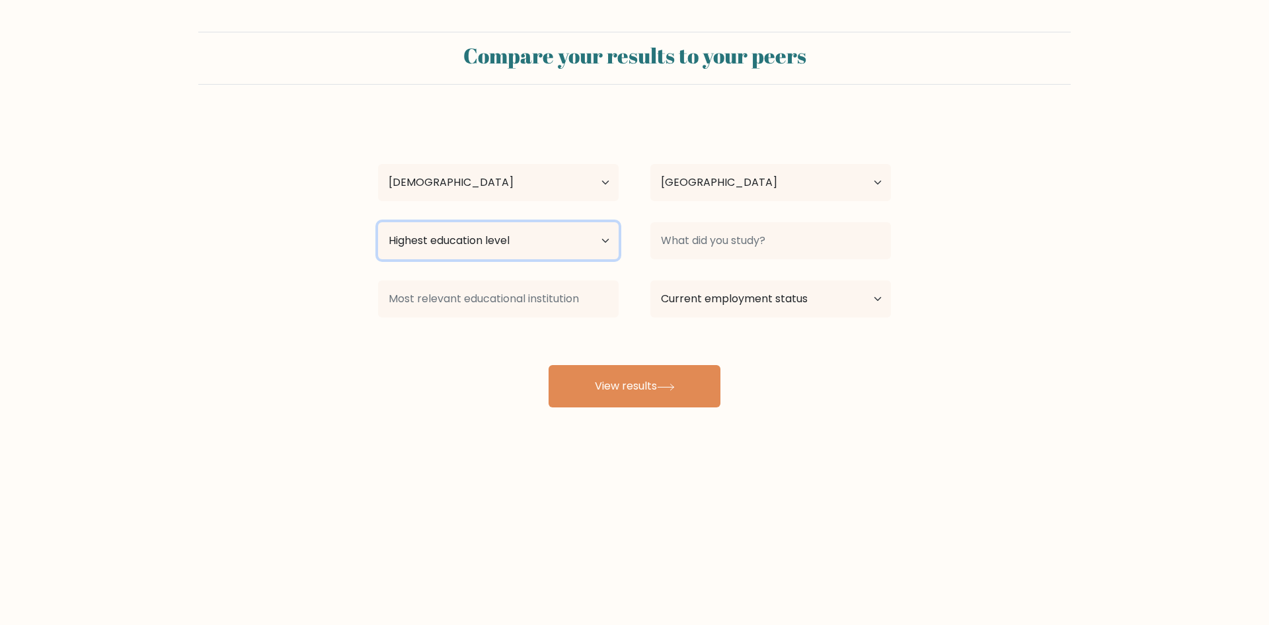
select select "bachelors_degree"
click at [378, 222] on select "Highest education level No schooling Primary Lower Secondary Upper Secondary Oc…" at bounding box center [498, 240] width 241 height 37
click at [874, 298] on select "Current employment status Employed Student Retired Other / prefer not to answer" at bounding box center [771, 298] width 241 height 37
select select "other"
click at [651, 280] on select "Current employment status Employed Student Retired Other / prefer not to answer" at bounding box center [771, 298] width 241 height 37
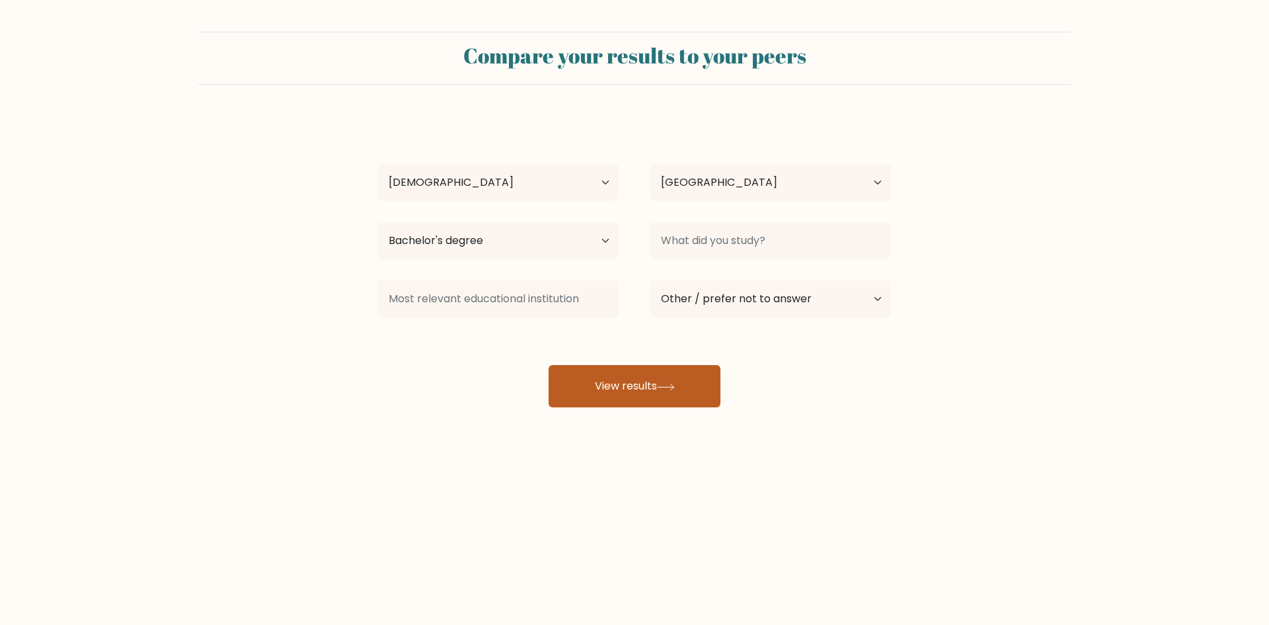
click at [690, 378] on button "View results" at bounding box center [635, 386] width 172 height 42
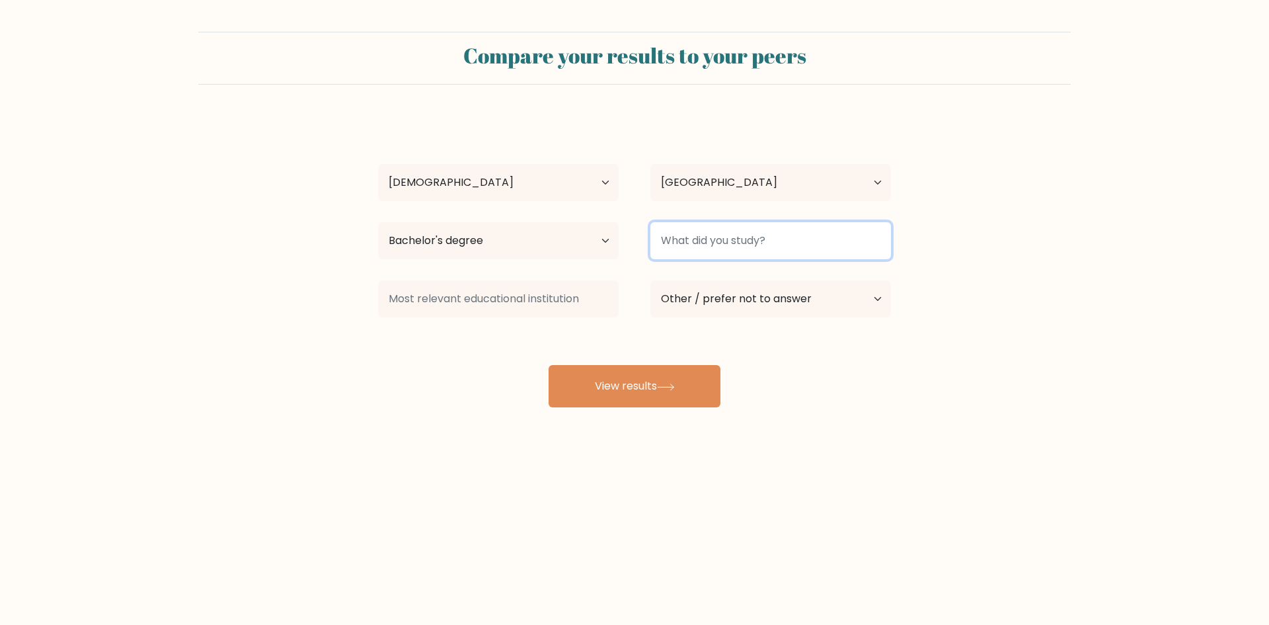
click at [817, 248] on input at bounding box center [771, 240] width 241 height 37
click at [792, 231] on input at bounding box center [771, 240] width 241 height 37
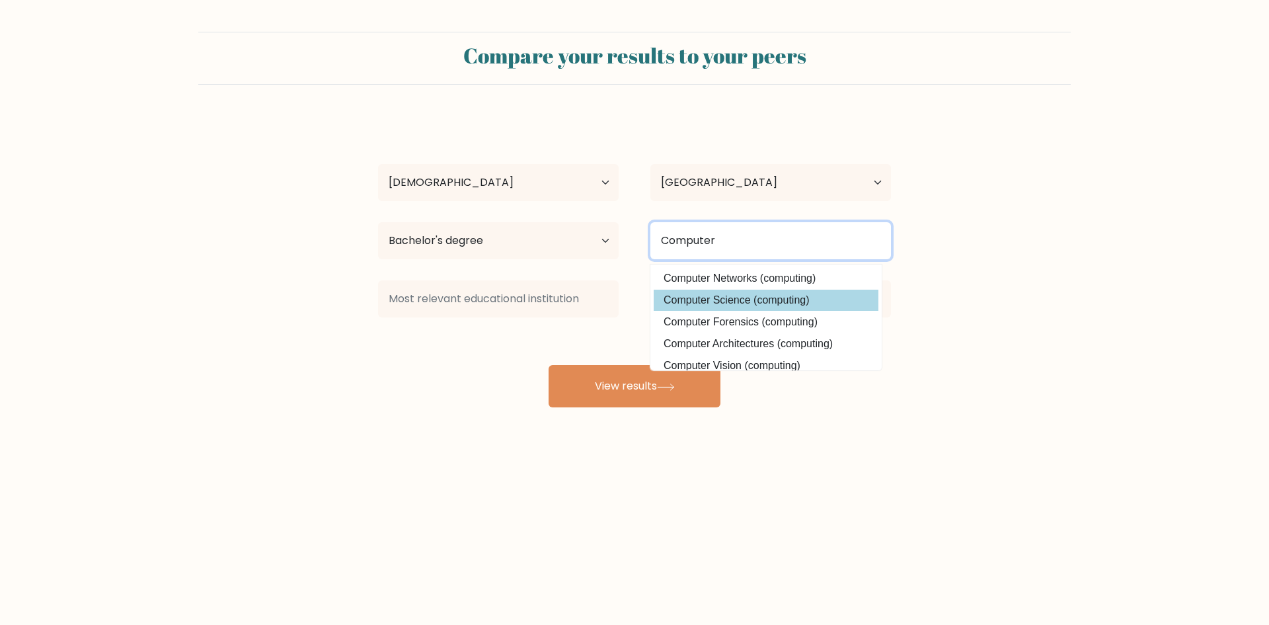
type input "Computer"
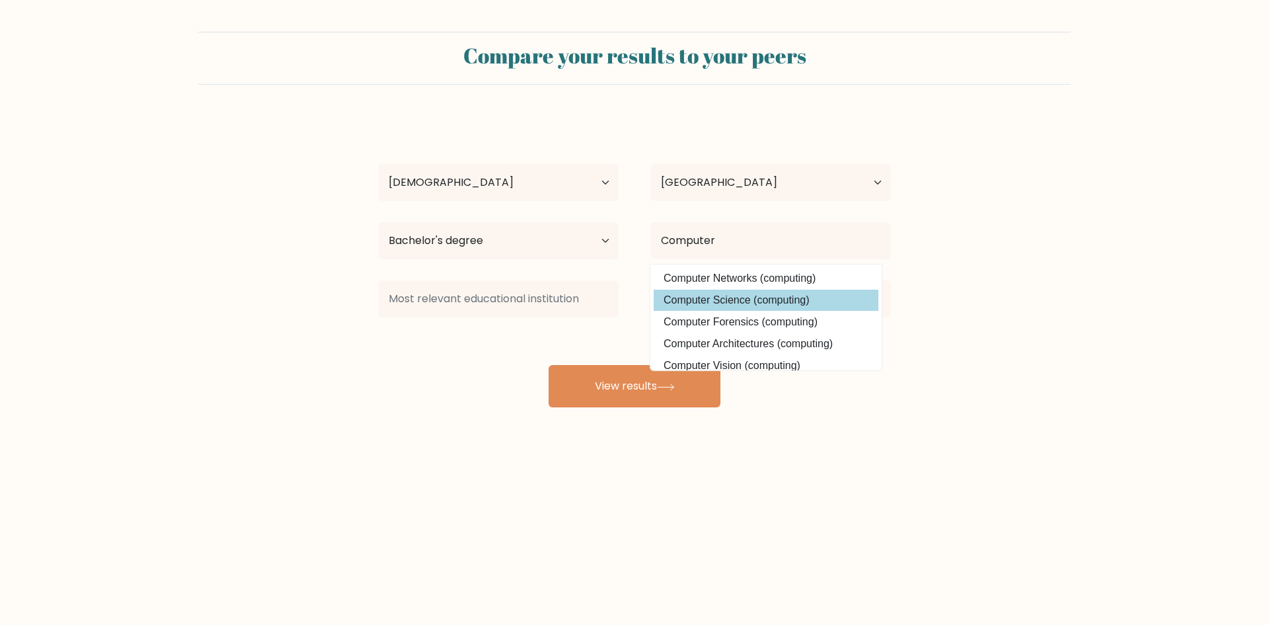
click at [743, 302] on div "Mary Anne Isidro Age Under 18 years old 18-24 years old 25-34 years old 35-44 y…" at bounding box center [634, 261] width 529 height 291
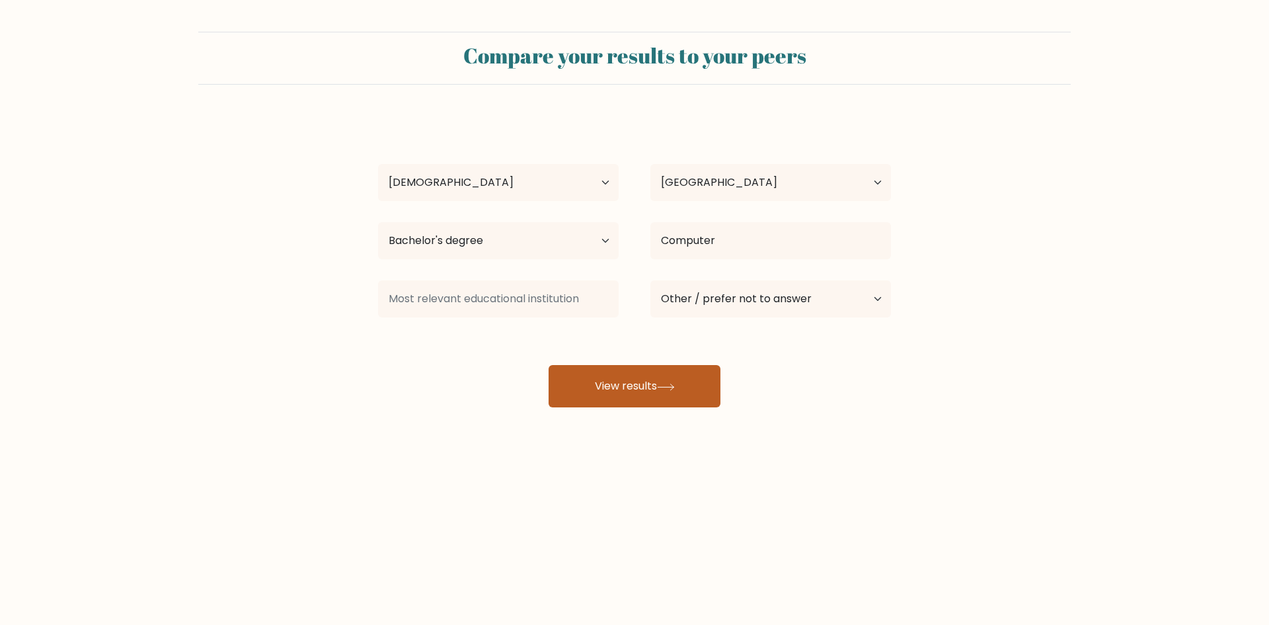
click at [641, 376] on button "View results" at bounding box center [635, 386] width 172 height 42
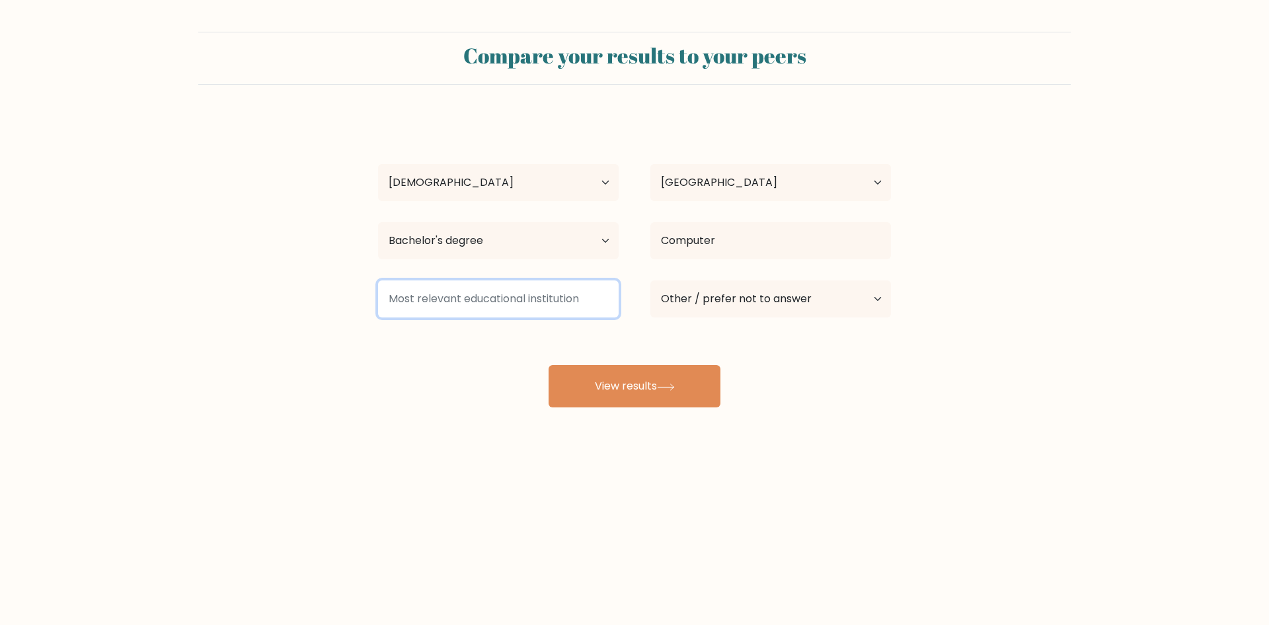
click at [586, 302] on input at bounding box center [498, 298] width 241 height 37
click at [492, 293] on input at bounding box center [498, 298] width 241 height 37
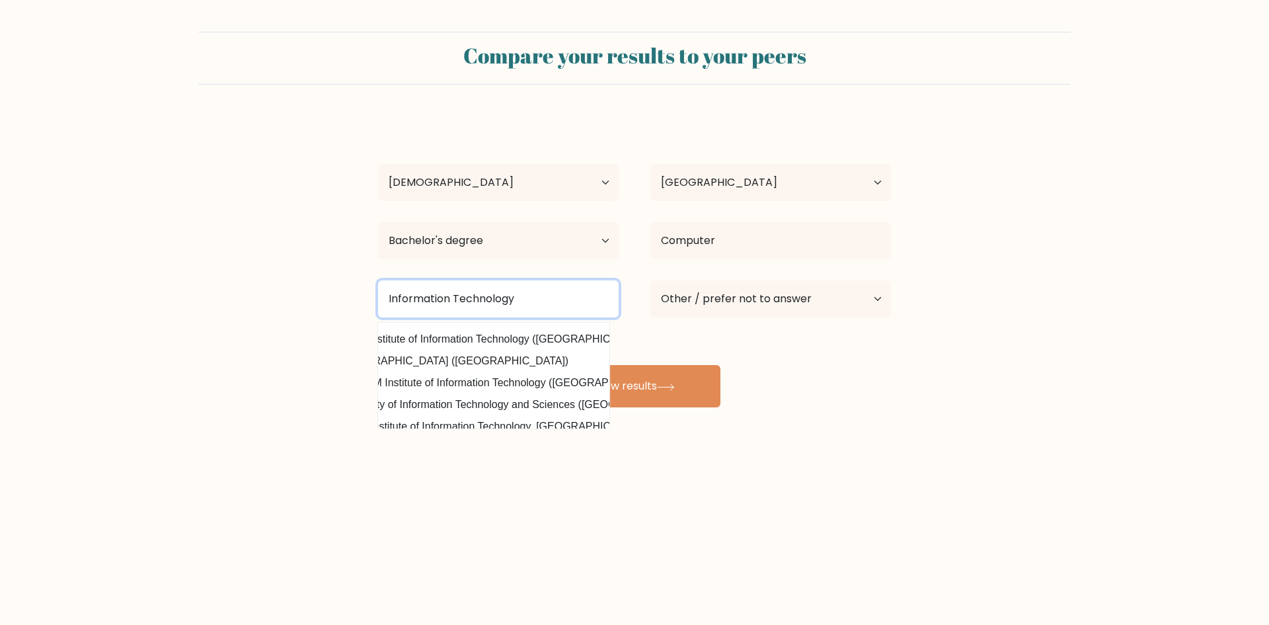
scroll to position [129, 53]
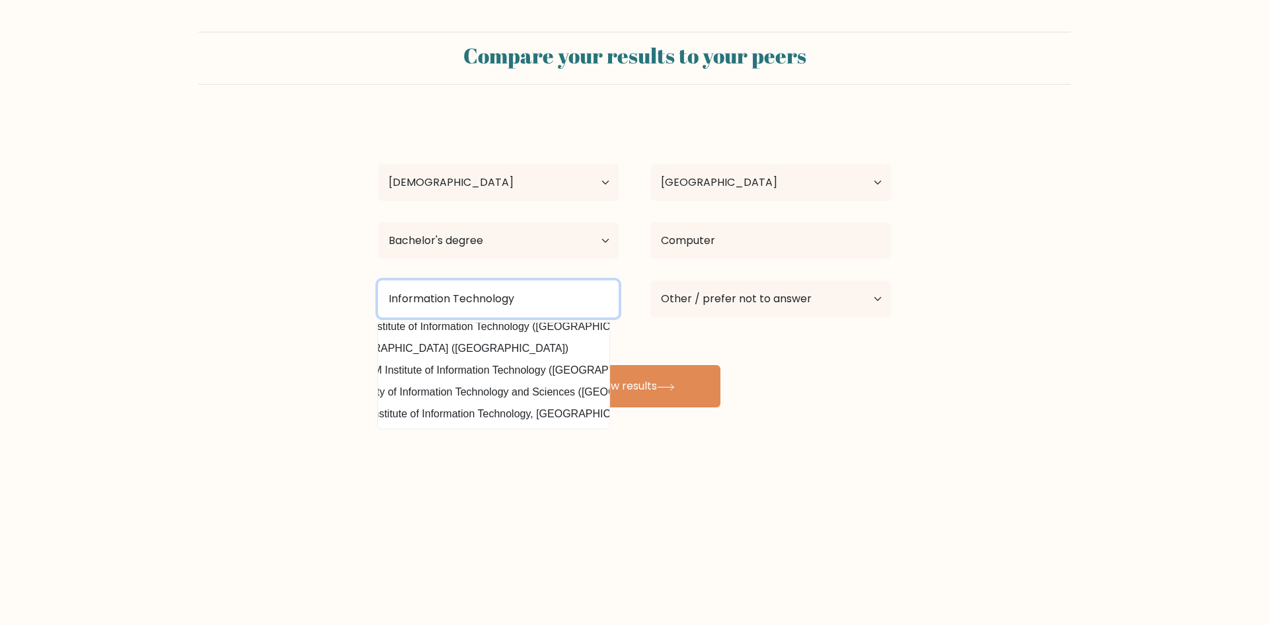
click at [571, 303] on input "Information Technology" at bounding box center [498, 298] width 241 height 37
type input "Information Technology (Philippines)"
click at [549, 365] on button "View results" at bounding box center [635, 386] width 172 height 42
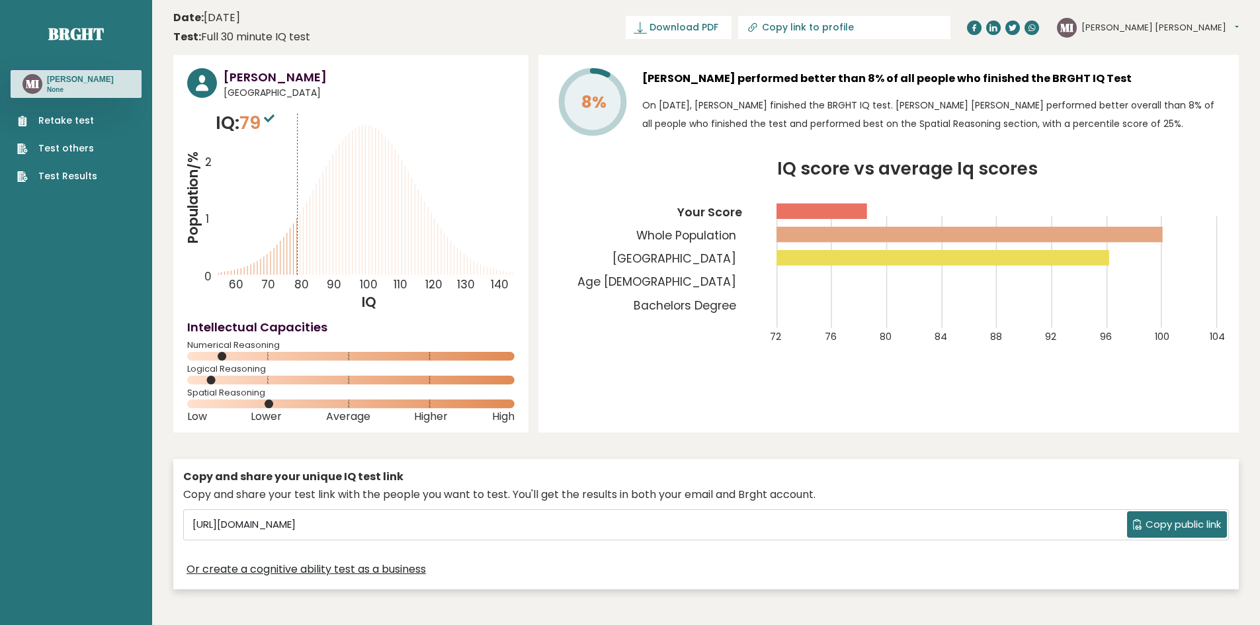
click at [1207, 25] on button "[PERSON_NAME] [PERSON_NAME]" at bounding box center [1159, 27] width 157 height 13
click at [61, 118] on link "Retake test" at bounding box center [57, 121] width 80 height 14
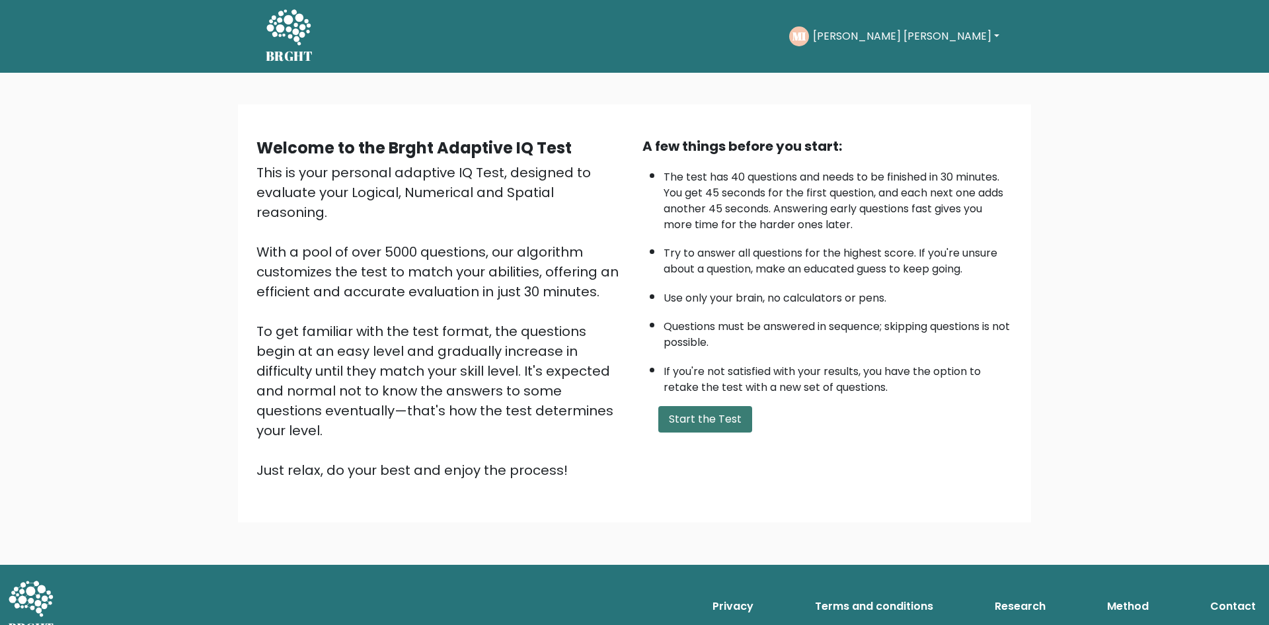
click at [687, 422] on button "Start the Test" at bounding box center [706, 419] width 94 height 26
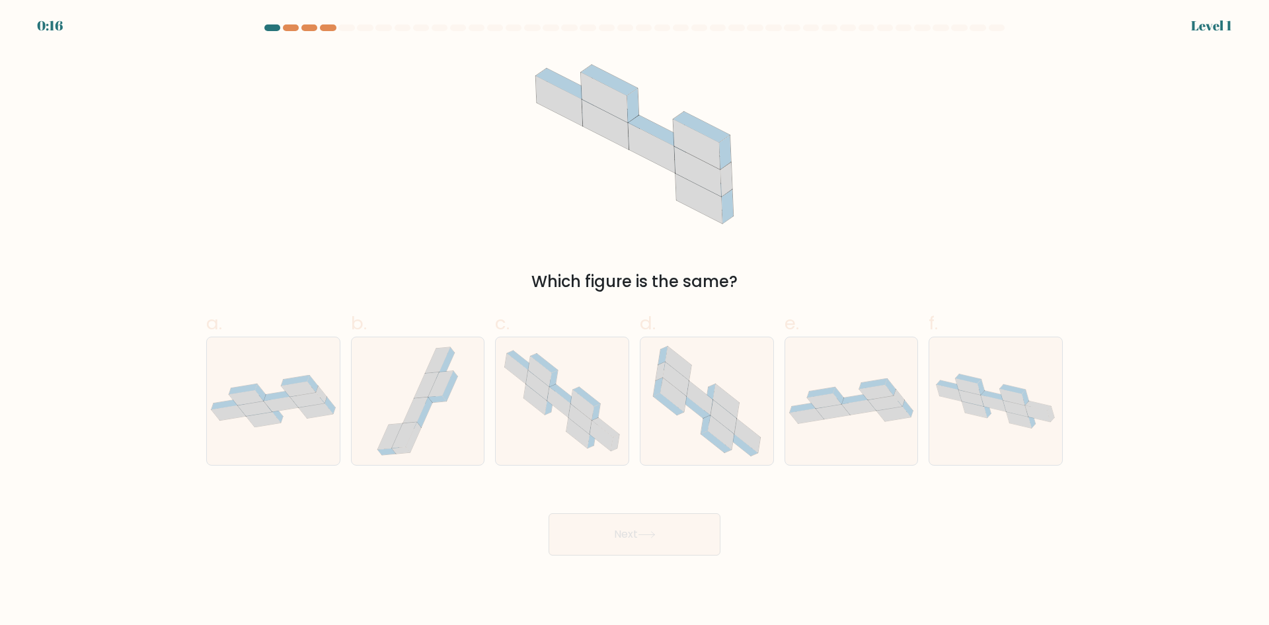
click at [602, 215] on icon at bounding box center [634, 144] width 236 height 188
click at [272, 24] on div "0:14 Level 1" at bounding box center [634, 18] width 1269 height 36
click at [296, 28] on div at bounding box center [291, 27] width 16 height 7
click at [313, 28] on div at bounding box center [310, 27] width 16 height 7
click at [325, 28] on div at bounding box center [328, 27] width 16 height 7
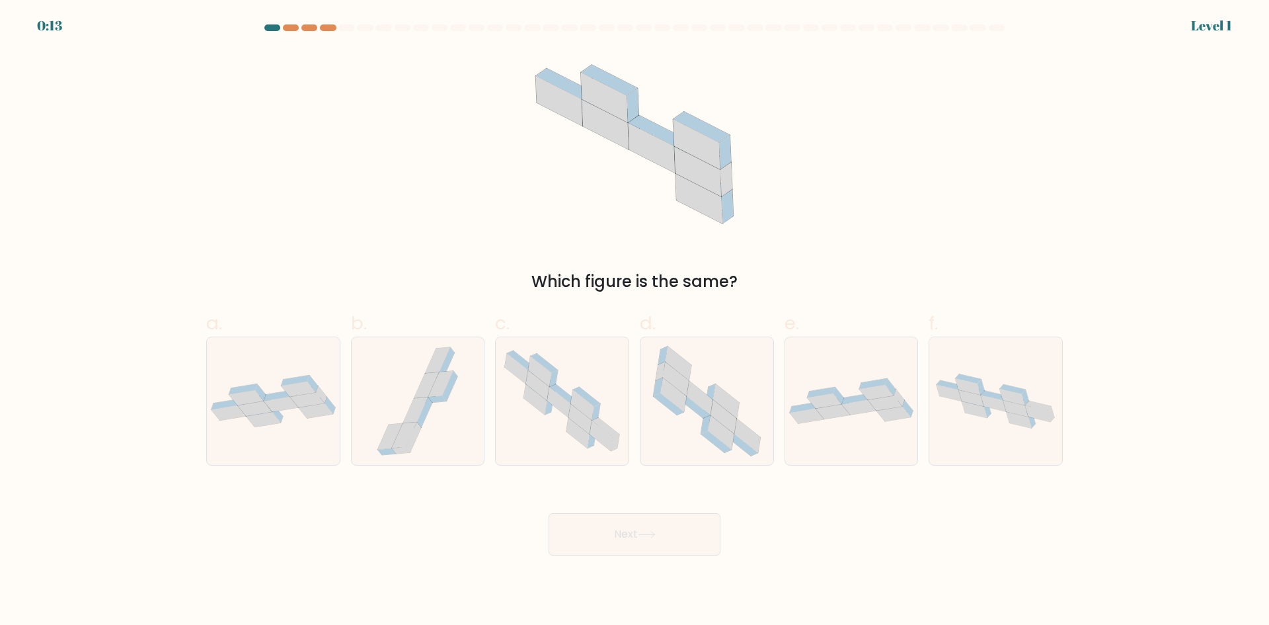
click at [263, 30] on at bounding box center [634, 27] width 743 height 7
click at [342, 32] on div at bounding box center [634, 30] width 873 height 12
click at [350, 238] on div "Which figure is the same?" at bounding box center [634, 171] width 873 height 243
click at [1000, 404] on icon at bounding box center [994, 403] width 25 height 17
click at [635, 321] on input "f." at bounding box center [635, 317] width 1 height 9
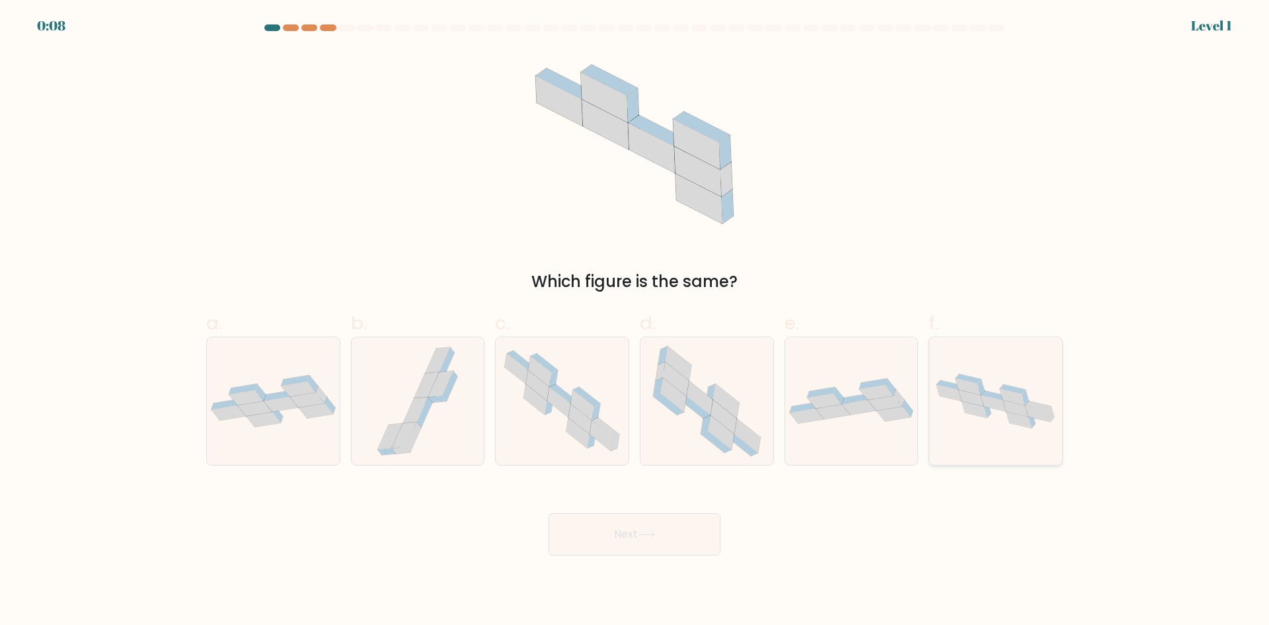
radio input "true"
click at [857, 428] on div at bounding box center [852, 401] width 134 height 129
click at [635, 321] on input "e." at bounding box center [635, 317] width 1 height 9
radio input "true"
click at [629, 543] on button "Next" at bounding box center [635, 534] width 172 height 42
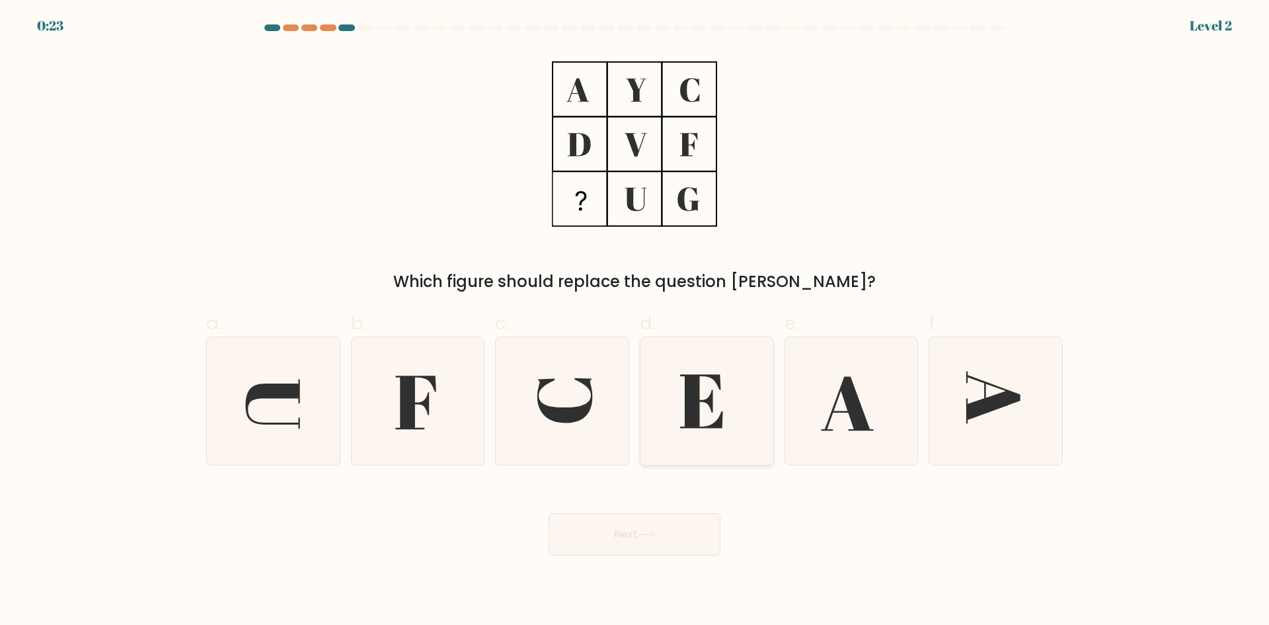
click at [706, 411] on icon at bounding box center [707, 401] width 128 height 128
click at [635, 321] on input "d." at bounding box center [635, 317] width 1 height 9
radio input "true"
click at [653, 532] on icon at bounding box center [647, 534] width 18 height 7
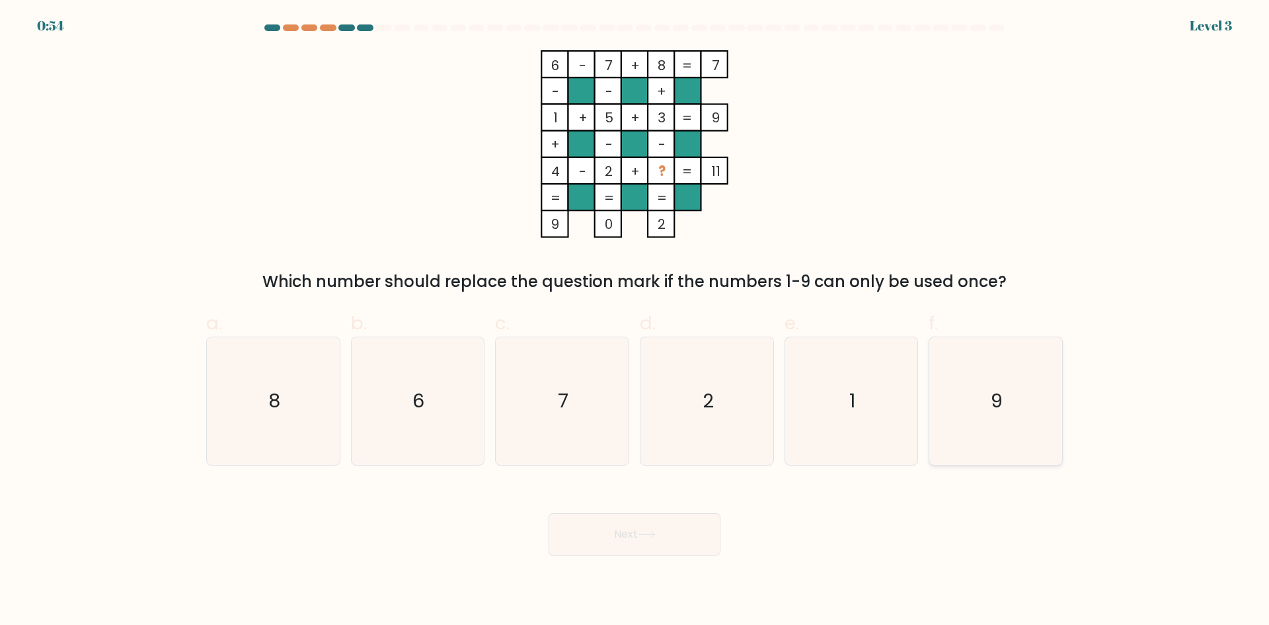
click at [1020, 413] on icon "9" at bounding box center [996, 401] width 128 height 128
click at [635, 321] on input "f. 9" at bounding box center [635, 317] width 1 height 9
radio input "true"
click at [631, 536] on button "Next" at bounding box center [635, 534] width 172 height 42
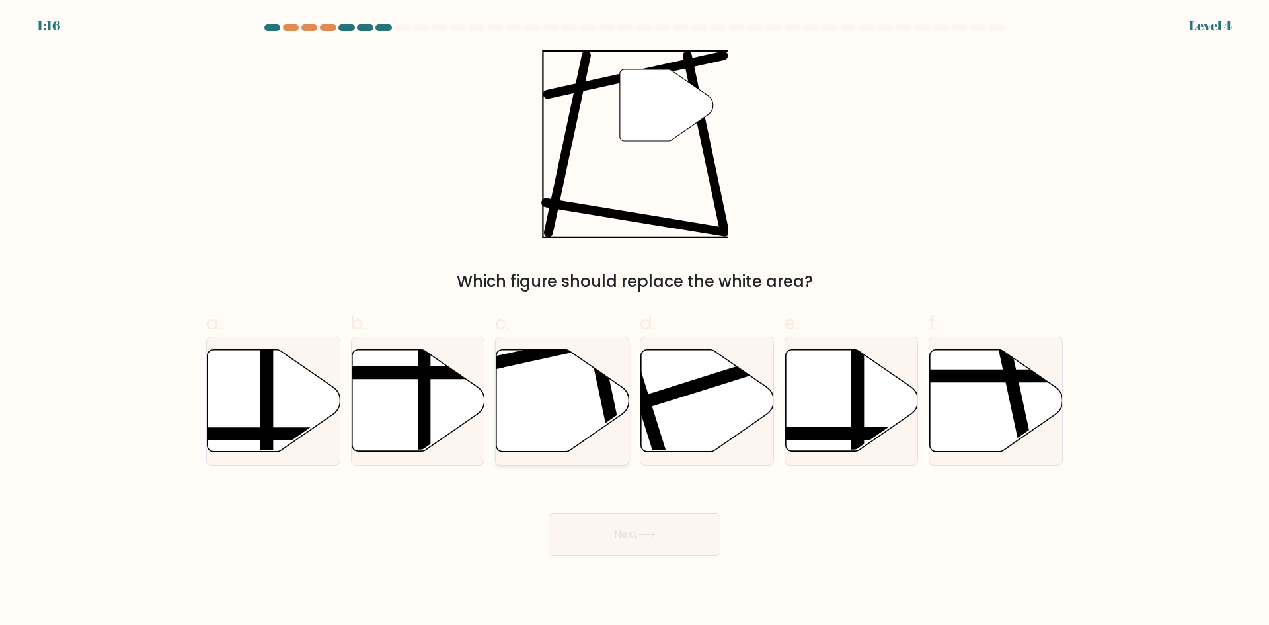
click at [549, 407] on icon at bounding box center [563, 401] width 133 height 102
click at [635, 321] on input "c." at bounding box center [635, 317] width 1 height 9
radio input "true"
click at [624, 541] on button "Next" at bounding box center [635, 534] width 172 height 42
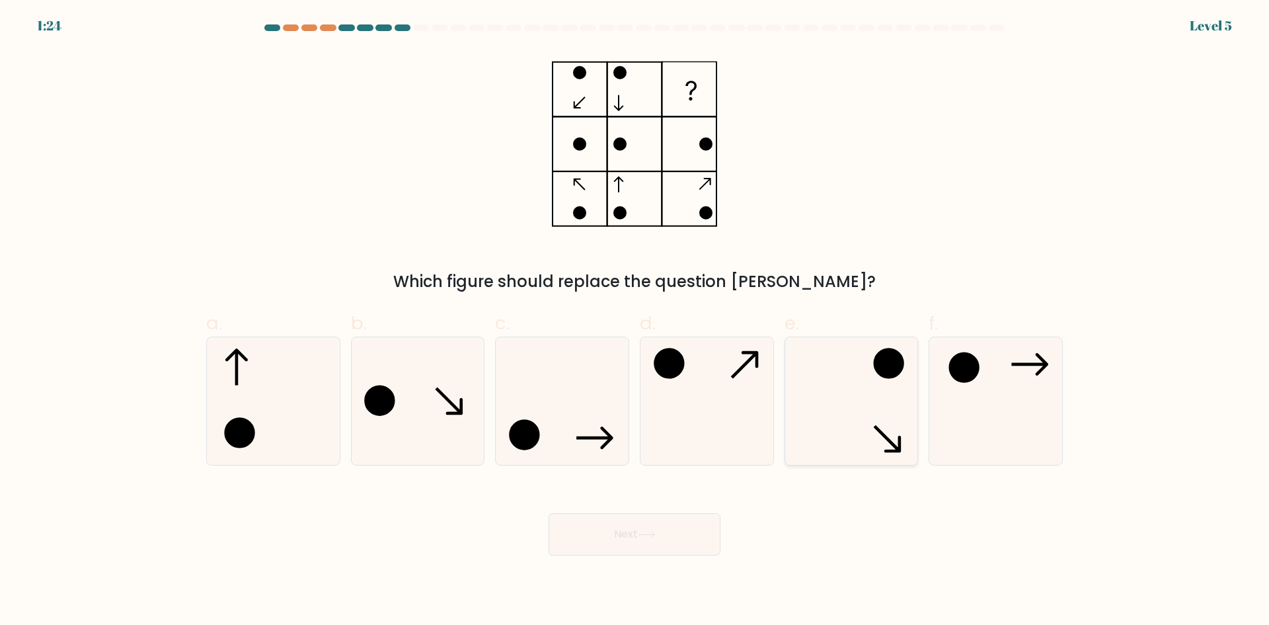
click at [851, 428] on icon at bounding box center [851, 401] width 128 height 128
click at [635, 321] on input "e." at bounding box center [635, 317] width 1 height 9
radio input "true"
click at [670, 536] on button "Next" at bounding box center [635, 534] width 172 height 42
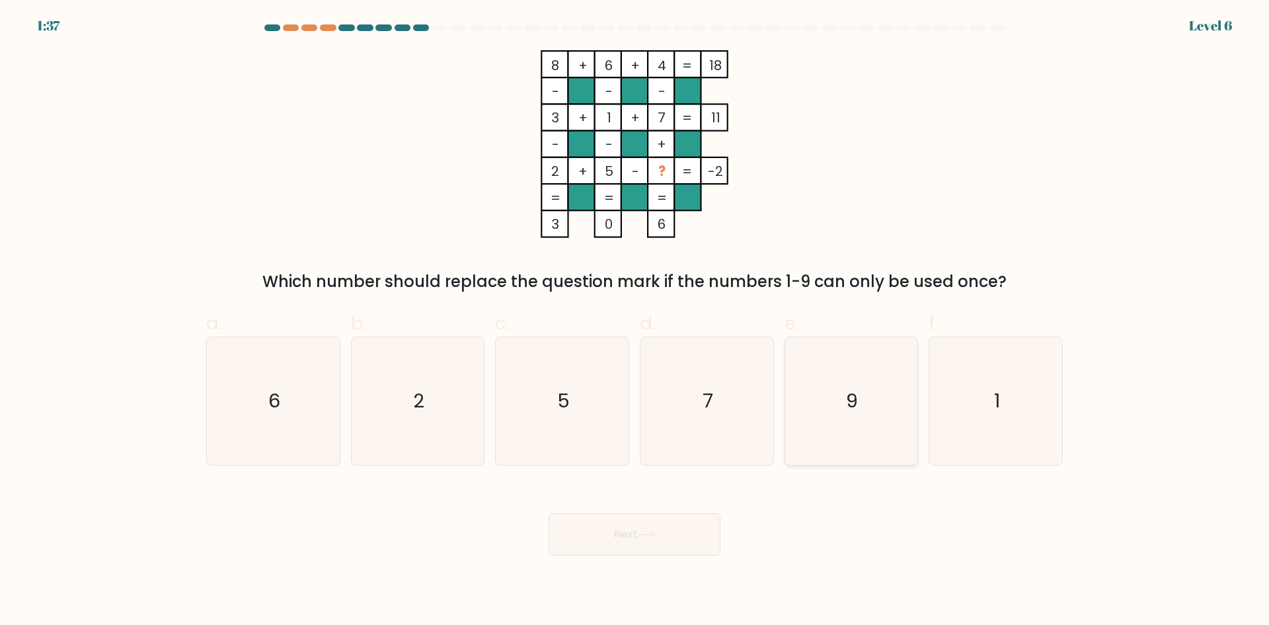
click at [895, 393] on icon "9" at bounding box center [851, 401] width 128 height 128
click at [635, 321] on input "e. 9" at bounding box center [635, 317] width 1 height 9
radio input "true"
click at [673, 531] on button "Next" at bounding box center [635, 534] width 172 height 42
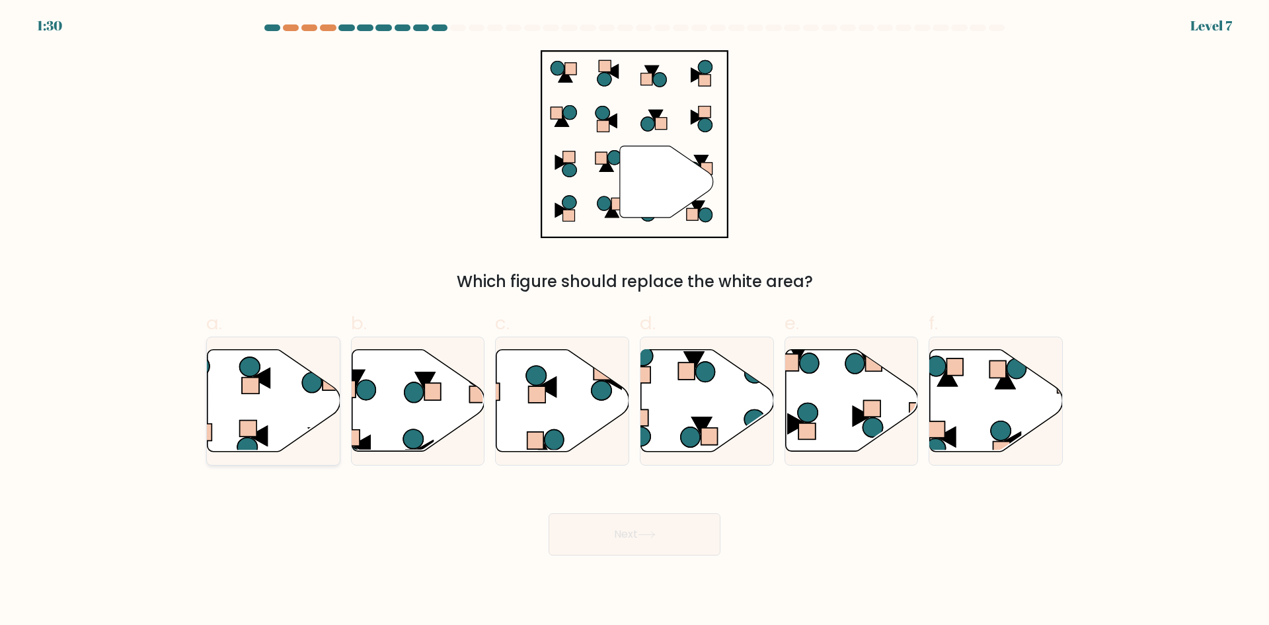
click at [300, 407] on icon at bounding box center [274, 401] width 133 height 102
click at [635, 321] on input "a." at bounding box center [635, 317] width 1 height 9
radio input "true"
click at [648, 530] on button "Next" at bounding box center [635, 534] width 172 height 42
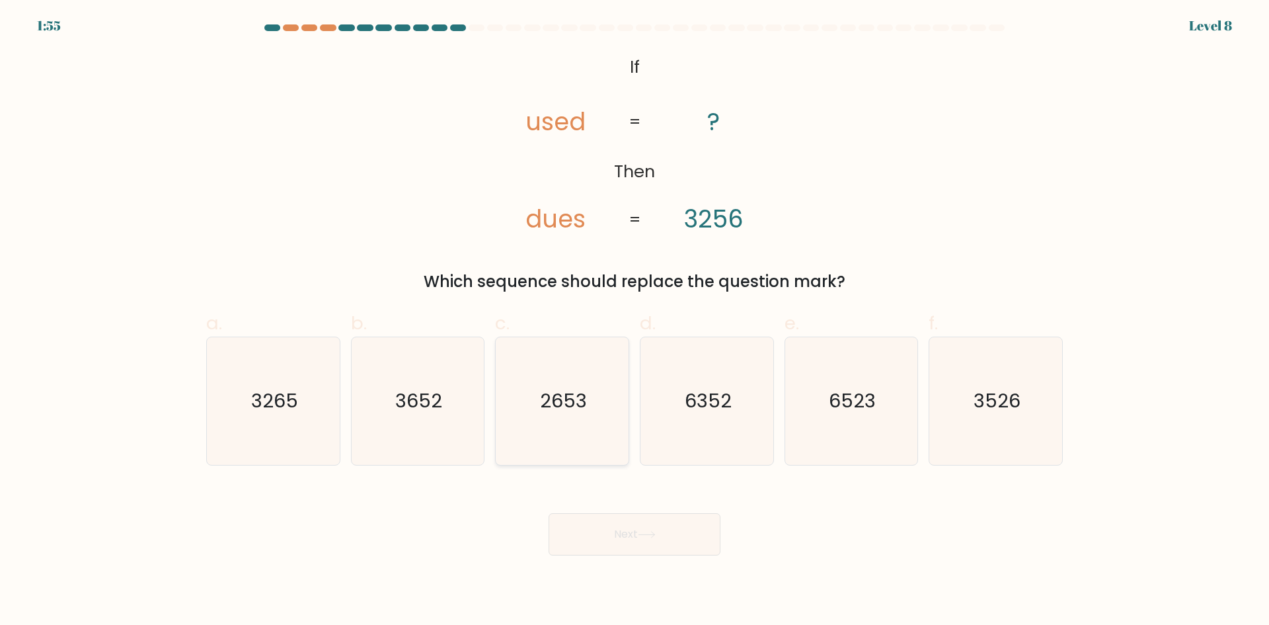
click at [588, 413] on icon "2653" at bounding box center [563, 401] width 128 height 128
click at [635, 321] on input "c. 2653" at bounding box center [635, 317] width 1 height 9
radio input "true"
click at [655, 526] on button "Next" at bounding box center [635, 534] width 172 height 42
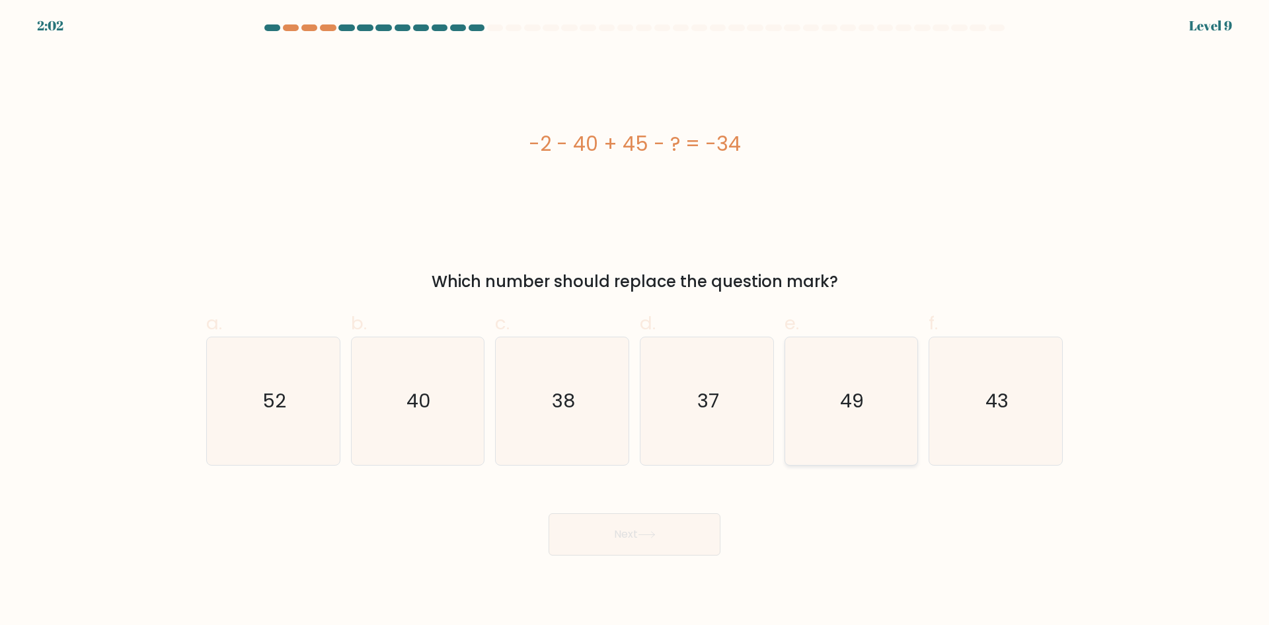
click at [858, 386] on icon "49" at bounding box center [851, 401] width 128 height 128
click at [635, 321] on input "e. 49" at bounding box center [635, 317] width 1 height 9
radio input "true"
click at [632, 531] on button "Next" at bounding box center [635, 534] width 172 height 42
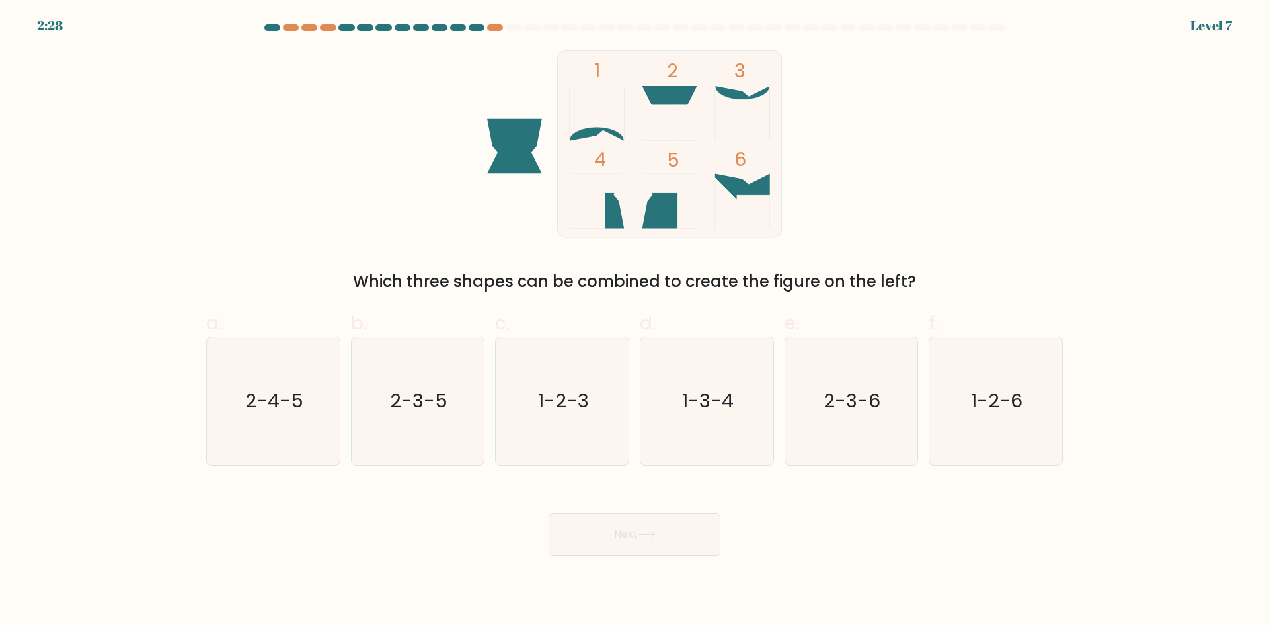
click at [670, 218] on icon at bounding box center [670, 201] width 55 height 55
click at [192, 392] on form at bounding box center [634, 289] width 1269 height 531
click at [248, 421] on icon "2-4-5" at bounding box center [274, 401] width 128 height 128
click at [635, 321] on input "a. 2-4-5" at bounding box center [635, 317] width 1 height 9
radio input "true"
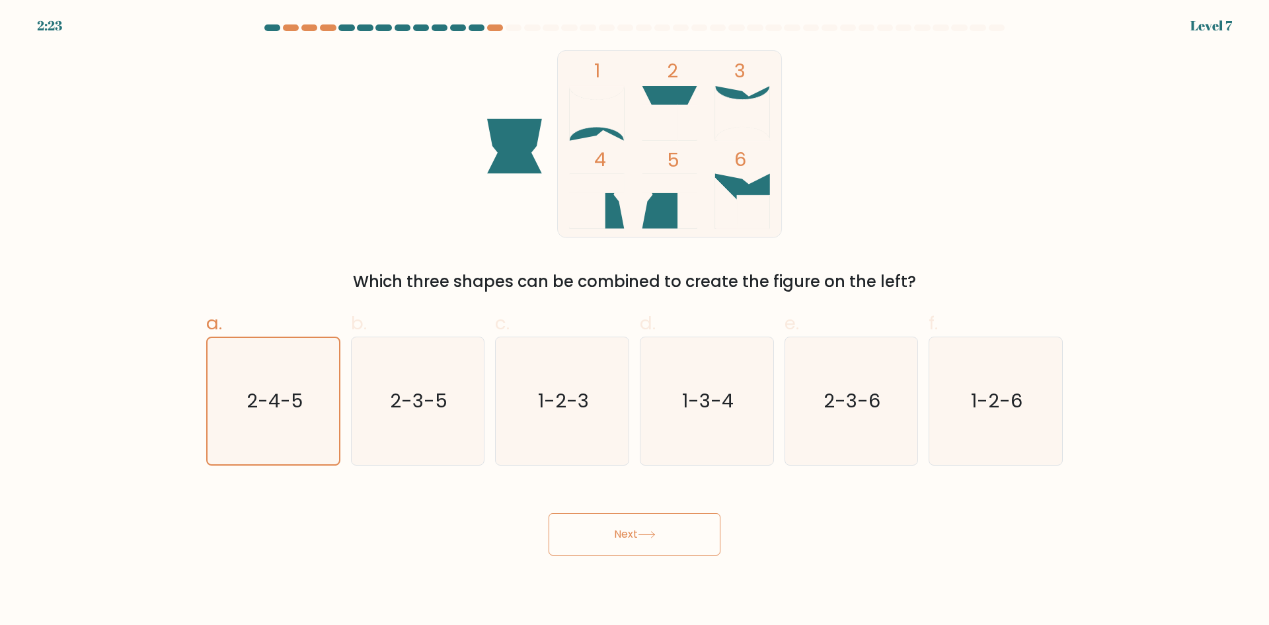
click at [609, 536] on button "Next" at bounding box center [635, 534] width 172 height 42
click at [637, 532] on button "Next" at bounding box center [635, 534] width 172 height 42
click at [637, 530] on button "Next" at bounding box center [635, 534] width 172 height 42
click at [298, 409] on text "2-4-5" at bounding box center [275, 400] width 56 height 26
click at [635, 321] on input "a. 2-4-5" at bounding box center [635, 317] width 1 height 9
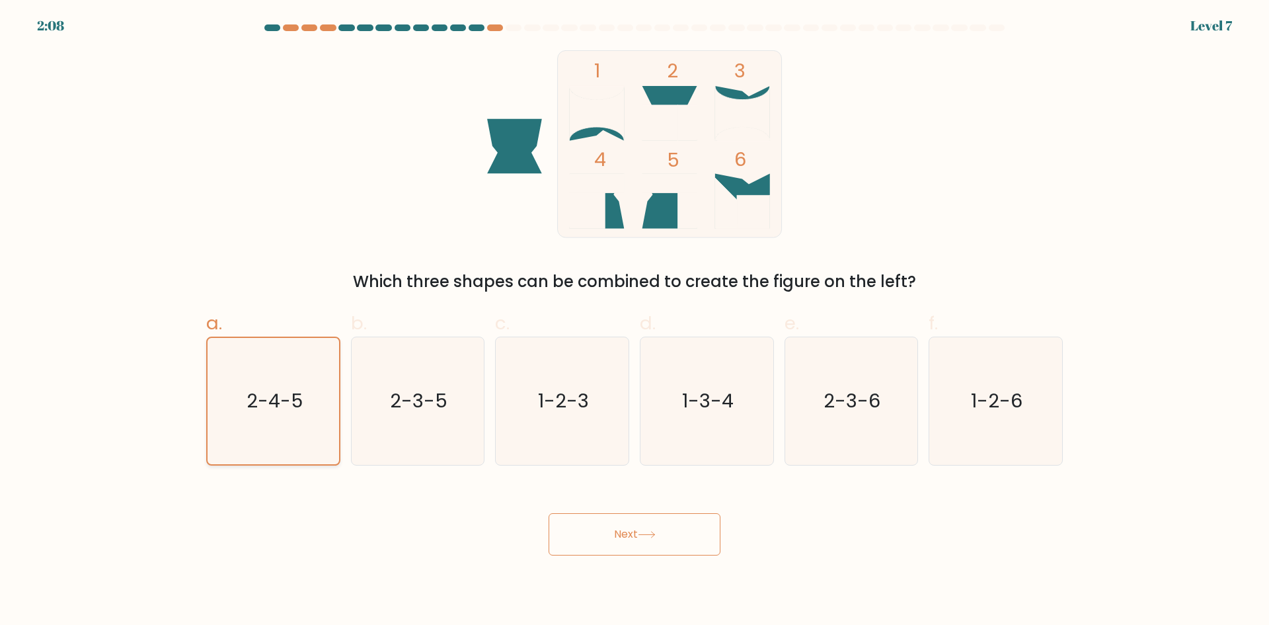
click at [253, 406] on text "2-4-5" at bounding box center [275, 400] width 56 height 26
click at [635, 321] on input "a. 2-4-5" at bounding box center [635, 317] width 1 height 9
click at [635, 531] on button "Next" at bounding box center [635, 534] width 172 height 42
click at [642, 532] on icon at bounding box center [647, 534] width 18 height 7
click at [315, 411] on icon "2-4-5" at bounding box center [273, 401] width 126 height 126
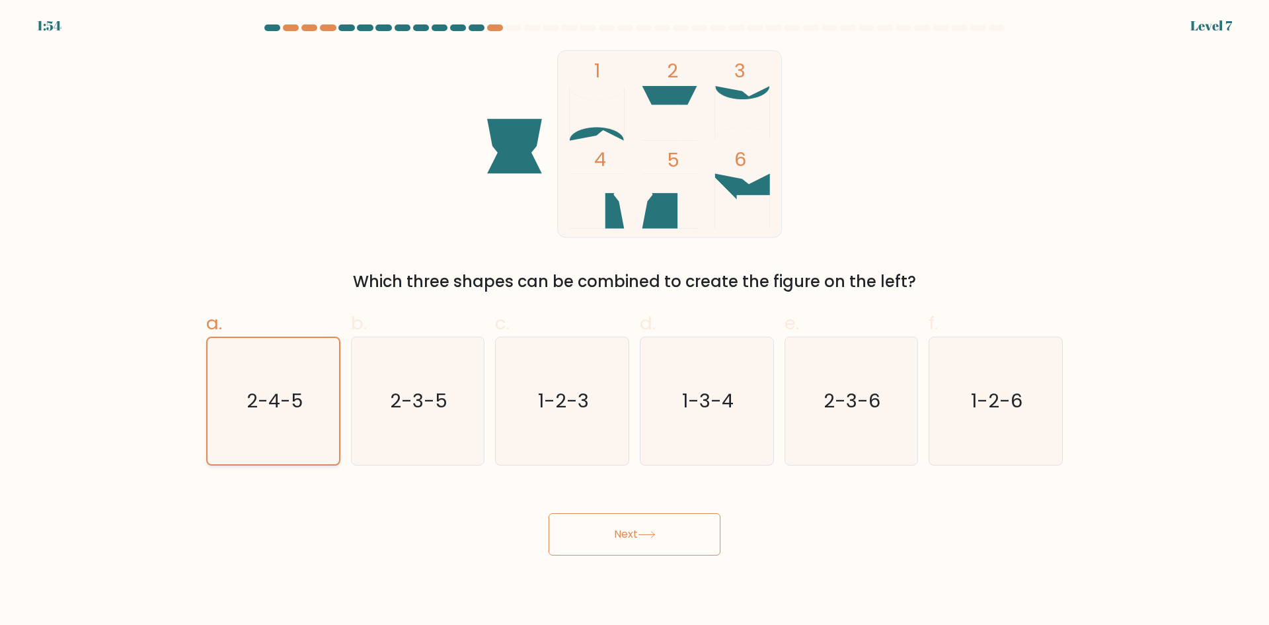
click at [635, 321] on input "a. 2-4-5" at bounding box center [635, 317] width 1 height 9
click at [315, 411] on icon "2-4-5" at bounding box center [273, 401] width 126 height 126
click at [635, 321] on input "a. 2-4-5" at bounding box center [635, 317] width 1 height 9
click at [641, 530] on button "Next" at bounding box center [635, 534] width 172 height 42
click at [639, 528] on button "Next" at bounding box center [635, 534] width 172 height 42
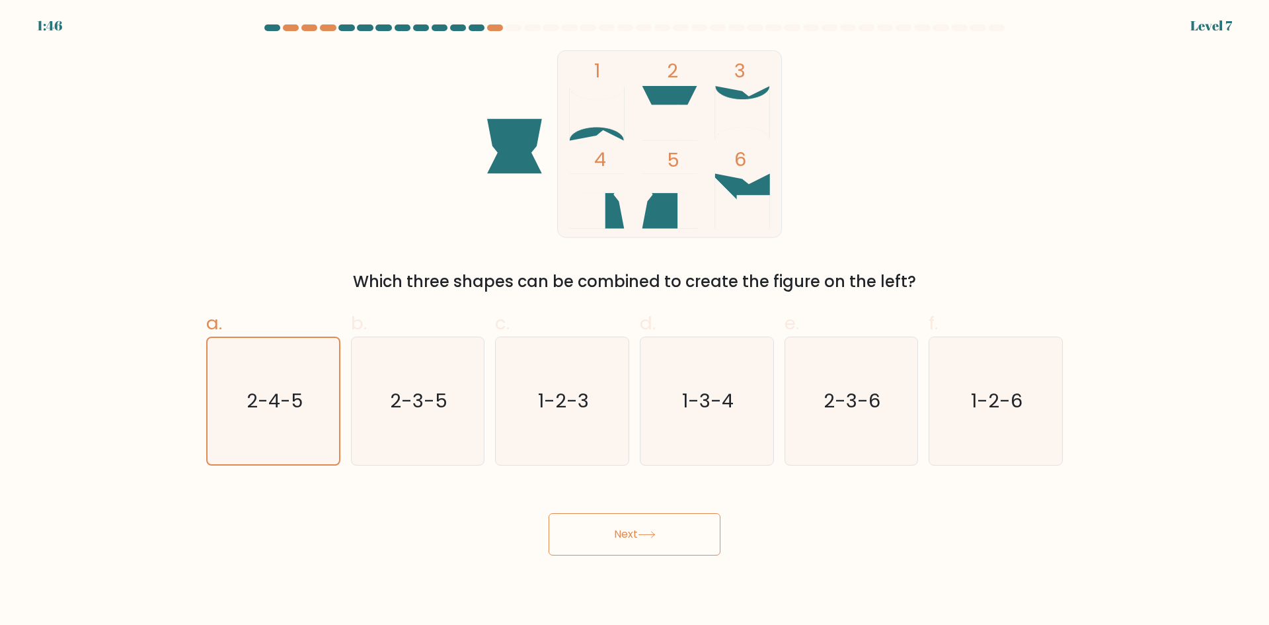
click at [639, 528] on button "Next" at bounding box center [635, 534] width 172 height 42
click at [876, 421] on icon "2-3-6" at bounding box center [851, 401] width 128 height 128
click at [635, 321] on input "e. 2-3-6" at bounding box center [635, 317] width 1 height 9
radio input "true"
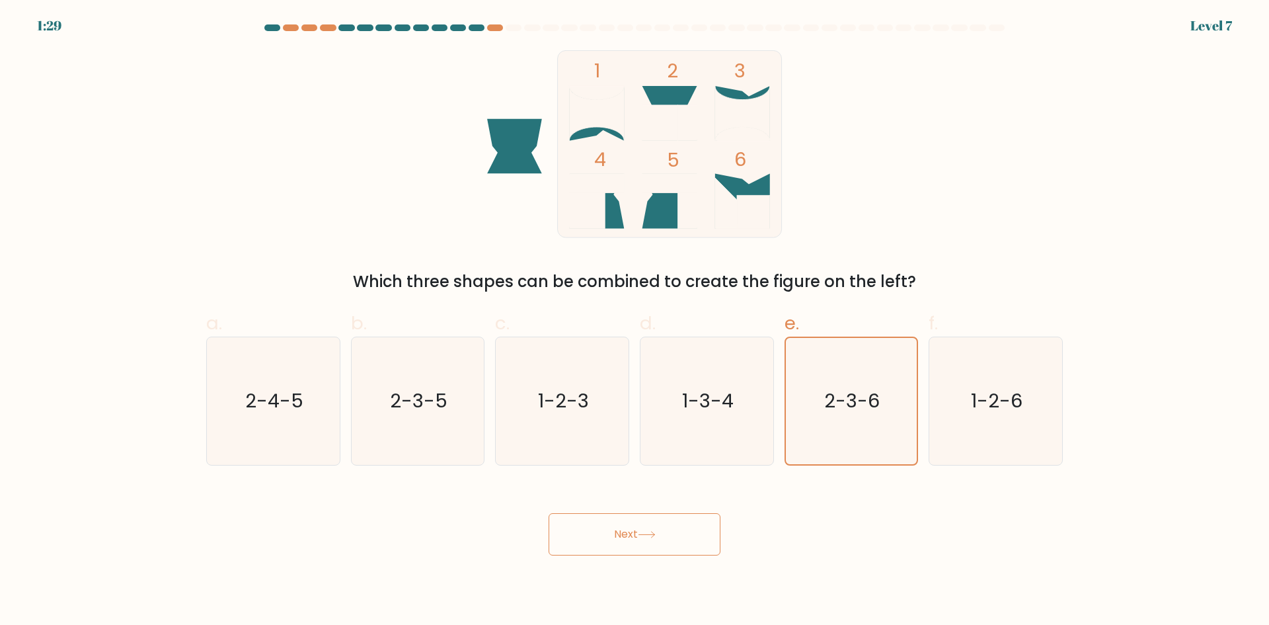
click at [618, 525] on button "Next" at bounding box center [635, 534] width 172 height 42
click at [275, 446] on icon "2-4-5" at bounding box center [274, 401] width 128 height 128
click at [635, 321] on input "a. 2-4-5" at bounding box center [635, 317] width 1 height 9
radio input "true"
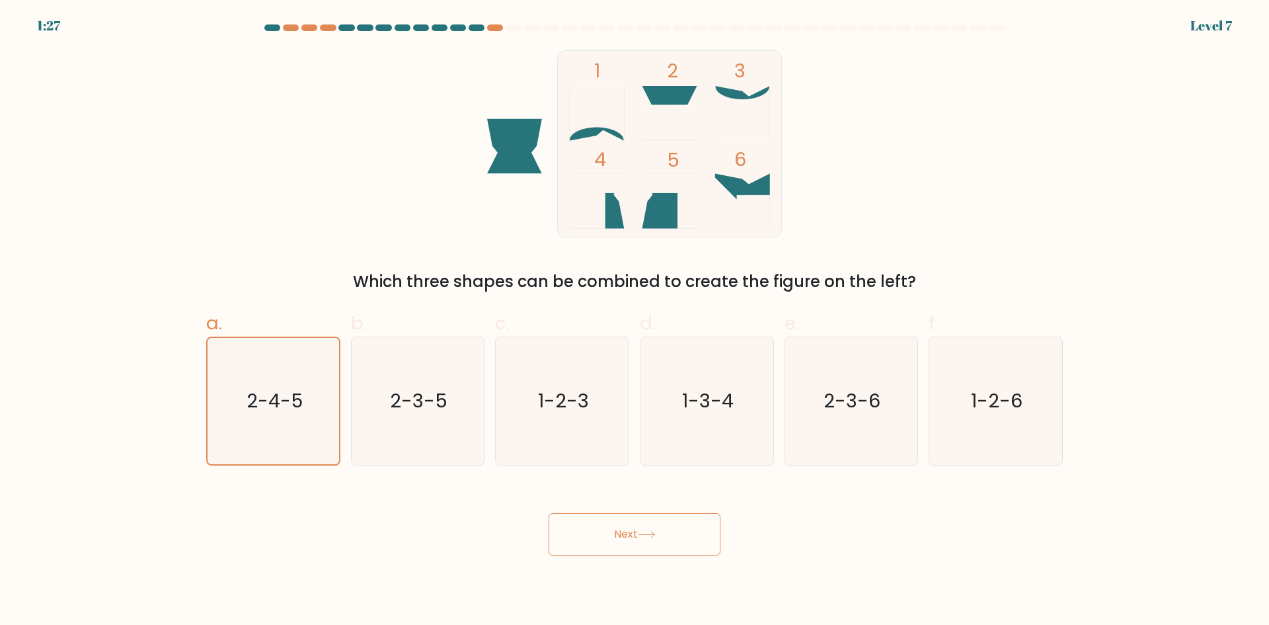
click at [599, 534] on button "Next" at bounding box center [635, 534] width 172 height 42
click at [670, 526] on button "Next" at bounding box center [635, 534] width 172 height 42
click at [653, 145] on rect at bounding box center [670, 143] width 224 height 187
click at [657, 526] on button "Next" at bounding box center [635, 534] width 172 height 42
click at [239, 413] on icon "2-4-5" at bounding box center [273, 401] width 126 height 126
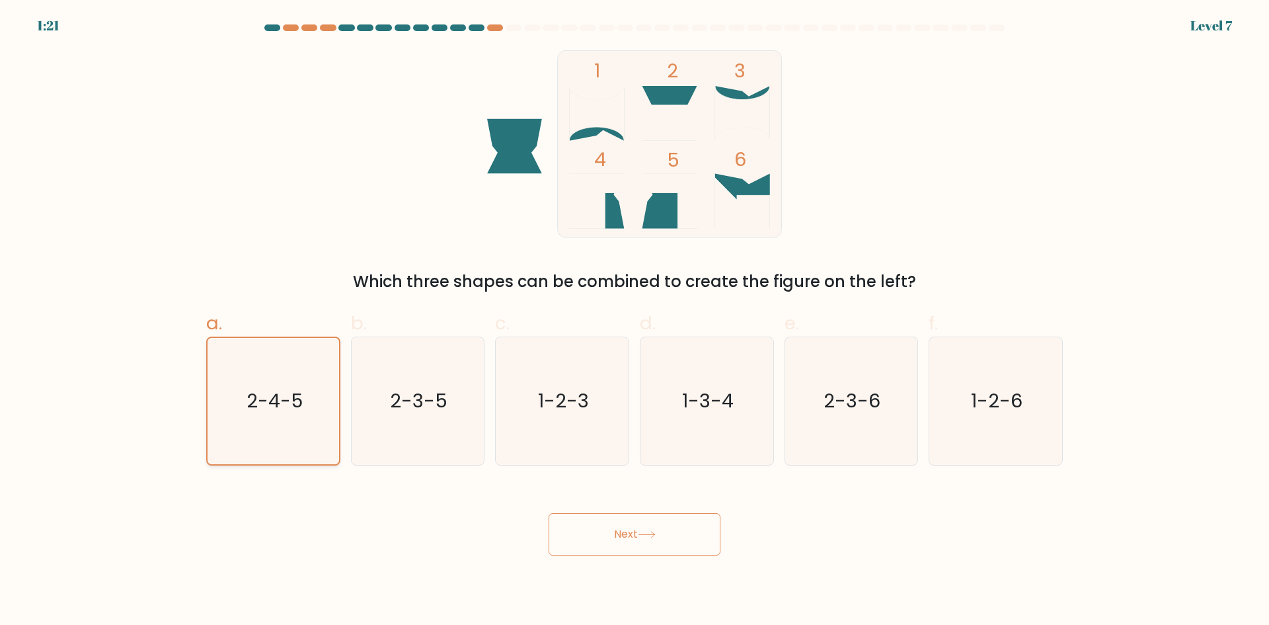
click at [635, 321] on input "a. 2-4-5" at bounding box center [635, 317] width 1 height 9
click at [256, 396] on text "2-4-5" at bounding box center [275, 400] width 56 height 26
click at [635, 321] on input "a. 2-4-5" at bounding box center [635, 317] width 1 height 9
click at [624, 536] on button "Next" at bounding box center [635, 534] width 172 height 42
click at [450, 419] on icon "2-3-5" at bounding box center [418, 401] width 128 height 128
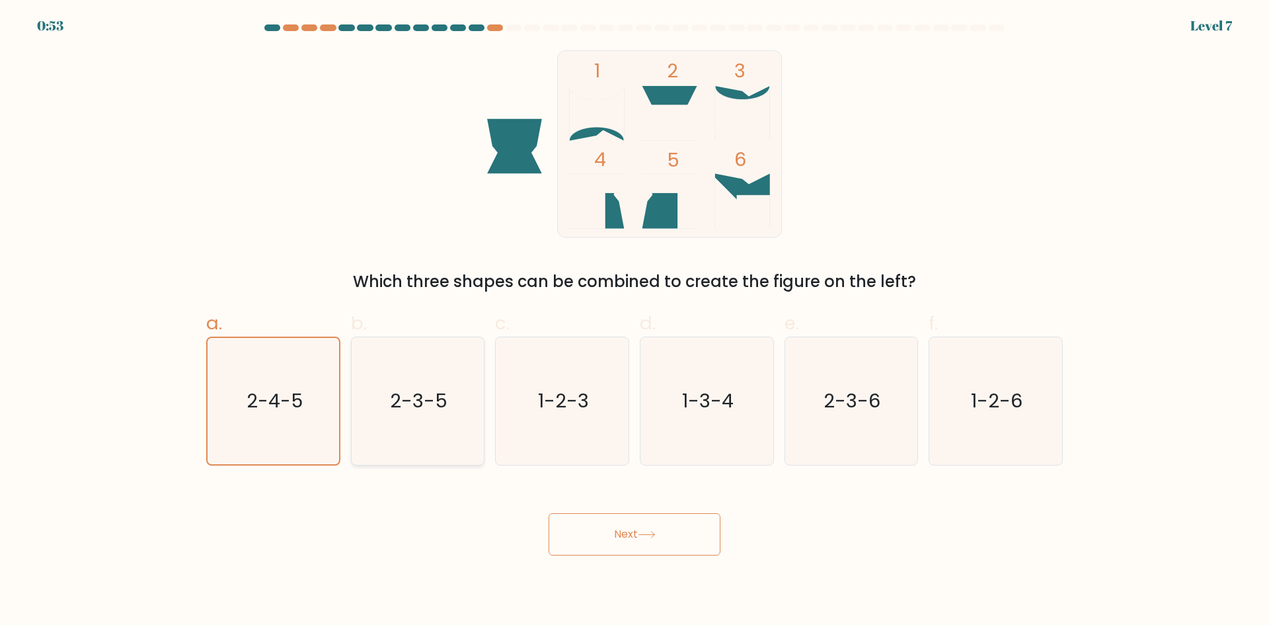
click at [635, 321] on input "b. 2-3-5" at bounding box center [635, 317] width 1 height 9
radio input "true"
click at [637, 547] on button "Next" at bounding box center [635, 534] width 172 height 42
click at [242, 435] on icon "2-4-5" at bounding box center [274, 401] width 128 height 128
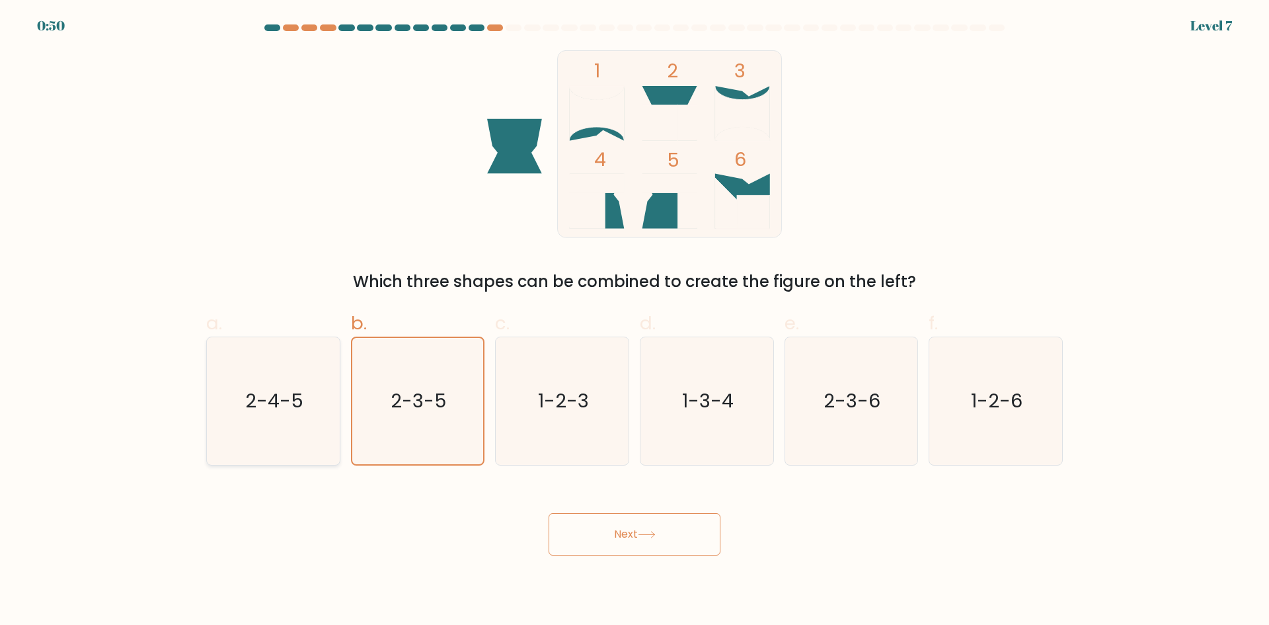
click at [635, 321] on input "a. 2-4-5" at bounding box center [635, 317] width 1 height 9
radio input "true"
click at [645, 523] on button "Next" at bounding box center [635, 534] width 172 height 42
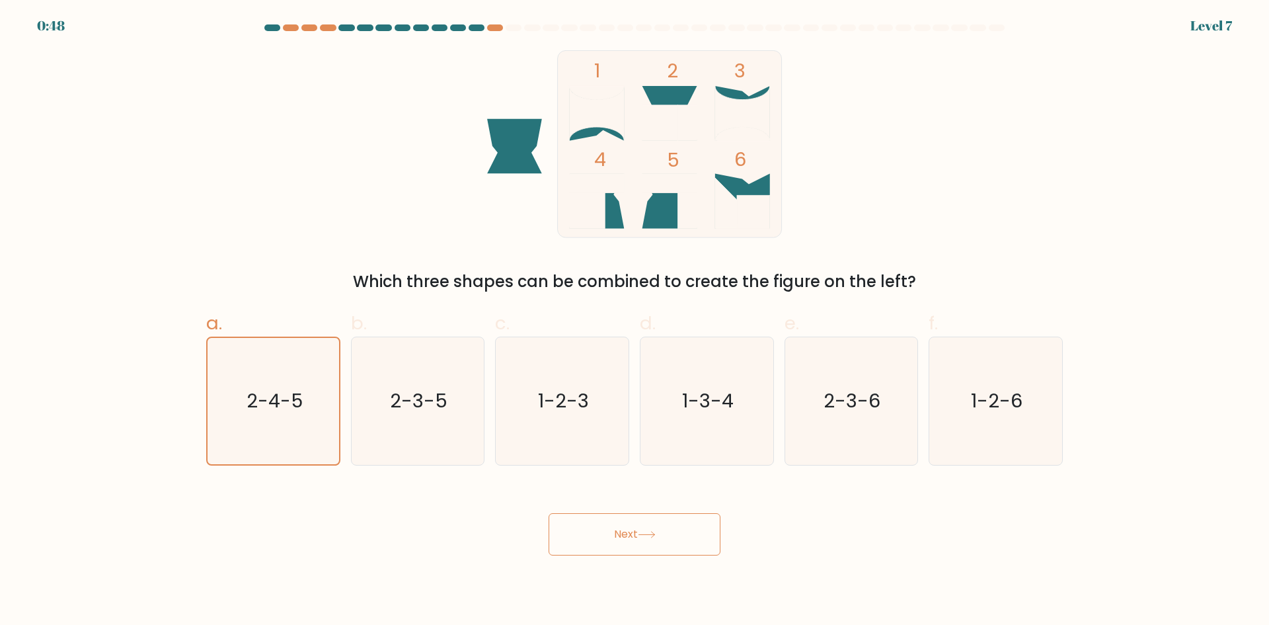
click at [645, 523] on button "Next" at bounding box center [635, 534] width 172 height 42
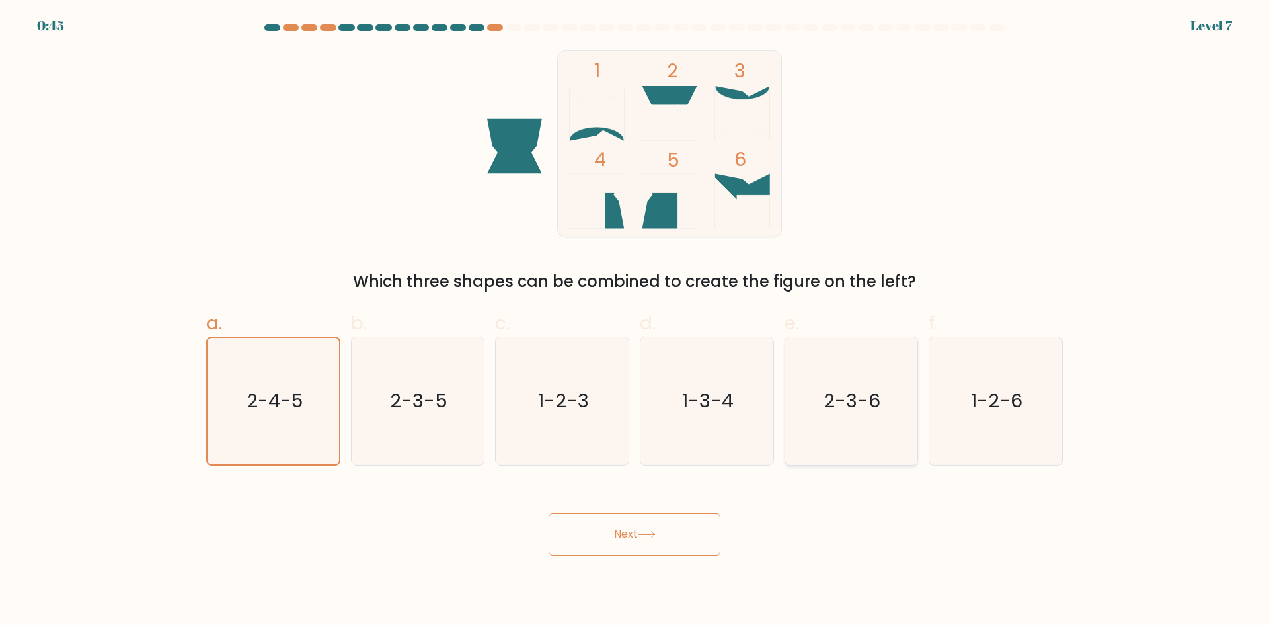
click at [864, 409] on text "2-3-6" at bounding box center [853, 400] width 57 height 26
click at [635, 321] on input "e. 2-3-6" at bounding box center [635, 317] width 1 height 9
radio input "true"
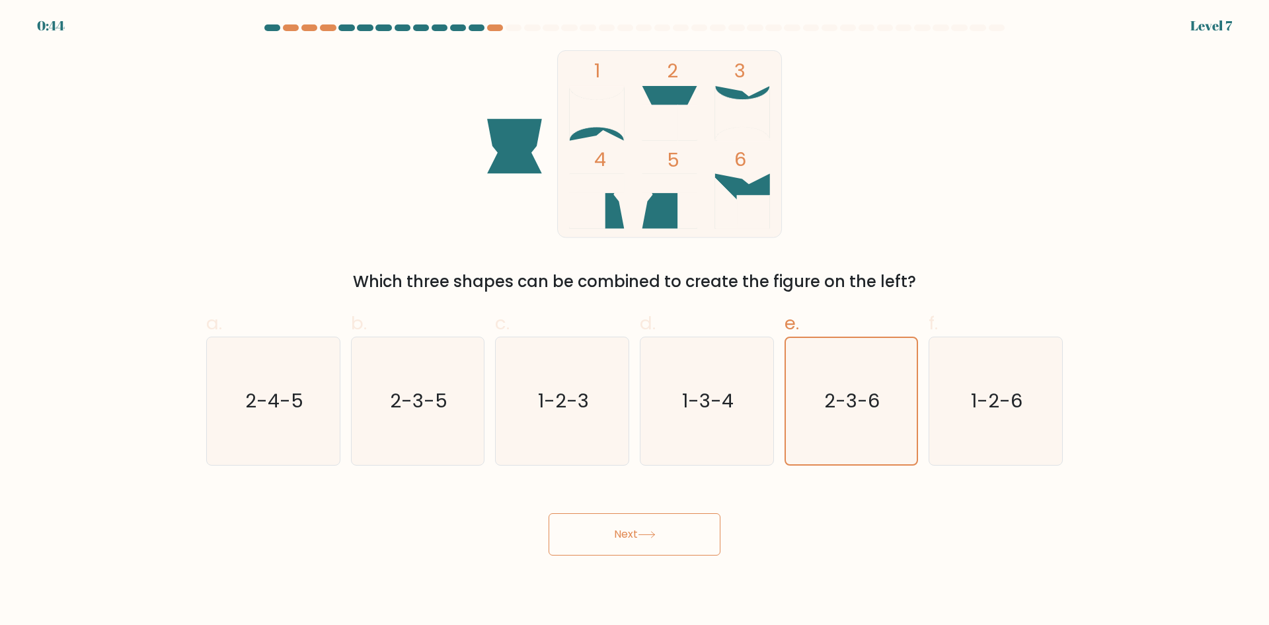
click at [667, 544] on button "Next" at bounding box center [635, 534] width 172 height 42
click at [700, 458] on icon "1-3-4" at bounding box center [707, 401] width 128 height 128
click at [635, 321] on input "d. 1-3-4" at bounding box center [635, 317] width 1 height 9
radio input "true"
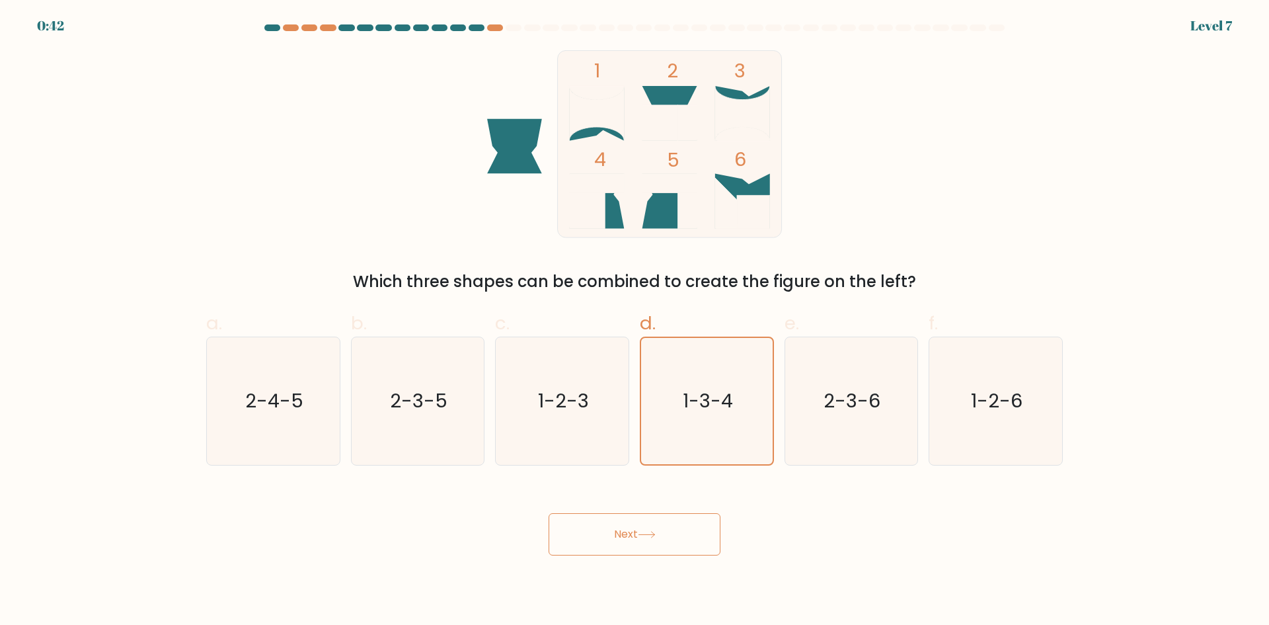
click at [682, 527] on button "Next" at bounding box center [635, 534] width 172 height 42
click at [583, 421] on icon "1-2-3" at bounding box center [563, 401] width 128 height 128
click at [635, 321] on input "c. 1-2-3" at bounding box center [635, 317] width 1 height 9
radio input "true"
click at [608, 547] on button "Next" at bounding box center [635, 534] width 172 height 42
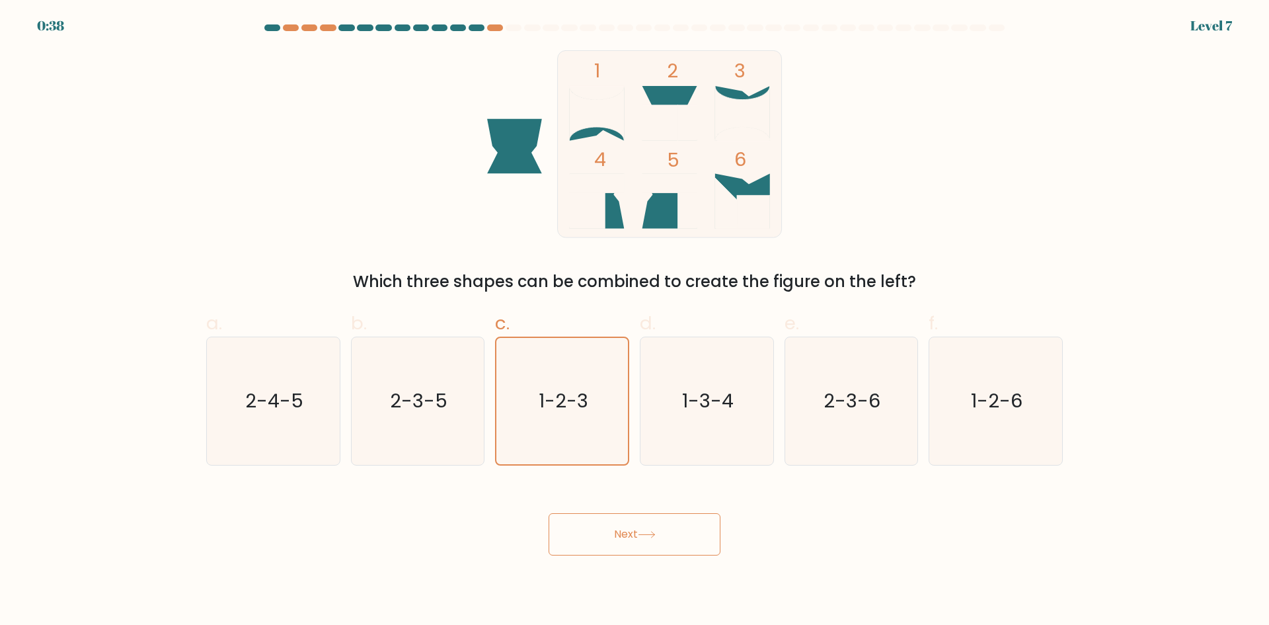
click at [590, 538] on button "Next" at bounding box center [635, 534] width 172 height 42
click at [315, 436] on icon "2-4-5" at bounding box center [274, 401] width 128 height 128
click at [635, 321] on input "a. 2-4-5" at bounding box center [635, 317] width 1 height 9
radio input "true"
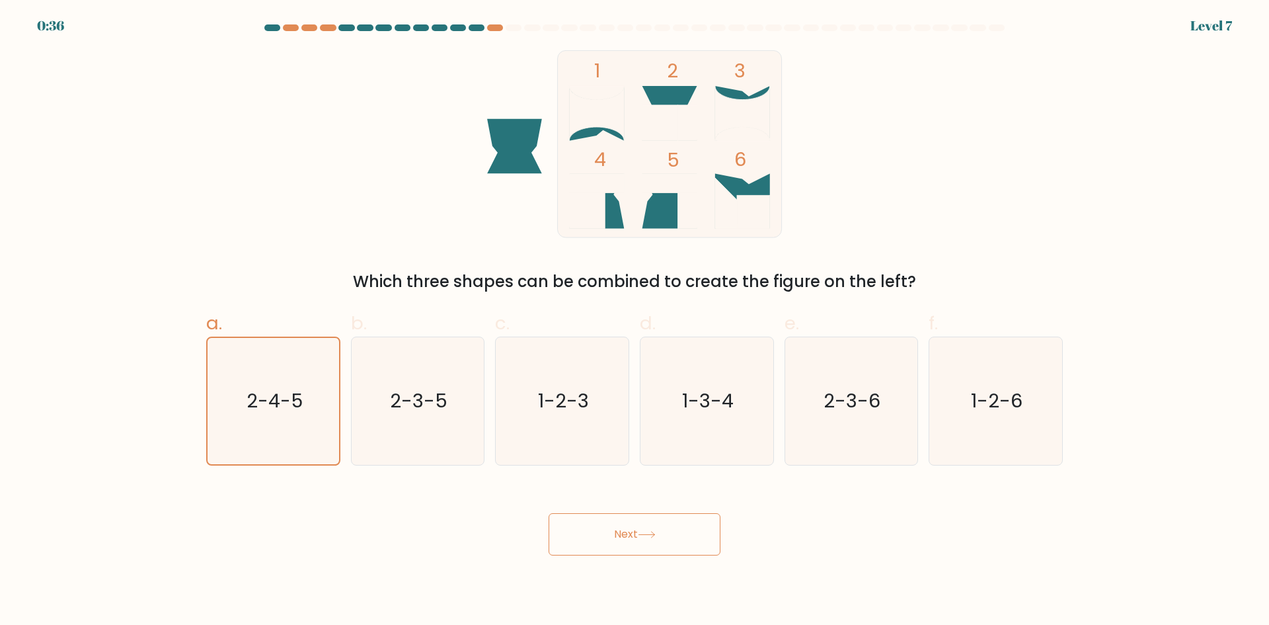
click at [617, 537] on button "Next" at bounding box center [635, 534] width 172 height 42
click at [616, 537] on button "Next" at bounding box center [635, 534] width 172 height 42
click at [616, 536] on button "Next" at bounding box center [635, 534] width 172 height 42
click at [642, 533] on icon at bounding box center [647, 534] width 18 height 7
click at [643, 533] on icon at bounding box center [647, 534] width 18 height 7
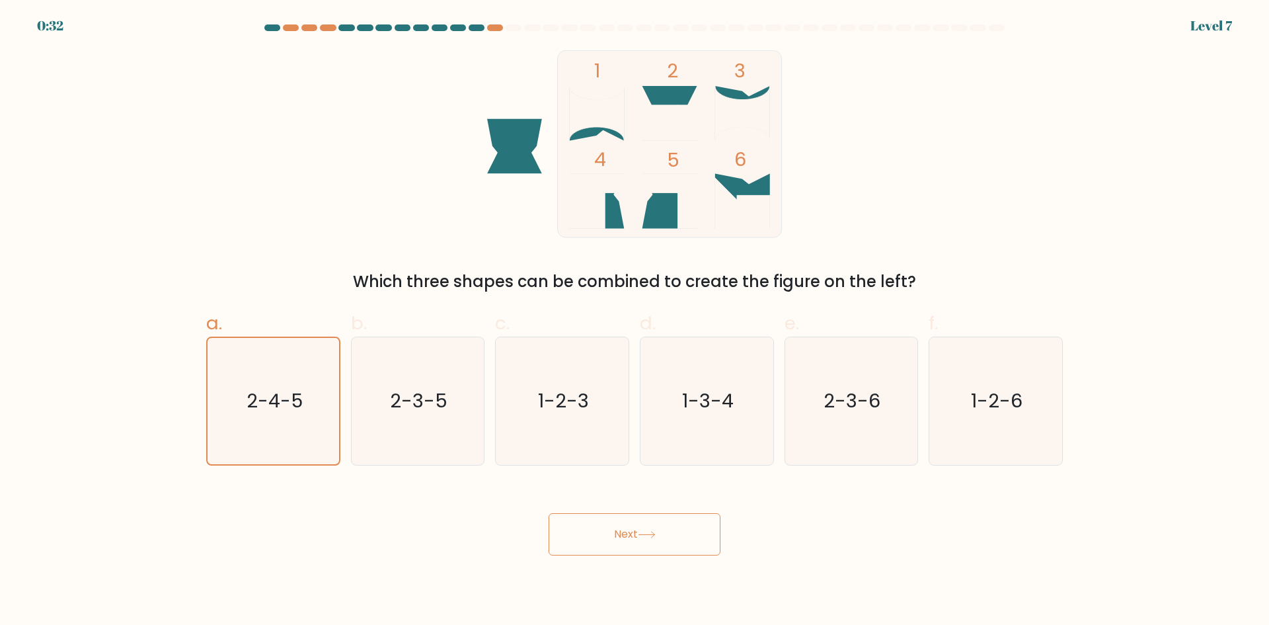
click at [856, 532] on div "Next" at bounding box center [634, 518] width 873 height 74
click at [645, 529] on button "Next" at bounding box center [635, 534] width 172 height 42
click at [676, 156] on tspan "5" at bounding box center [673, 160] width 13 height 26
click at [731, 112] on icon at bounding box center [742, 113] width 55 height 55
click at [294, 378] on icon "2-4-5" at bounding box center [274, 401] width 128 height 128
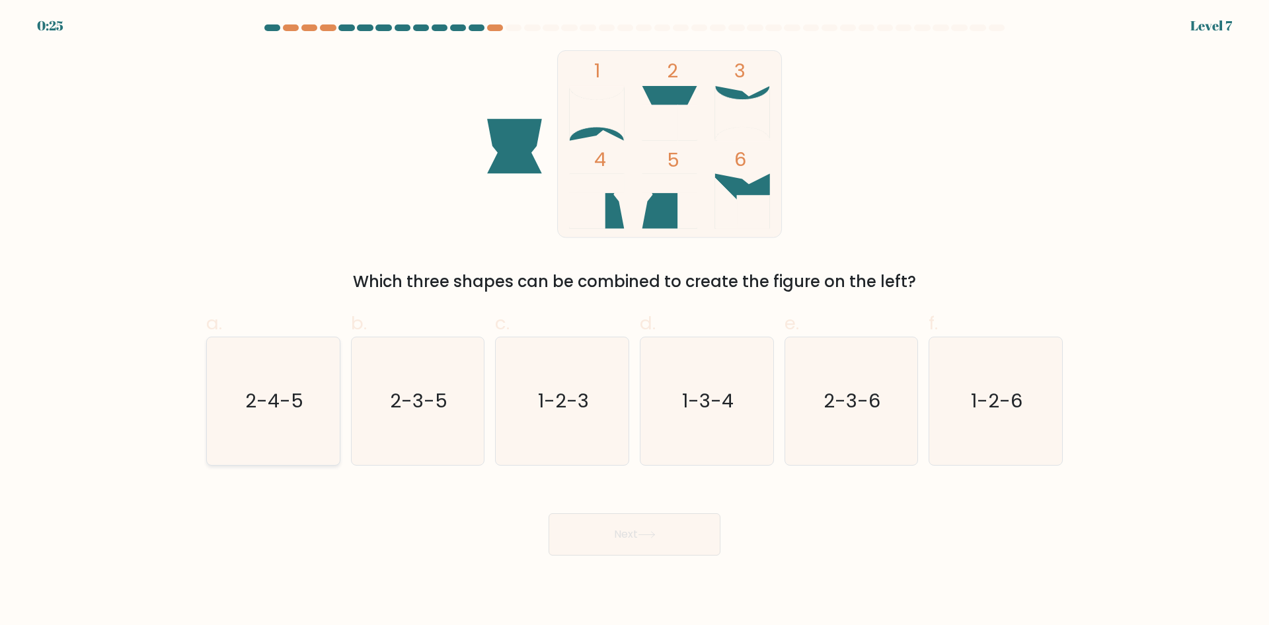
click at [635, 321] on input "a. 2-4-5" at bounding box center [635, 317] width 1 height 9
radio input "true"
click at [590, 532] on button "Next" at bounding box center [635, 534] width 172 height 42
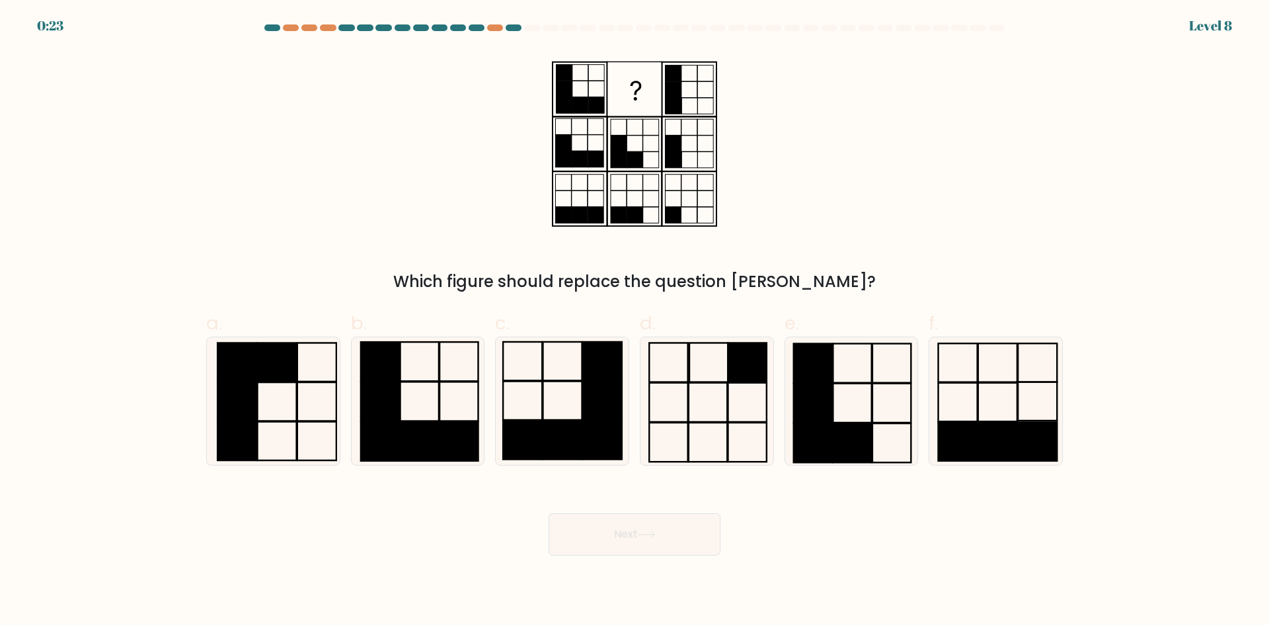
click at [624, 535] on button "Next" at bounding box center [635, 534] width 172 height 42
click at [909, 193] on div "Which figure should replace the question [PERSON_NAME]?" at bounding box center [634, 171] width 873 height 243
click at [850, 432] on rect at bounding box center [853, 442] width 38 height 39
click at [635, 321] on input "e." at bounding box center [635, 317] width 1 height 9
radio input "true"
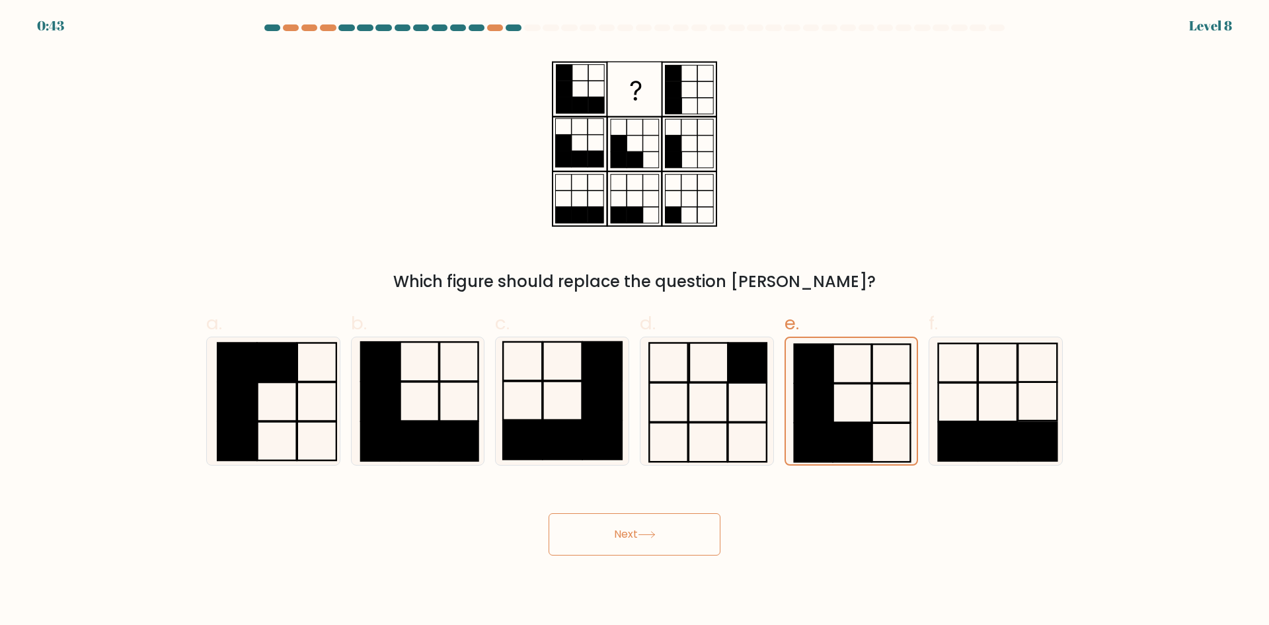
click at [633, 534] on button "Next" at bounding box center [635, 534] width 172 height 42
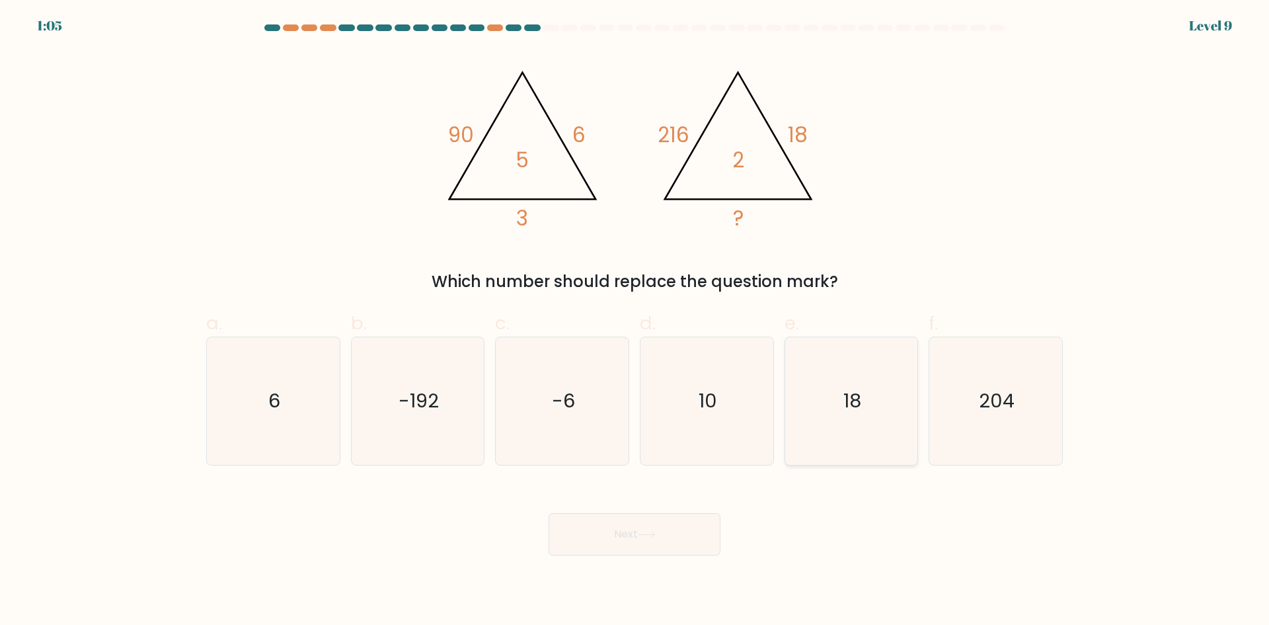
click at [869, 418] on icon "18" at bounding box center [851, 401] width 128 height 128
click at [635, 321] on input "e. 18" at bounding box center [635, 317] width 1 height 9
radio input "true"
click at [651, 529] on button "Next" at bounding box center [635, 534] width 172 height 42
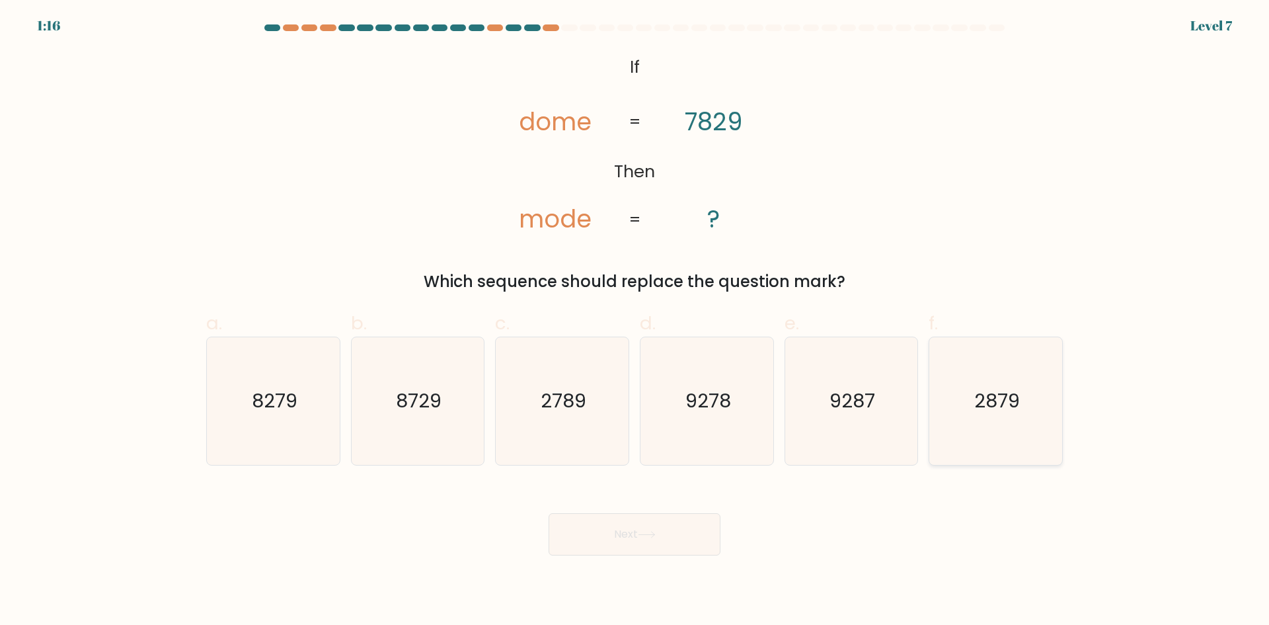
click at [1003, 395] on text "2879" at bounding box center [998, 400] width 46 height 26
click at [635, 321] on input "f. 2879" at bounding box center [635, 317] width 1 height 9
radio input "true"
click at [633, 540] on button "Next" at bounding box center [635, 534] width 172 height 42
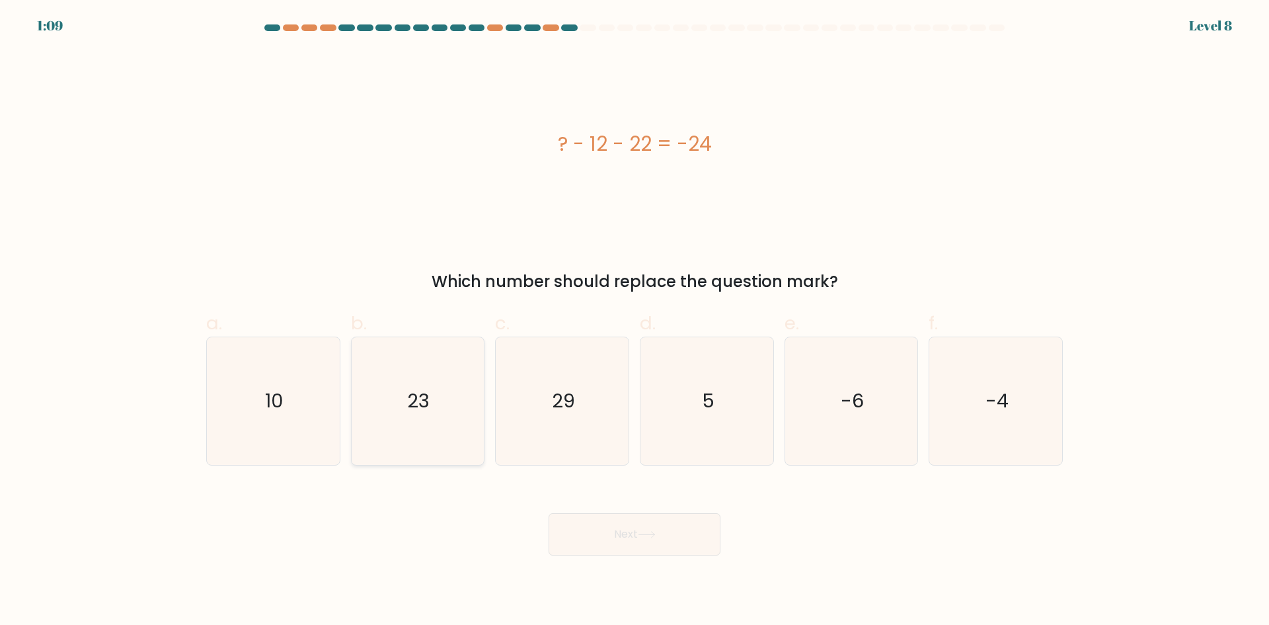
click at [435, 415] on icon "23" at bounding box center [418, 401] width 128 height 128
click at [635, 321] on input "b. 23" at bounding box center [635, 317] width 1 height 9
radio input "true"
click at [287, 417] on icon "10" at bounding box center [274, 401] width 128 height 128
click at [635, 321] on input "a. 10" at bounding box center [635, 317] width 1 height 9
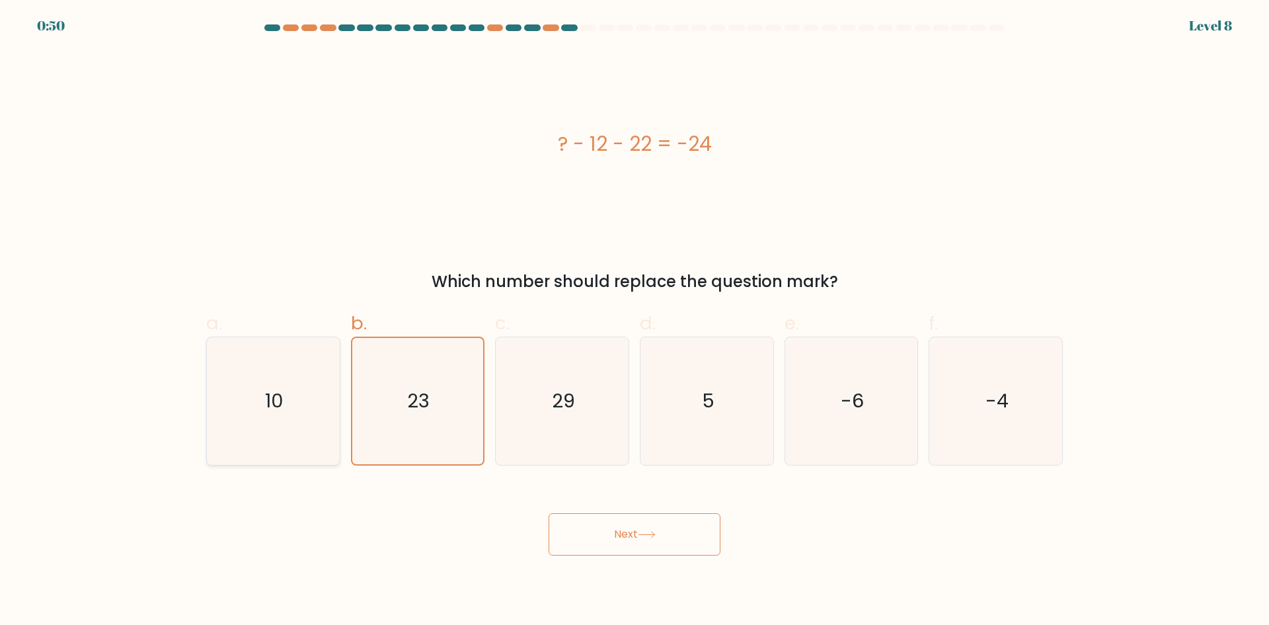
radio input "true"
click at [674, 537] on button "Next" at bounding box center [635, 534] width 172 height 42
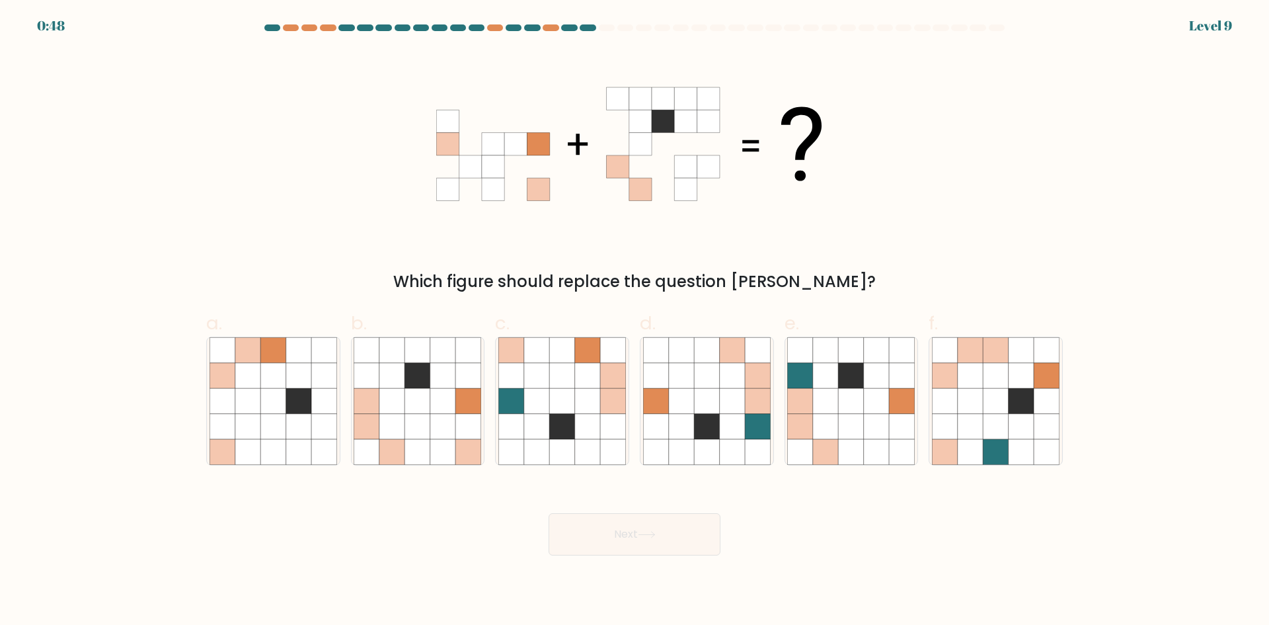
click at [656, 532] on icon at bounding box center [647, 534] width 18 height 7
click at [916, 268] on div "Which figure should replace the question [PERSON_NAME]?" at bounding box center [634, 171] width 873 height 243
click at [408, 424] on icon at bounding box center [417, 426] width 25 height 25
click at [635, 321] on input "b." at bounding box center [635, 317] width 1 height 9
radio input "true"
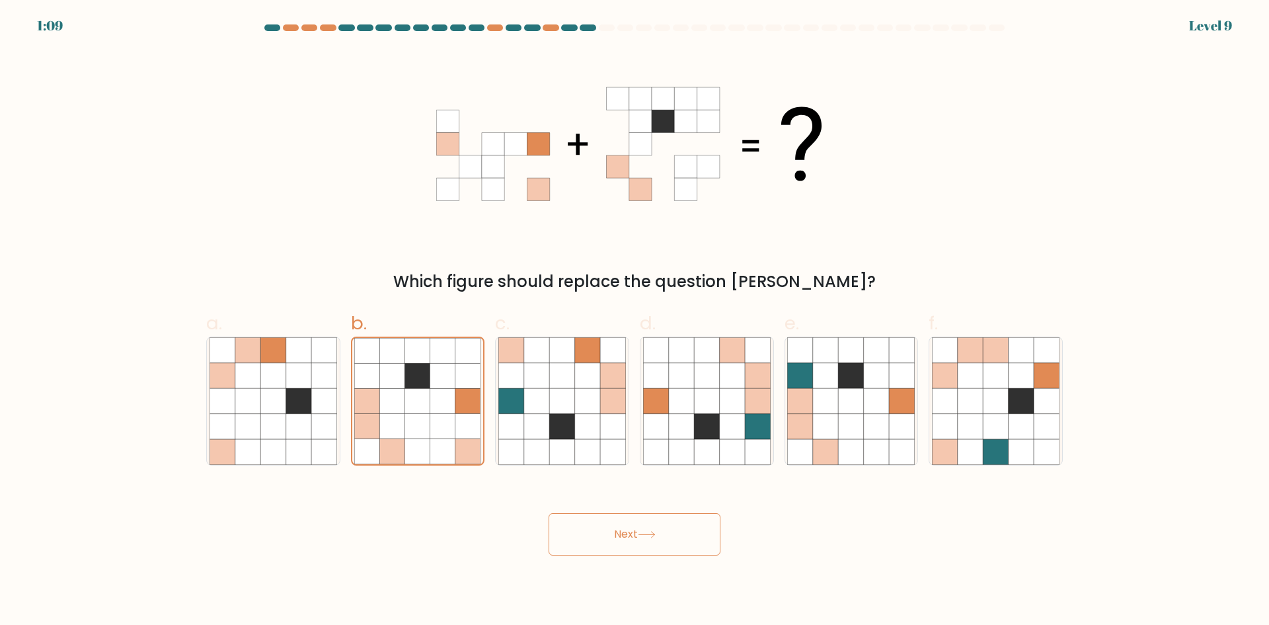
click at [636, 536] on button "Next" at bounding box center [635, 534] width 172 height 42
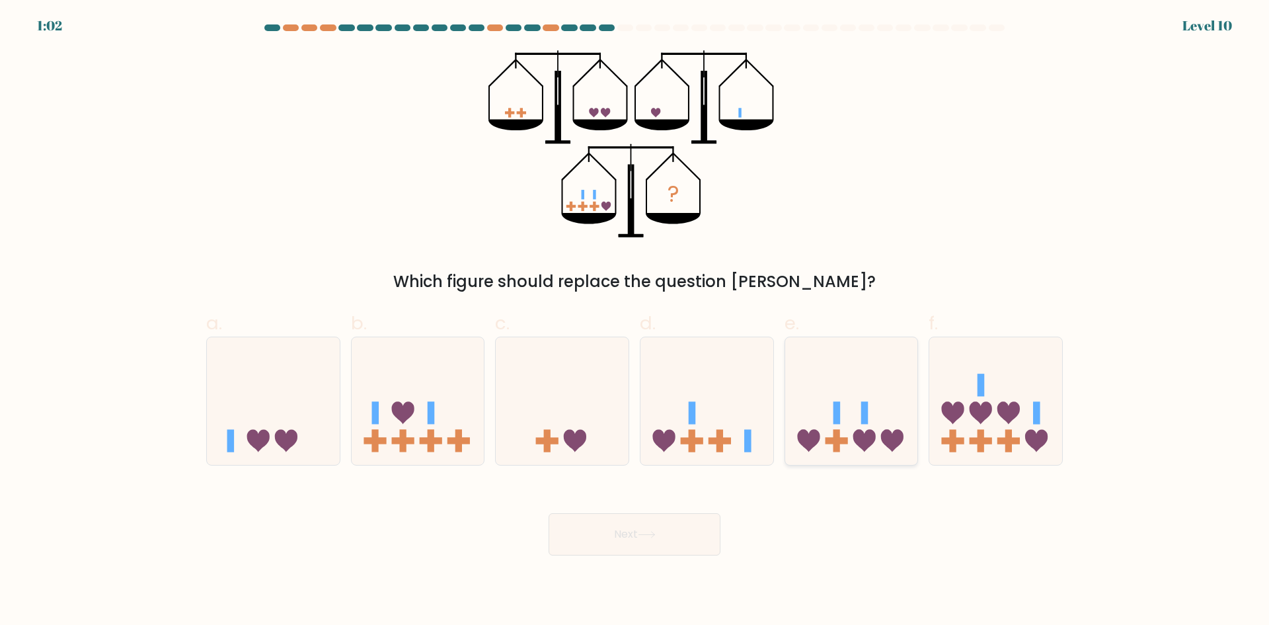
click at [873, 446] on icon at bounding box center [851, 401] width 133 height 110
click at [635, 321] on input "e." at bounding box center [635, 317] width 1 height 9
radio input "true"
click at [614, 540] on button "Next" at bounding box center [635, 534] width 172 height 42
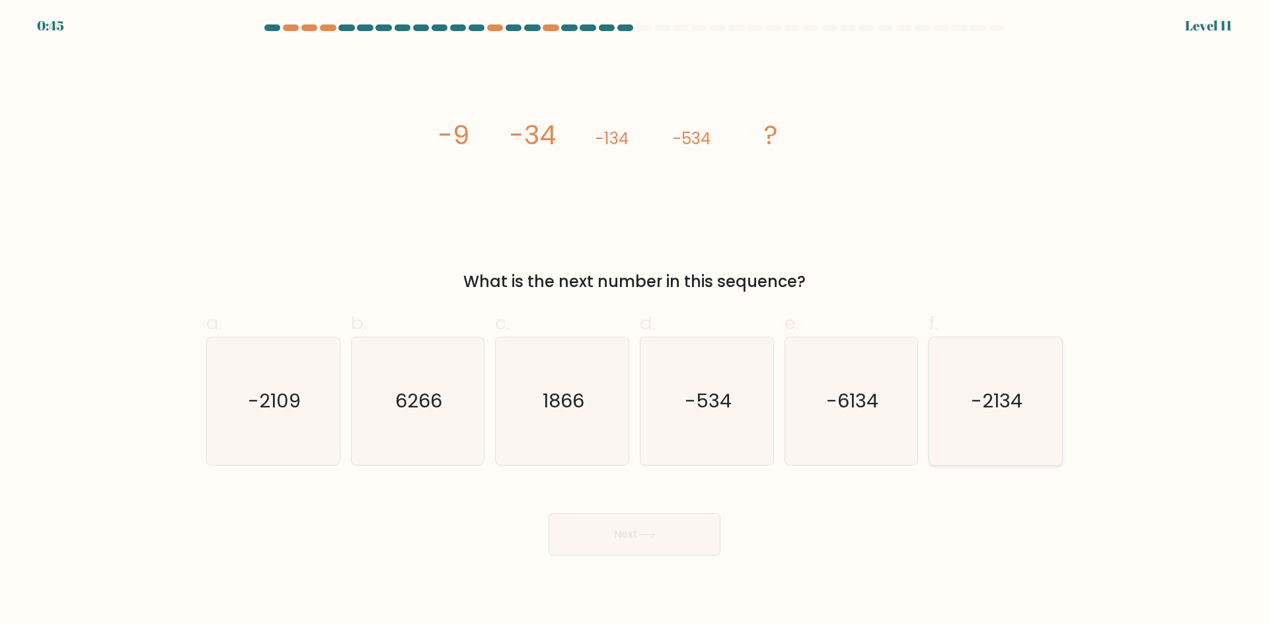
click at [955, 421] on icon "-2134" at bounding box center [996, 401] width 128 height 128
click at [635, 321] on input "f. -2134" at bounding box center [635, 317] width 1 height 9
radio input "true"
click at [608, 535] on button "Next" at bounding box center [635, 534] width 172 height 42
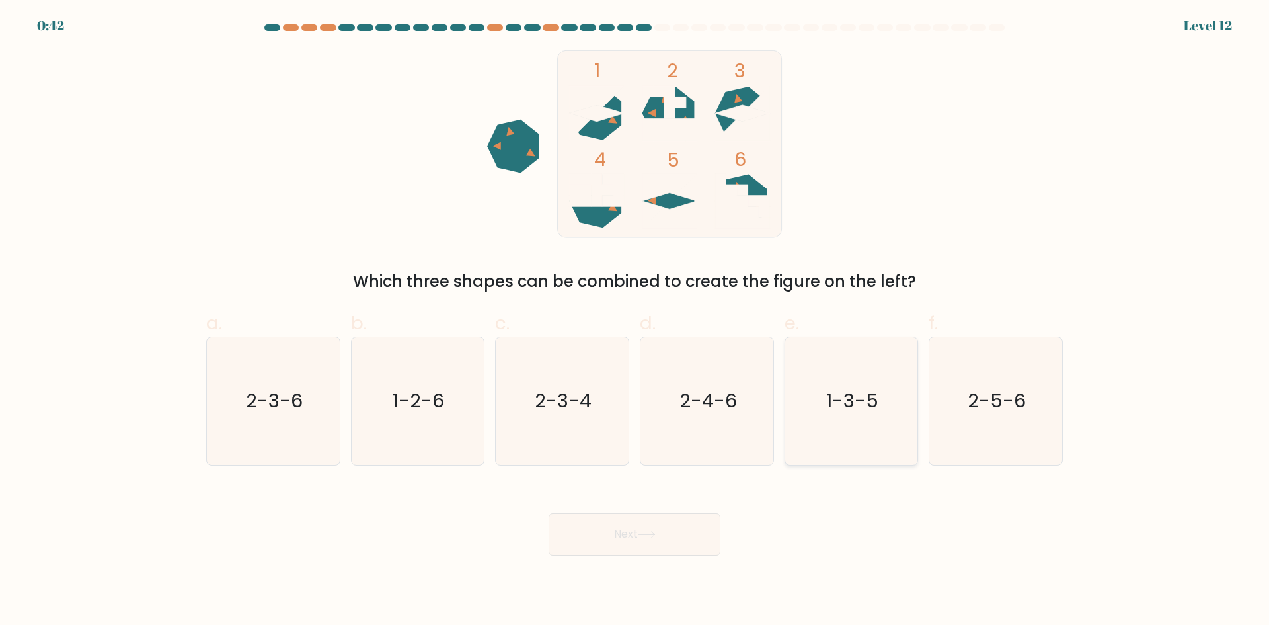
click at [854, 404] on text "1-3-5" at bounding box center [852, 400] width 52 height 26
click at [635, 321] on input "e. 1-3-5" at bounding box center [635, 317] width 1 height 9
radio input "true"
click at [655, 534] on icon at bounding box center [647, 535] width 16 height 6
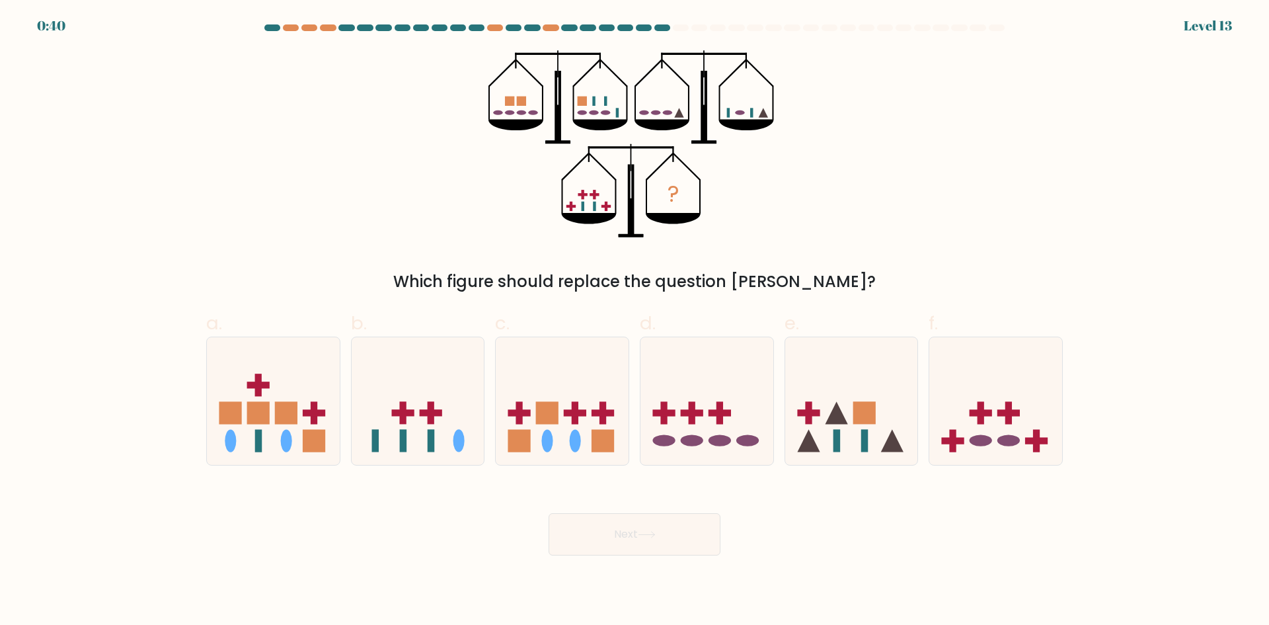
click at [630, 534] on button "Next" at bounding box center [635, 534] width 172 height 42
click at [953, 142] on div "? Which figure should replace the question mark?" at bounding box center [634, 171] width 873 height 243
click at [591, 432] on icon at bounding box center [562, 401] width 133 height 110
click at [635, 321] on input "c." at bounding box center [635, 317] width 1 height 9
radio input "true"
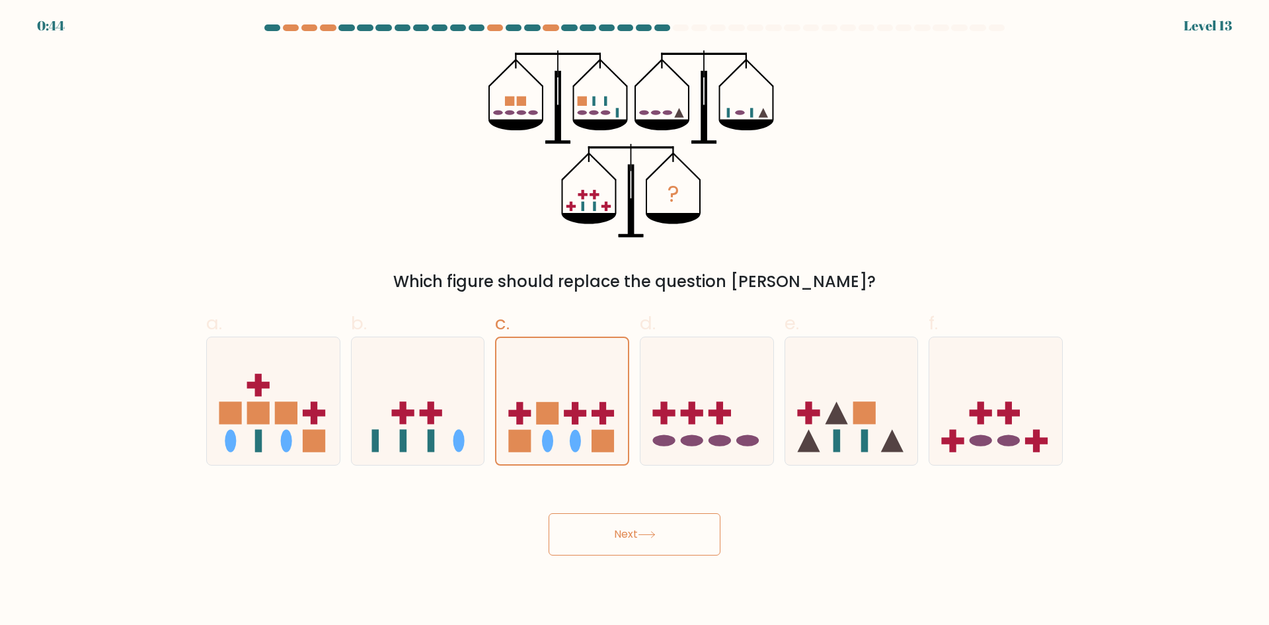
click at [626, 528] on button "Next" at bounding box center [635, 534] width 172 height 42
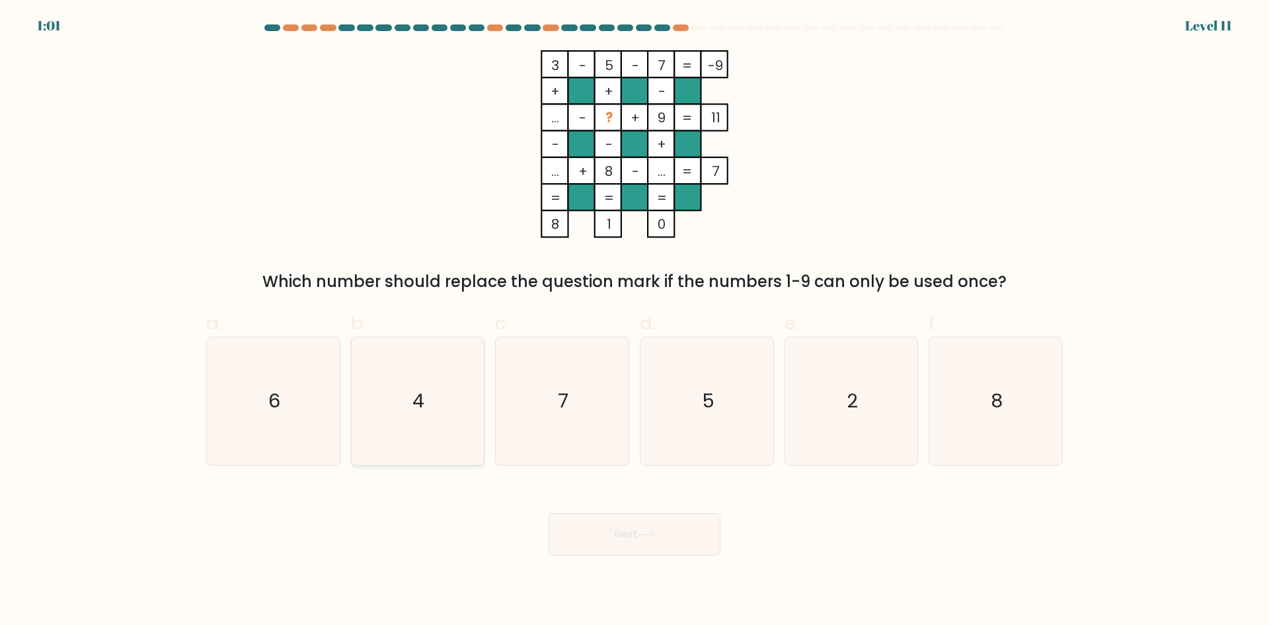
click at [440, 391] on icon "4" at bounding box center [418, 401] width 128 height 128
click at [635, 321] on input "b. 4" at bounding box center [635, 317] width 1 height 9
radio input "true"
click at [676, 540] on button "Next" at bounding box center [635, 534] width 172 height 42
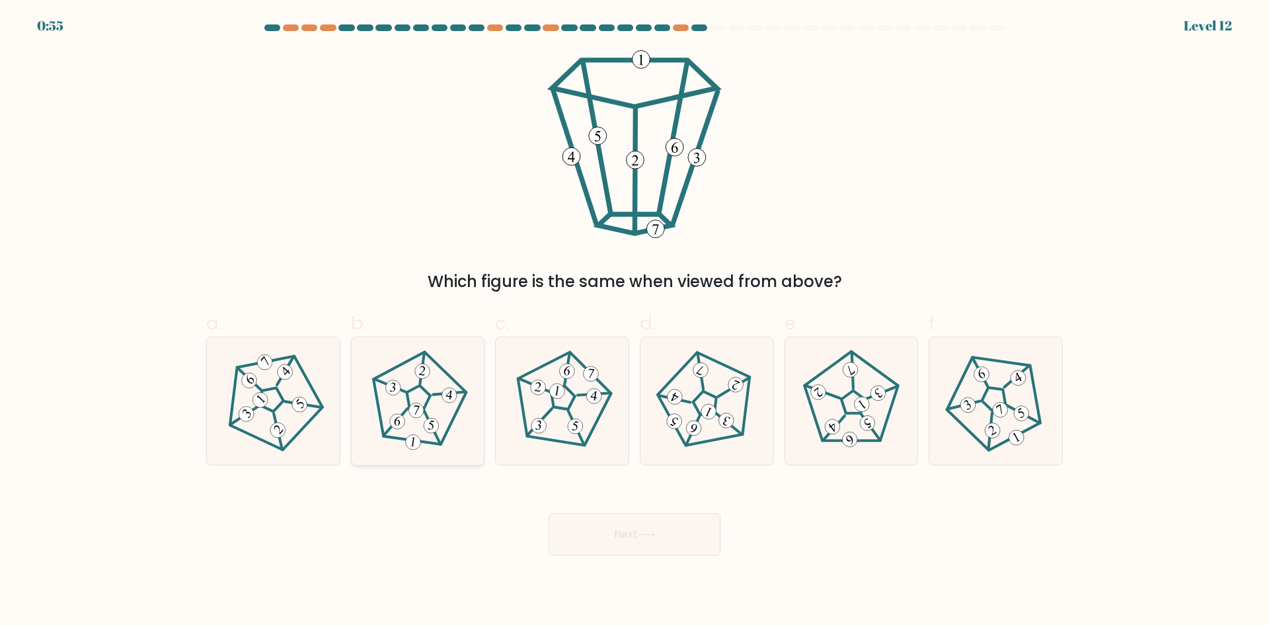
click at [407, 382] on icon at bounding box center [418, 401] width 102 height 102
click at [635, 321] on input "b." at bounding box center [635, 317] width 1 height 9
radio input "true"
click at [619, 530] on button "Next" at bounding box center [635, 534] width 172 height 42
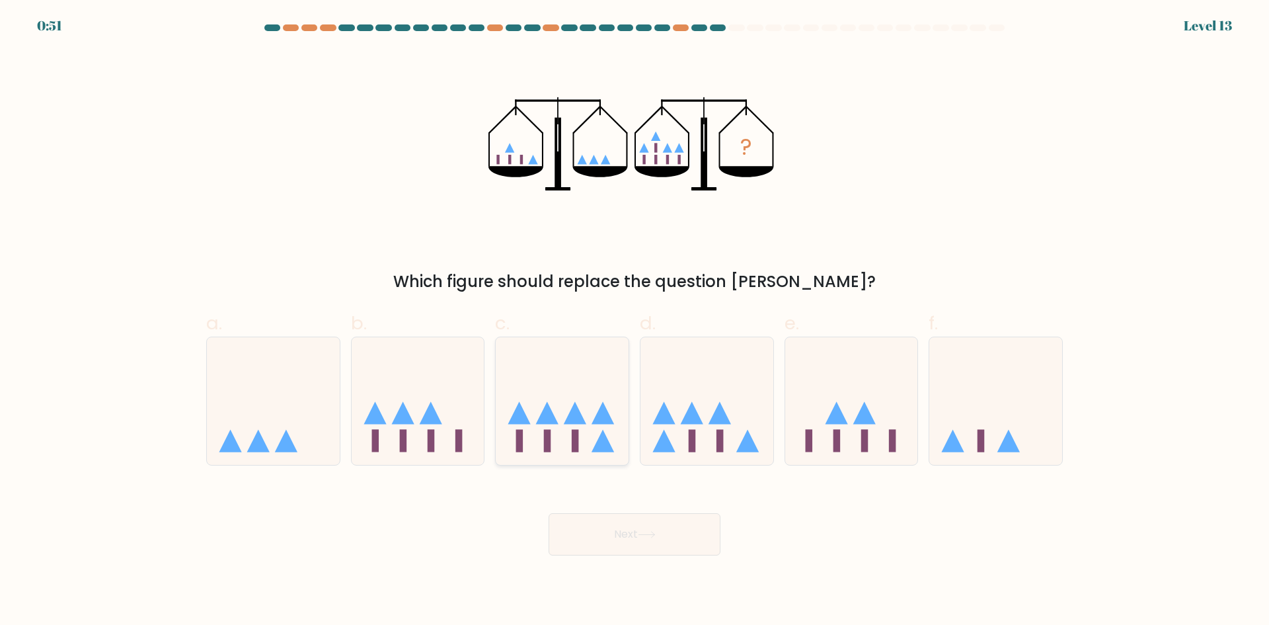
click at [568, 440] on icon at bounding box center [562, 401] width 133 height 110
click at [635, 321] on input "c." at bounding box center [635, 317] width 1 height 9
radio input "true"
click at [637, 538] on button "Next" at bounding box center [635, 534] width 172 height 42
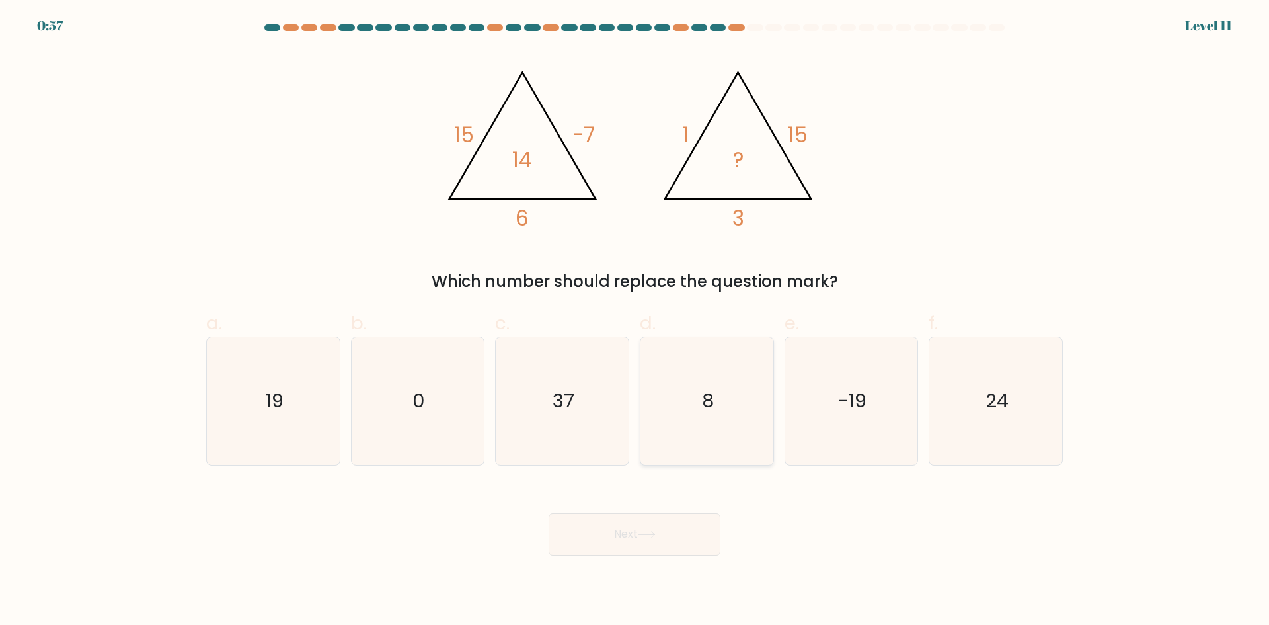
click at [717, 412] on icon "8" at bounding box center [707, 401] width 128 height 128
click at [635, 321] on input "d. 8" at bounding box center [635, 317] width 1 height 9
radio input "true"
click at [676, 525] on button "Next" at bounding box center [635, 534] width 172 height 42
click at [627, 540] on button "Next" at bounding box center [635, 534] width 172 height 42
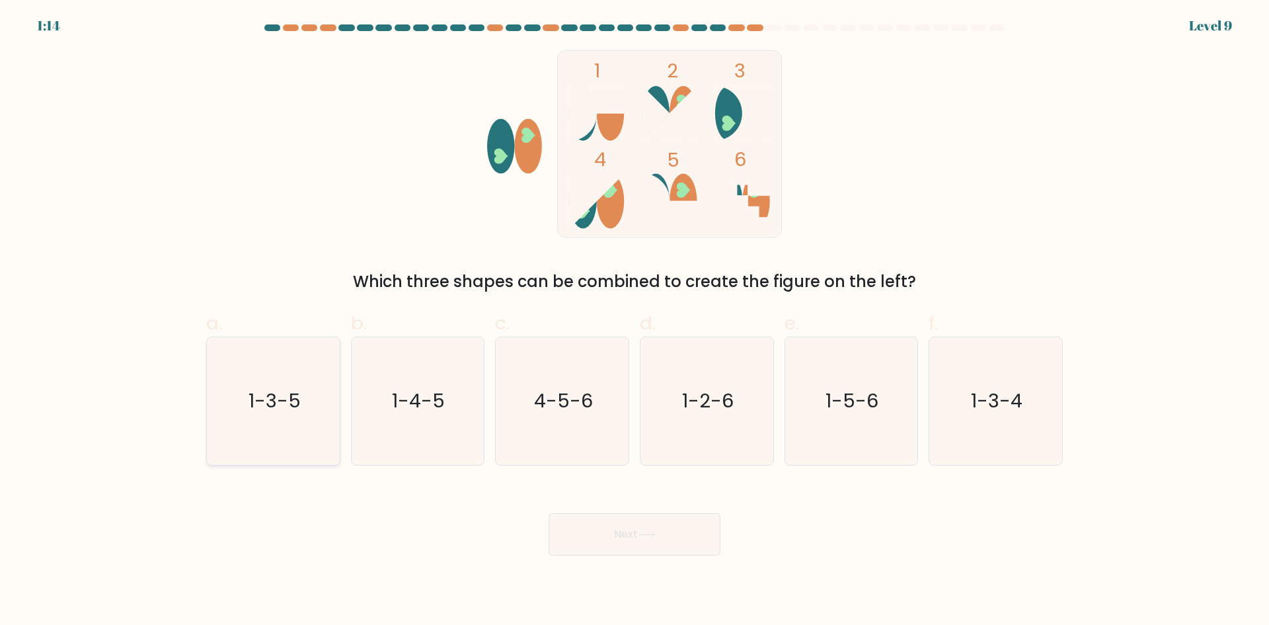
click at [289, 401] on text "1-3-5" at bounding box center [275, 400] width 52 height 26
click at [635, 321] on input "a. 1-3-5" at bounding box center [635, 317] width 1 height 9
radio input "true"
click at [680, 524] on button "Next" at bounding box center [635, 534] width 172 height 42
click at [646, 540] on button "Next" at bounding box center [635, 534] width 172 height 42
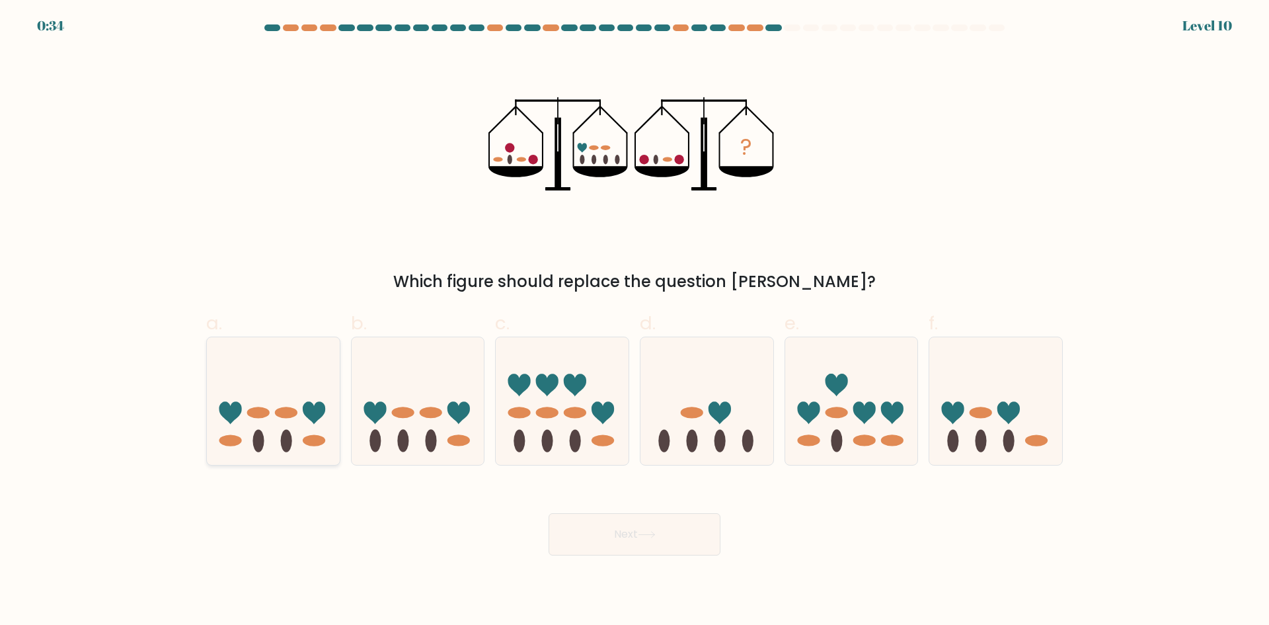
click at [290, 430] on icon at bounding box center [273, 401] width 133 height 110
click at [635, 321] on input "a." at bounding box center [635, 317] width 1 height 9
radio input "true"
click at [684, 534] on button "Next" at bounding box center [635, 534] width 172 height 42
click at [631, 536] on button "Next" at bounding box center [635, 534] width 172 height 42
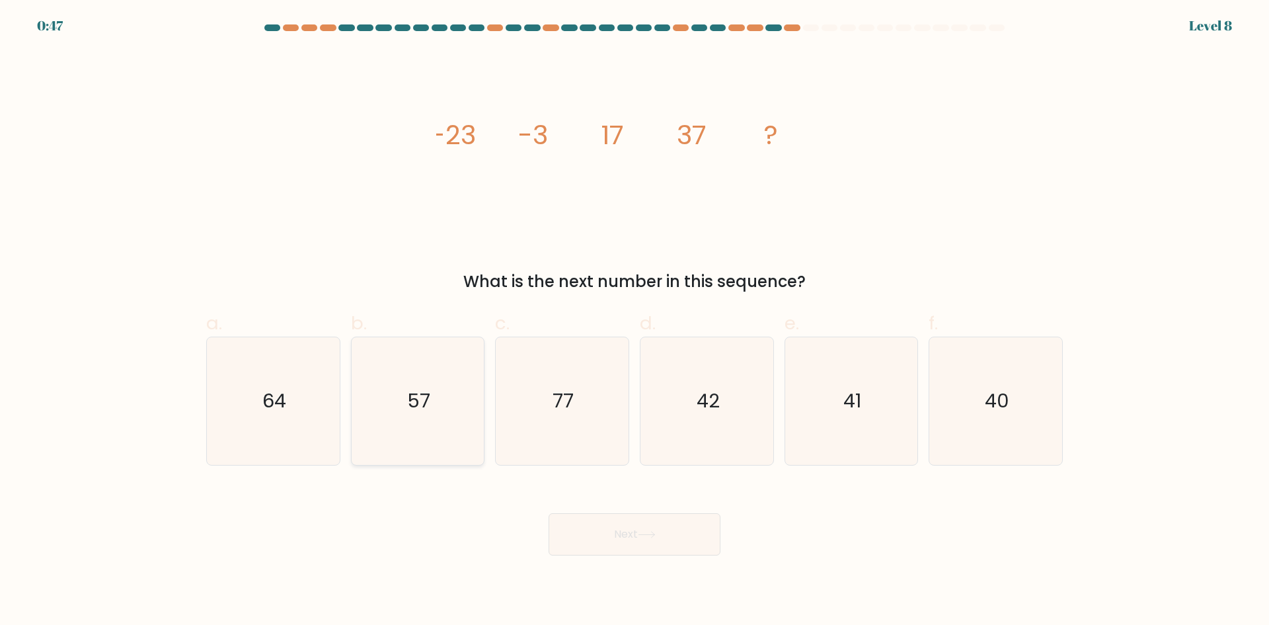
click at [428, 405] on text "57" at bounding box center [418, 400] width 23 height 26
click at [635, 321] on input "b. 57" at bounding box center [635, 317] width 1 height 9
radio input "true"
click at [635, 531] on button "Next" at bounding box center [635, 534] width 172 height 42
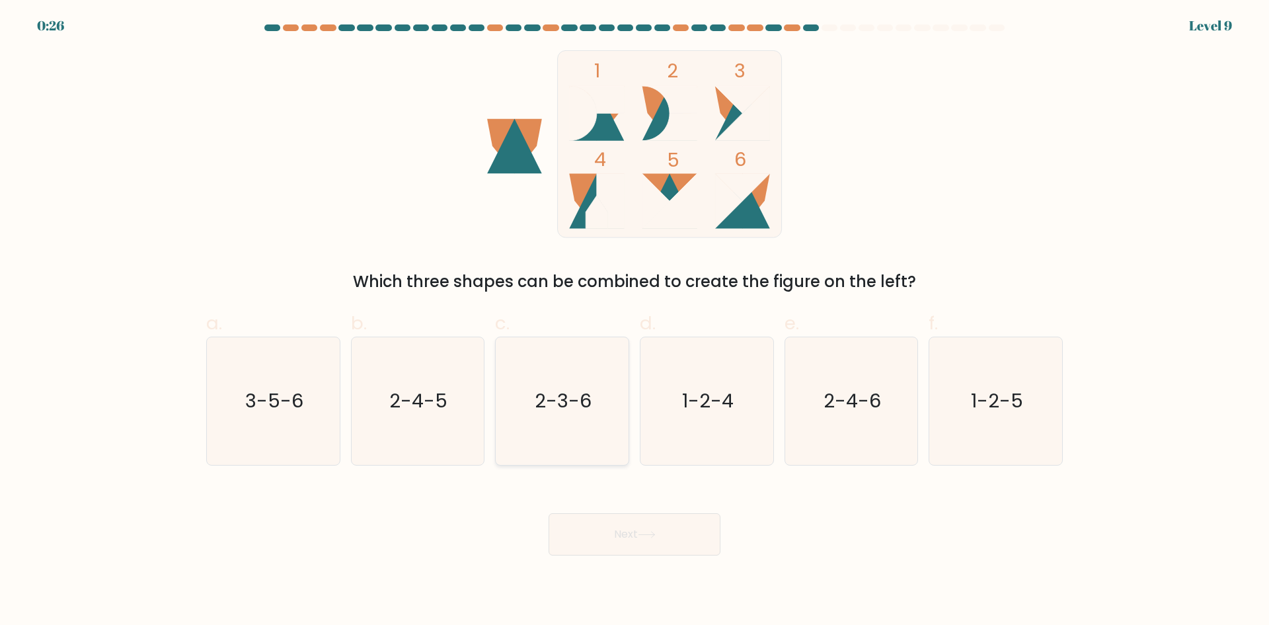
click at [579, 396] on text "2-3-6" at bounding box center [564, 400] width 57 height 26
click at [635, 321] on input "c. 2-3-6" at bounding box center [635, 317] width 1 height 9
radio input "true"
click at [643, 534] on icon at bounding box center [647, 534] width 18 height 7
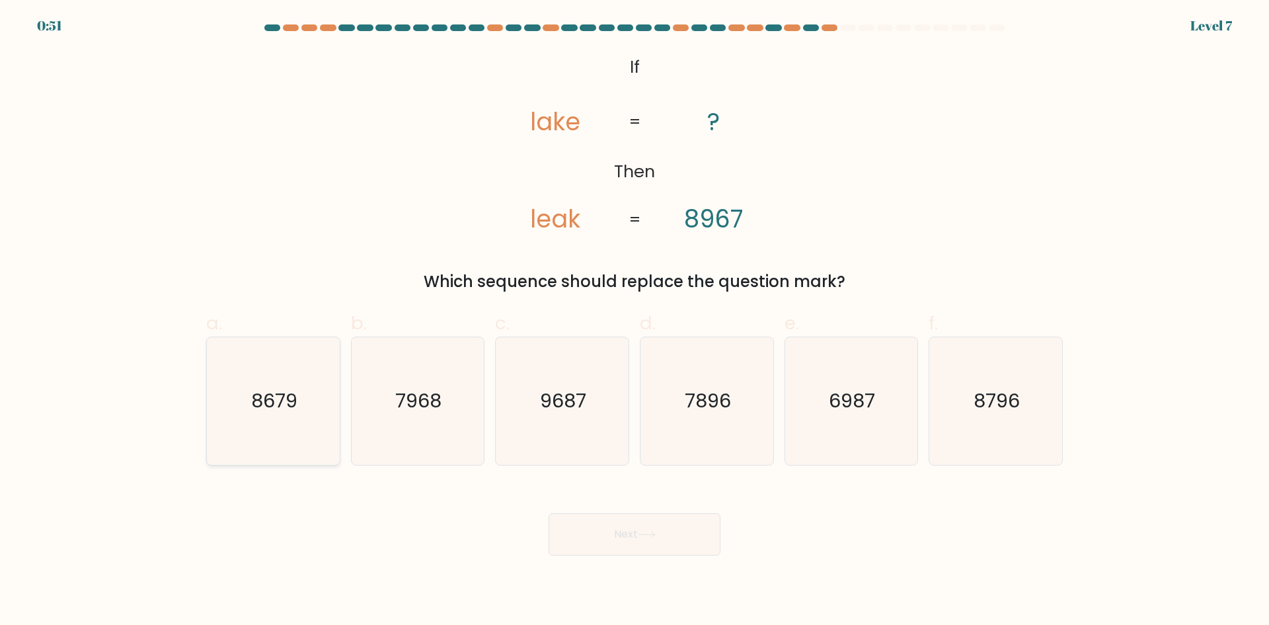
click at [258, 430] on icon "8679" at bounding box center [274, 401] width 128 height 128
click at [635, 321] on input "a. 8679" at bounding box center [635, 317] width 1 height 9
radio input "true"
click at [608, 532] on button "Next" at bounding box center [635, 534] width 172 height 42
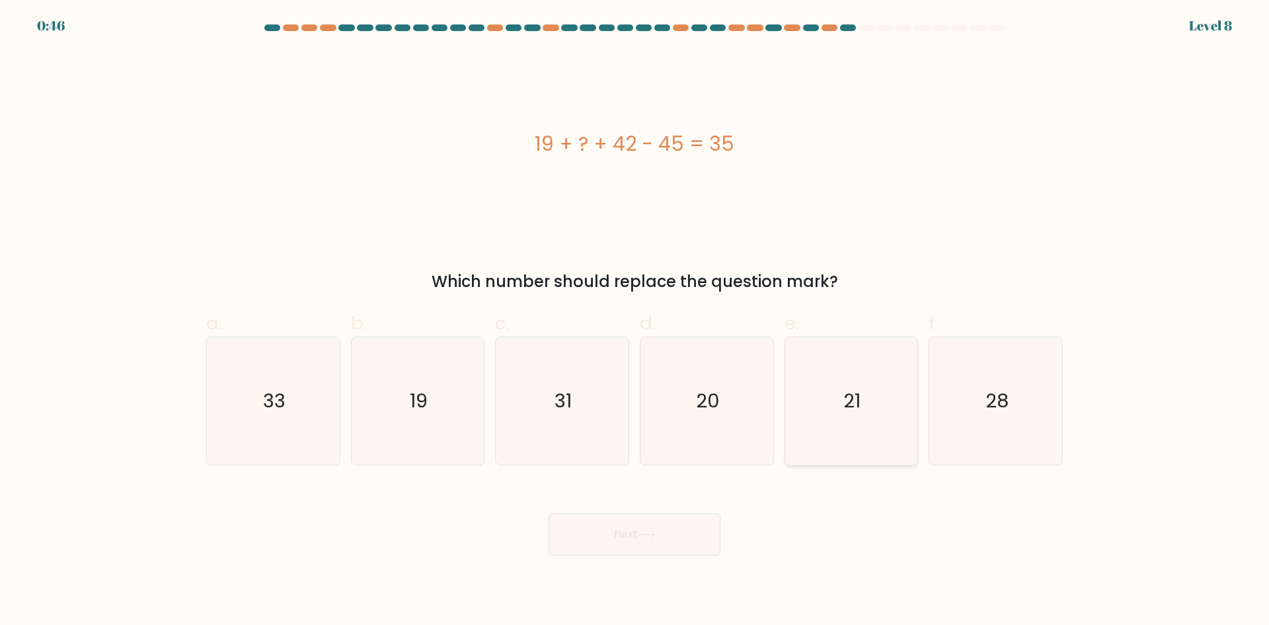
click at [861, 436] on icon "21" at bounding box center [851, 401] width 128 height 128
click at [635, 321] on input "e. 21" at bounding box center [635, 317] width 1 height 9
radio input "true"
click at [664, 529] on button "Next" at bounding box center [635, 534] width 172 height 42
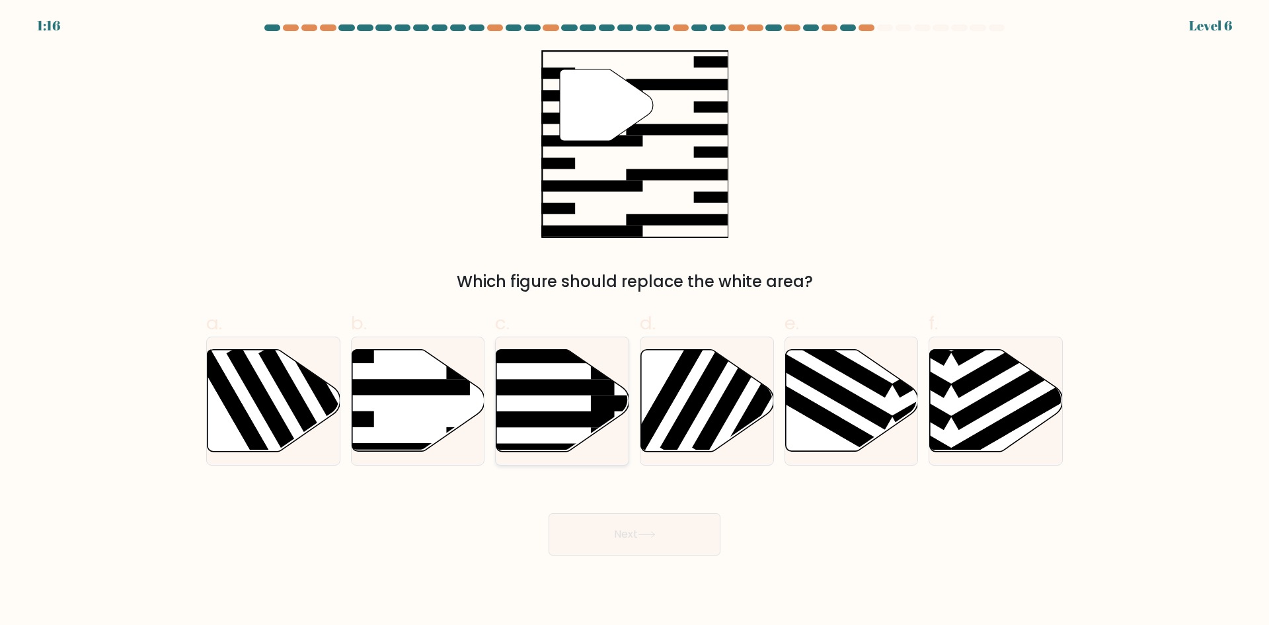
click at [553, 415] on rect at bounding box center [542, 419] width 144 height 16
click at [635, 321] on input "c." at bounding box center [635, 317] width 1 height 9
radio input "true"
click at [640, 539] on button "Next" at bounding box center [635, 534] width 172 height 42
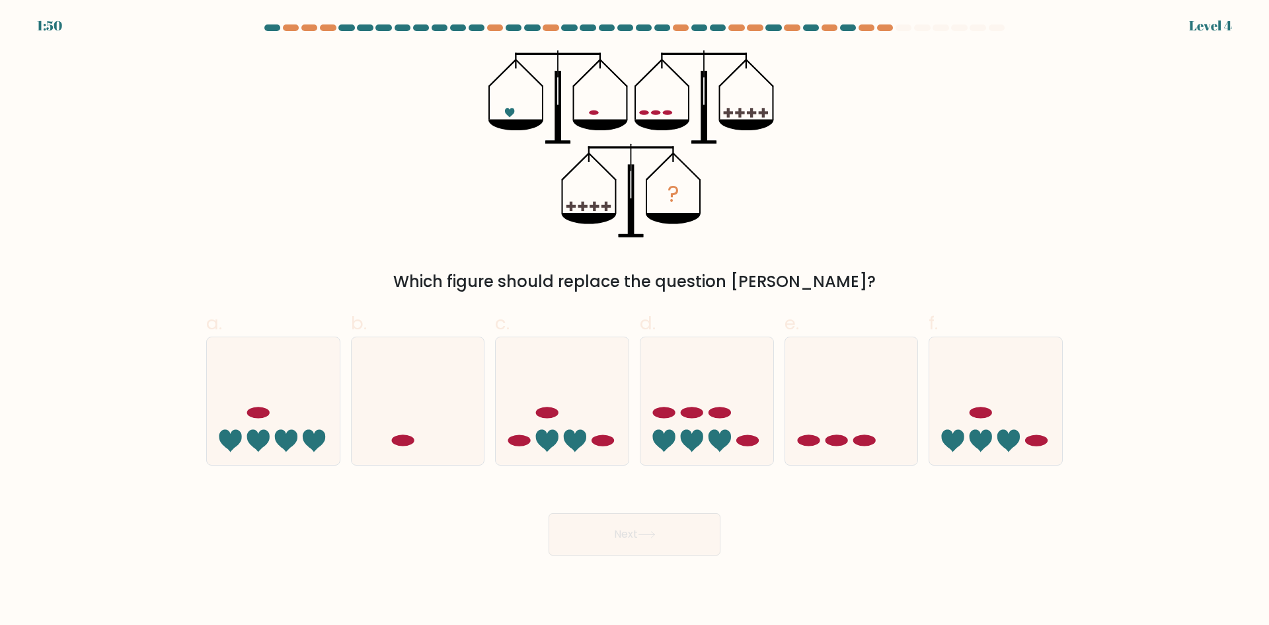
drag, startPoint x: 266, startPoint y: 450, endPoint x: 330, endPoint y: 468, distance: 66.1
click at [266, 449] on icon at bounding box center [273, 401] width 133 height 110
click at [635, 321] on input "a." at bounding box center [635, 317] width 1 height 9
radio input "true"
click at [674, 544] on button "Next" at bounding box center [635, 534] width 172 height 42
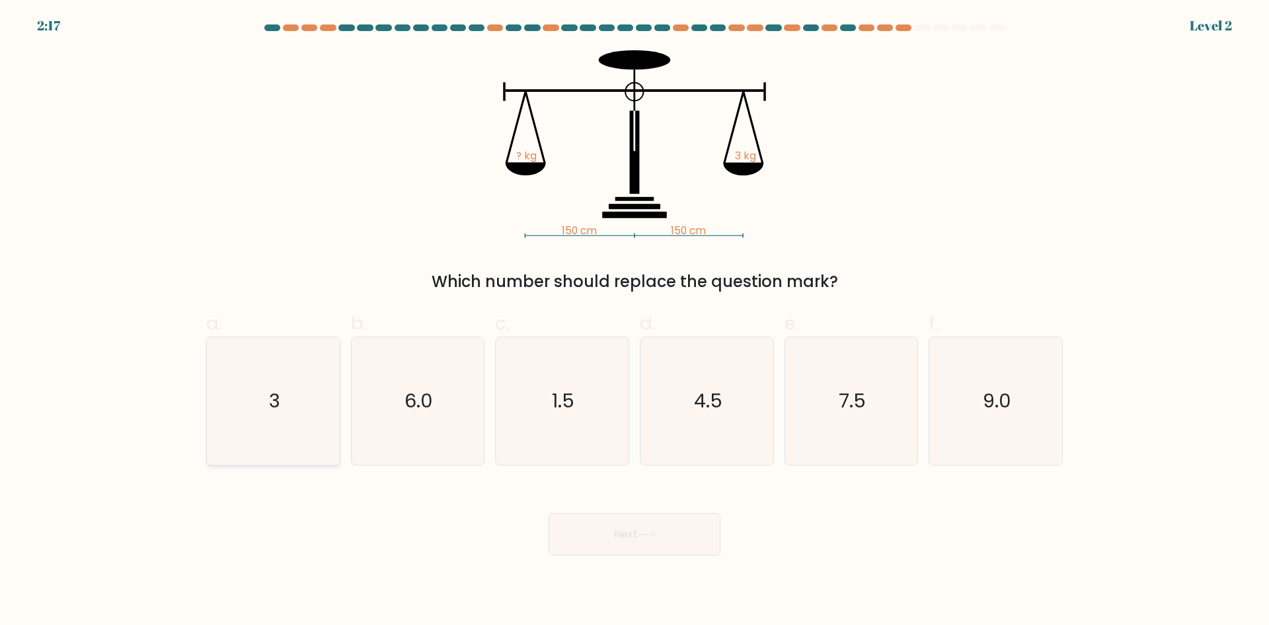
click at [244, 413] on icon "3" at bounding box center [274, 401] width 128 height 128
click at [635, 321] on input "a. 3" at bounding box center [635, 317] width 1 height 9
radio input "true"
click at [618, 542] on button "Next" at bounding box center [635, 534] width 172 height 42
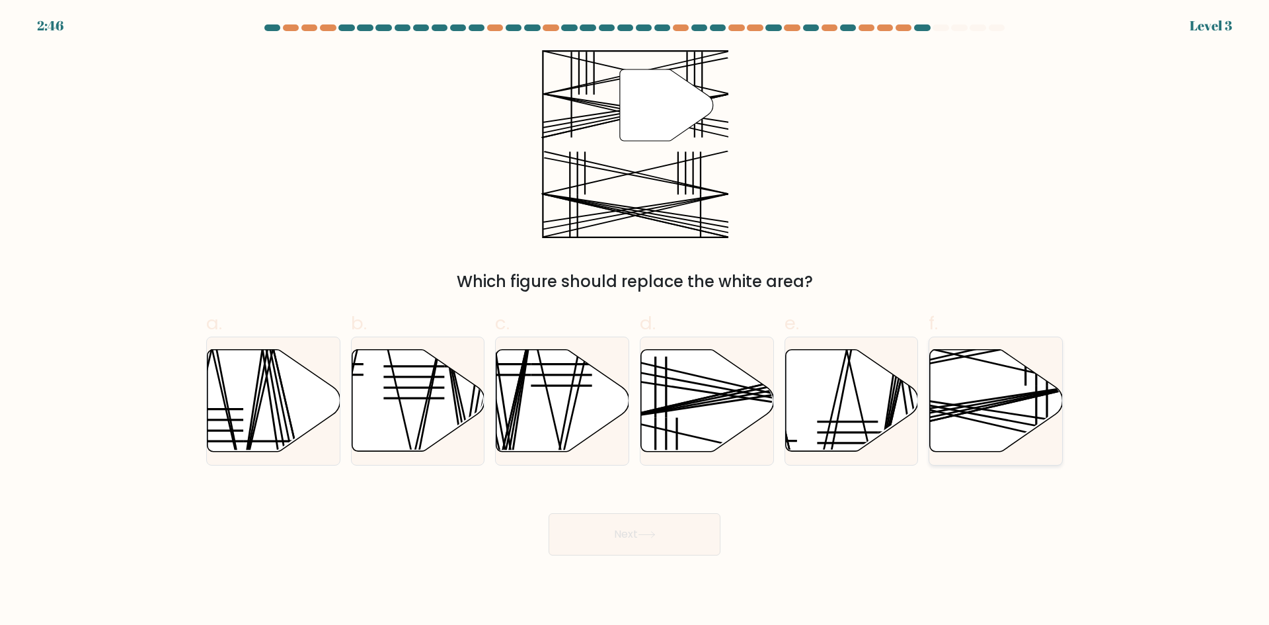
click at [1000, 392] on icon at bounding box center [996, 401] width 133 height 102
click at [635, 321] on input "f." at bounding box center [635, 317] width 1 height 9
radio input "true"
click at [633, 536] on button "Next" at bounding box center [635, 534] width 172 height 42
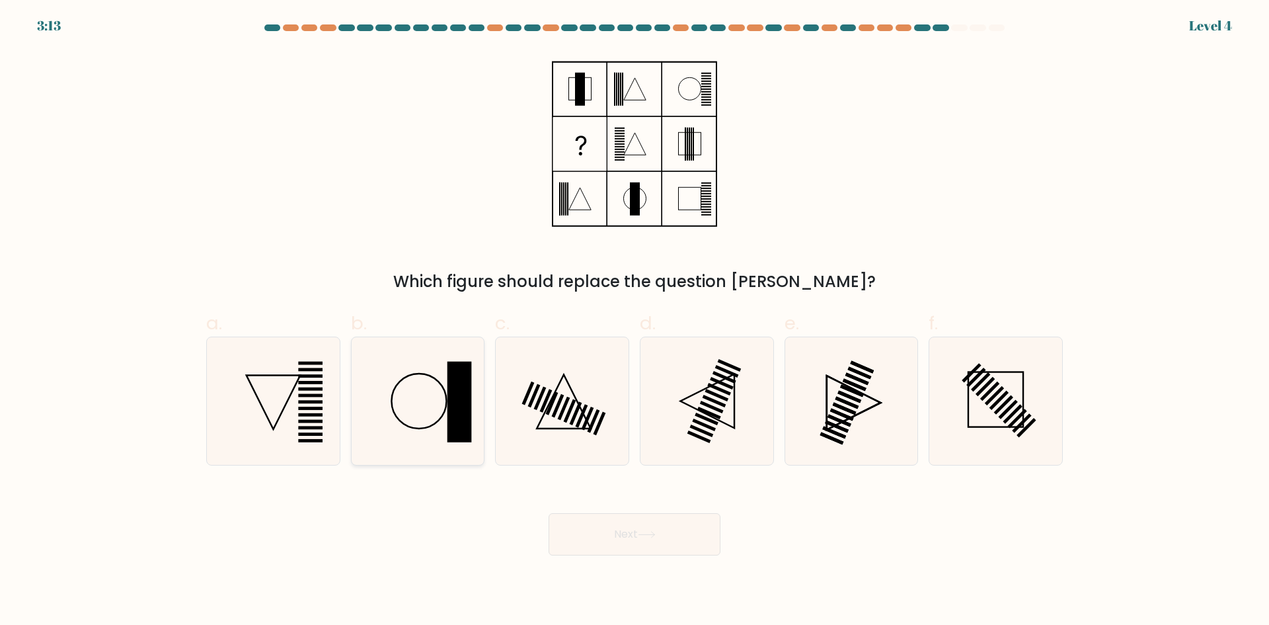
click at [451, 402] on rect at bounding box center [460, 401] width 24 height 81
click at [635, 321] on input "b." at bounding box center [635, 317] width 1 height 9
radio input "true"
click at [645, 526] on button "Next" at bounding box center [635, 534] width 172 height 42
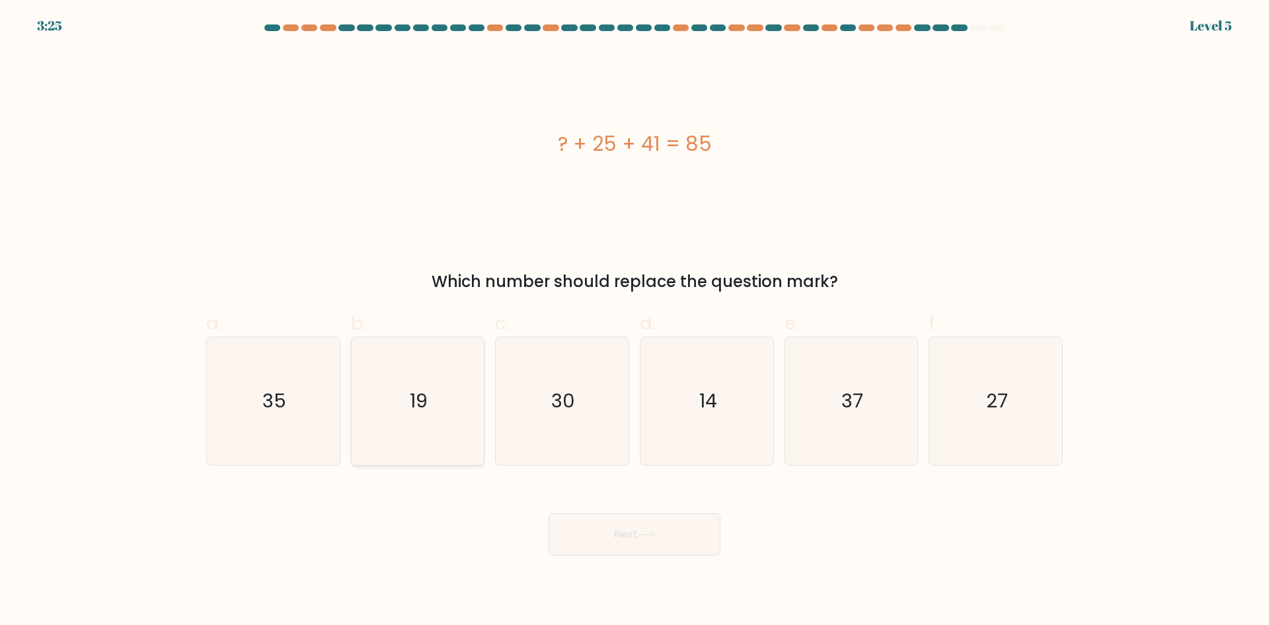
click at [421, 396] on text "19" at bounding box center [419, 400] width 18 height 26
click at [635, 321] on input "b. 19" at bounding box center [635, 317] width 1 height 9
radio input "true"
click at [626, 534] on button "Next" at bounding box center [635, 534] width 172 height 42
click at [637, 545] on button "Next" at bounding box center [635, 534] width 172 height 42
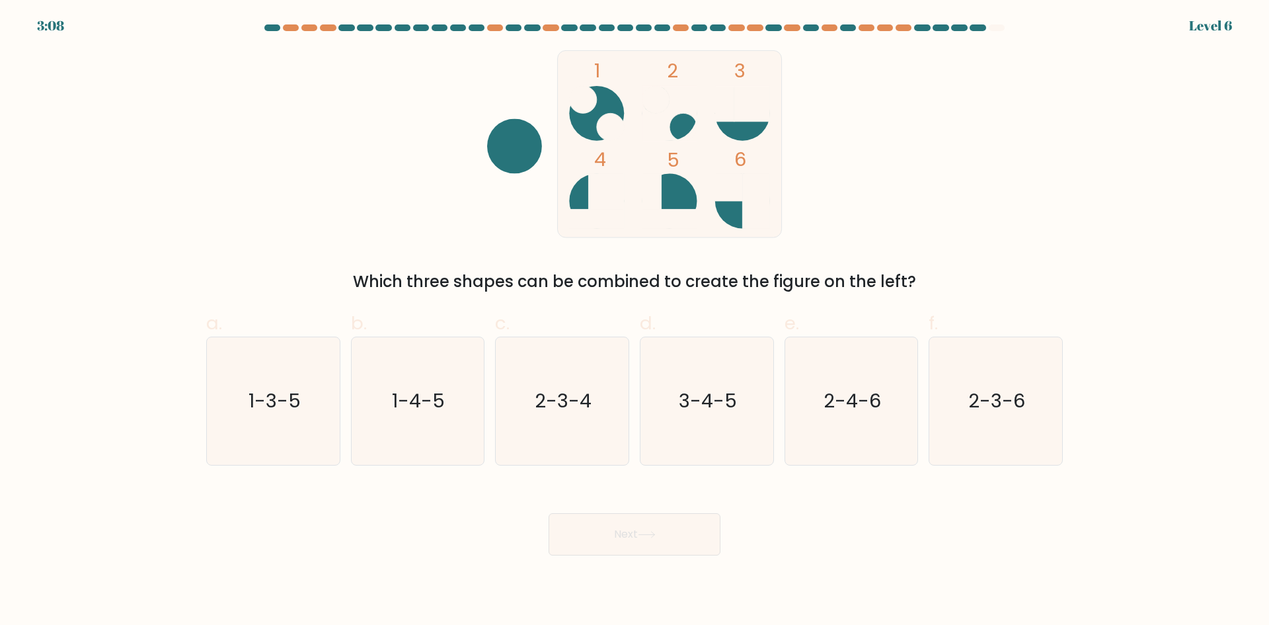
drag, startPoint x: 693, startPoint y: 424, endPoint x: 676, endPoint y: 467, distance: 46.9
click at [692, 424] on icon "3-4-5" at bounding box center [707, 401] width 128 height 128
click at [635, 321] on input "d. 3-4-5" at bounding box center [635, 317] width 1 height 9
radio input "true"
click at [676, 527] on button "Next" at bounding box center [635, 534] width 172 height 42
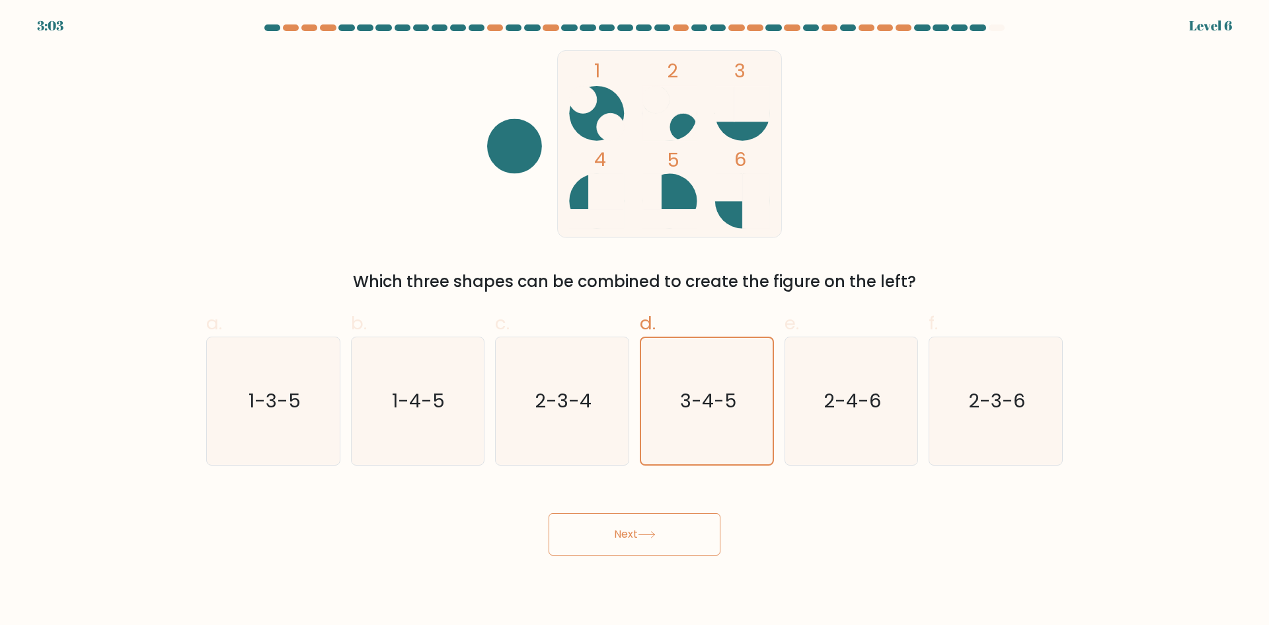
click at [638, 533] on button "Next" at bounding box center [635, 534] width 172 height 42
click at [654, 382] on icon "3-4-5" at bounding box center [707, 401] width 126 height 126
click at [635, 321] on input "d. 3-4-5" at bounding box center [635, 317] width 1 height 9
click at [628, 538] on button "Next" at bounding box center [635, 534] width 172 height 42
click at [627, 538] on button "Next" at bounding box center [635, 534] width 172 height 42
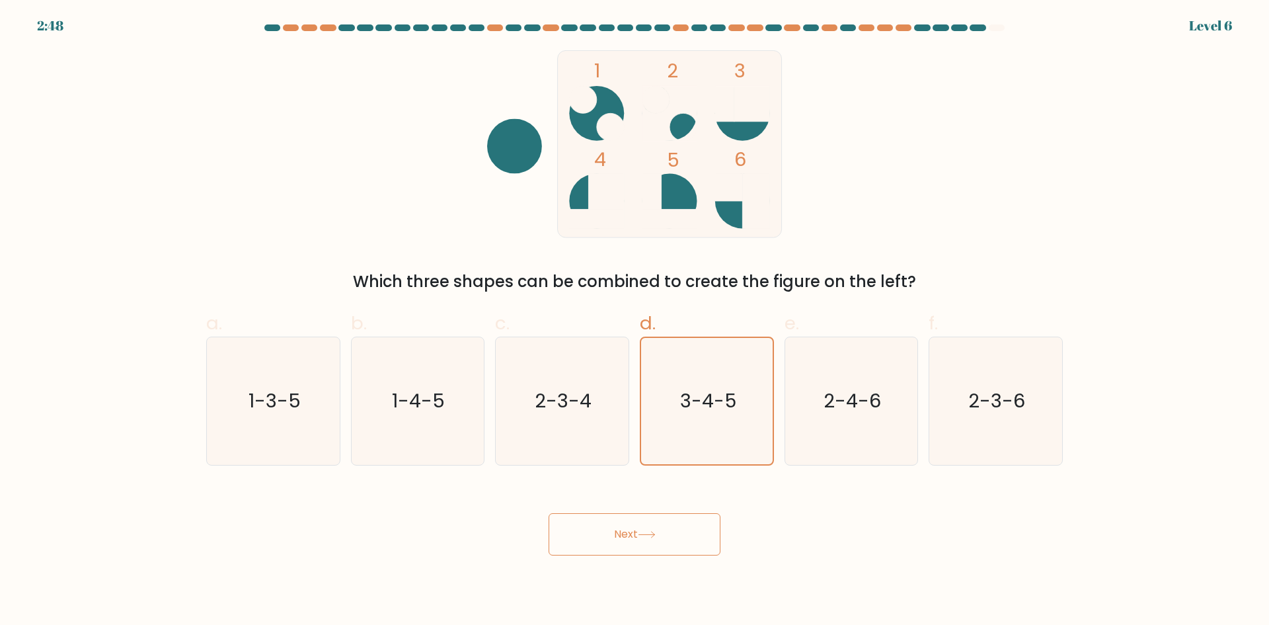
click at [117, 68] on form at bounding box center [634, 289] width 1269 height 531
click at [321, 70] on div "1 2 3 4 5 6 Which three shapes can be combined to create the figure on the left?" at bounding box center [634, 171] width 873 height 243
click at [671, 413] on icon "3-4-5" at bounding box center [707, 401] width 126 height 126
click at [635, 321] on input "d. 3-4-5" at bounding box center [635, 317] width 1 height 9
click at [594, 406] on icon "2-3-4" at bounding box center [563, 401] width 128 height 128
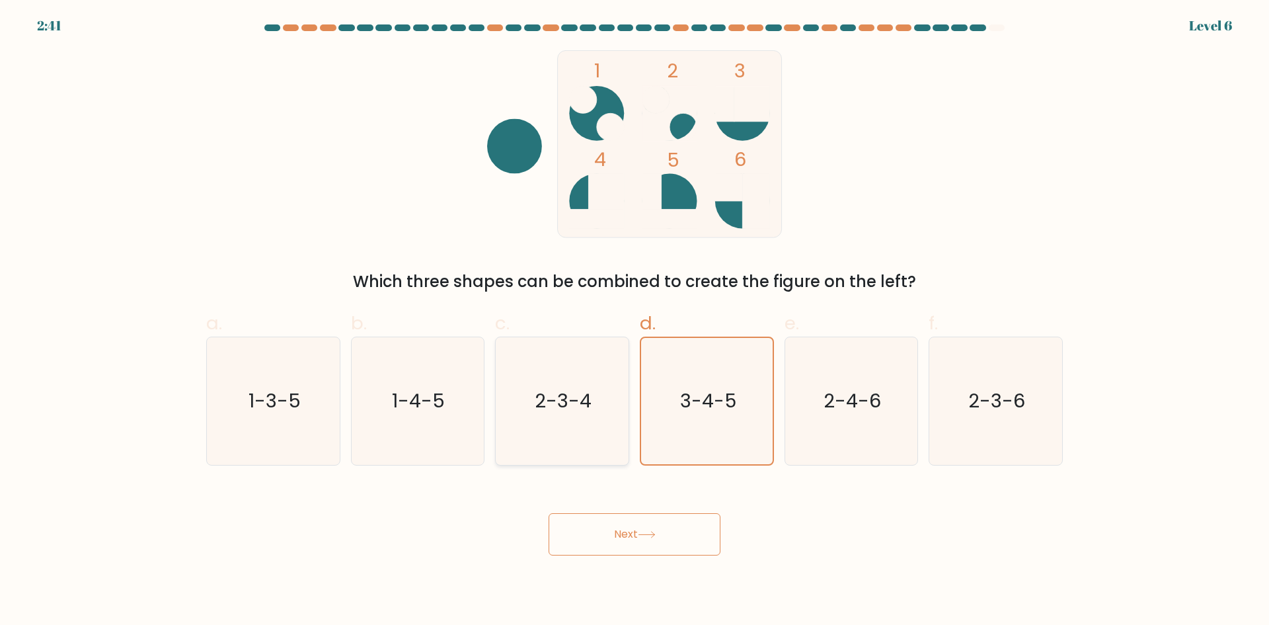
click at [635, 321] on input "c. 2-3-4" at bounding box center [635, 317] width 1 height 9
radio input "true"
click at [655, 405] on icon "3-4-5" at bounding box center [707, 401] width 128 height 128
click at [635, 321] on input "d. 3-4-5" at bounding box center [635, 317] width 1 height 9
radio input "true"
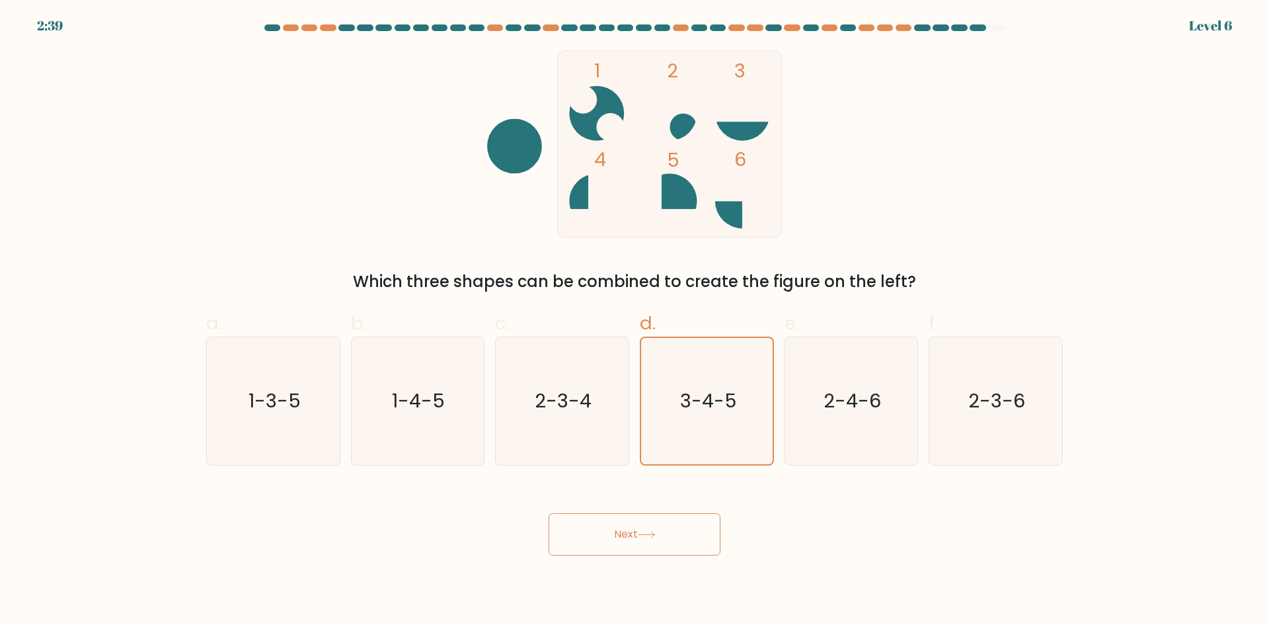
click at [652, 536] on icon at bounding box center [647, 534] width 18 height 7
click at [637, 533] on button "Next" at bounding box center [635, 534] width 172 height 42
click at [636, 532] on button "Next" at bounding box center [635, 534] width 172 height 42
click at [639, 529] on button "Next" at bounding box center [635, 534] width 172 height 42
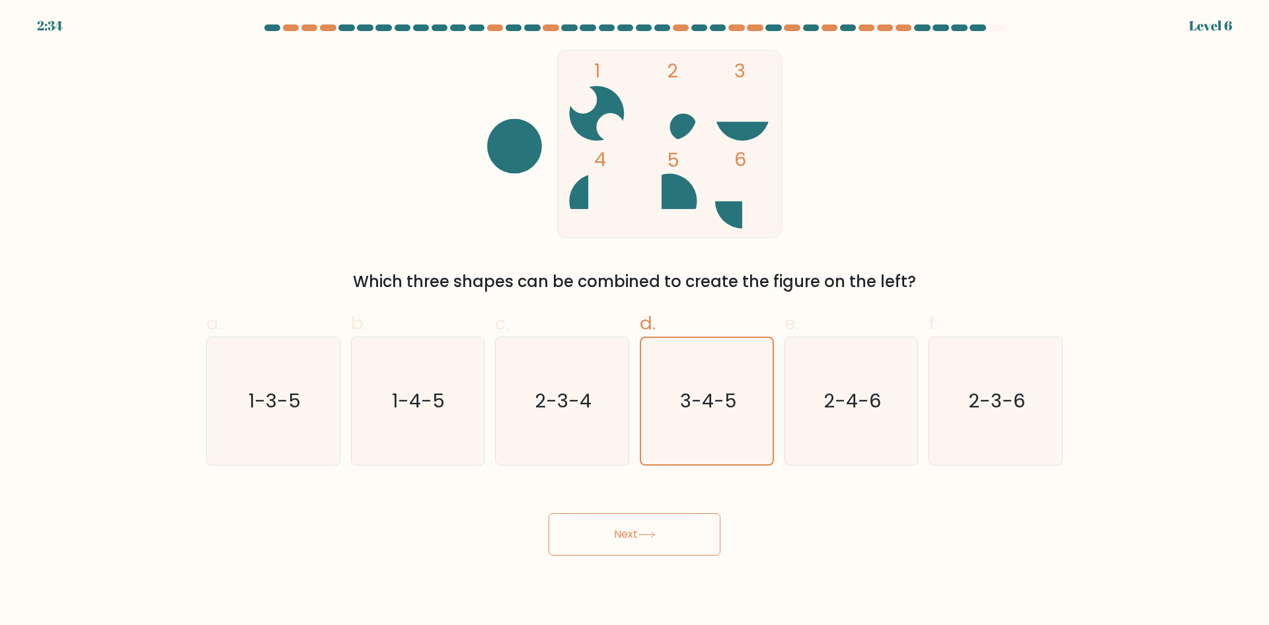
click at [50, 28] on form at bounding box center [634, 289] width 1269 height 531
click at [645, 386] on icon "3-4-5" at bounding box center [707, 401] width 126 height 126
click at [635, 321] on input "d. 3-4-5" at bounding box center [635, 317] width 1 height 9
click at [616, 534] on button "Next" at bounding box center [635, 534] width 172 height 42
click at [605, 536] on button "Next" at bounding box center [635, 534] width 172 height 42
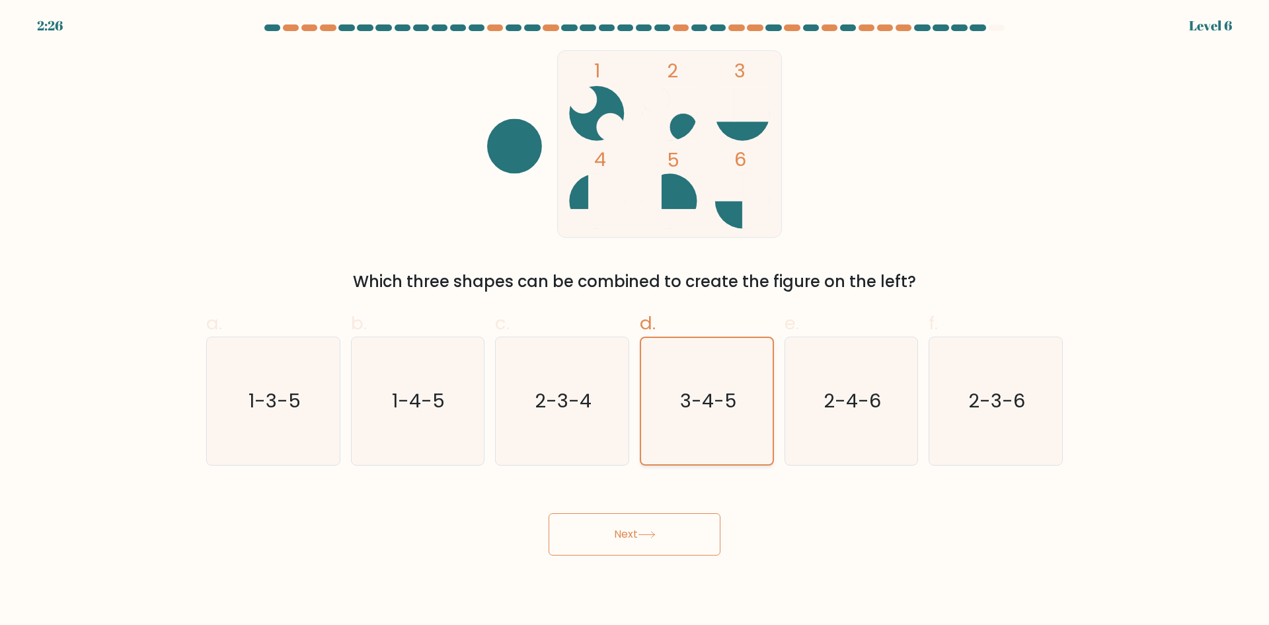
click at [714, 399] on text "3-4-5" at bounding box center [708, 400] width 56 height 26
click at [635, 321] on input "d. 3-4-5" at bounding box center [635, 317] width 1 height 9
click at [635, 530] on button "Next" at bounding box center [635, 534] width 172 height 42
click at [823, 424] on icon "2-4-6" at bounding box center [851, 401] width 128 height 128
click at [635, 321] on input "e. 2-4-6" at bounding box center [635, 317] width 1 height 9
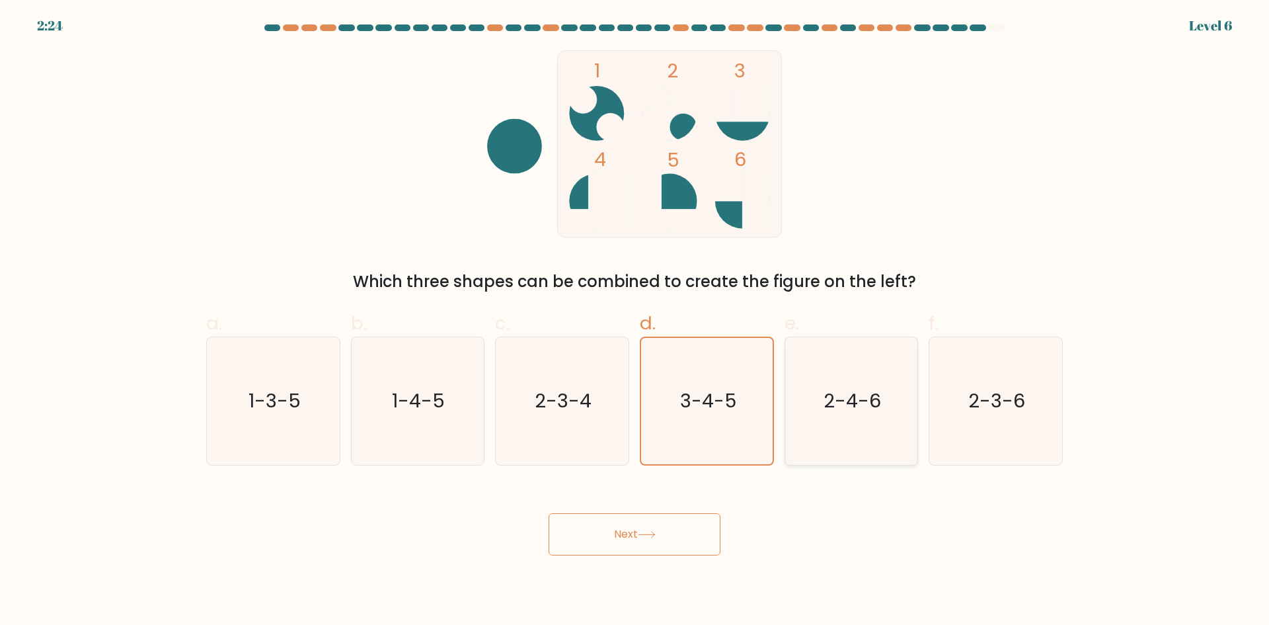
radio input "true"
click at [733, 417] on icon "3-4-5" at bounding box center [707, 401] width 128 height 128
click at [635, 321] on input "d. 3-4-5" at bounding box center [635, 317] width 1 height 9
radio input "true"
click at [667, 544] on button "Next" at bounding box center [635, 534] width 172 height 42
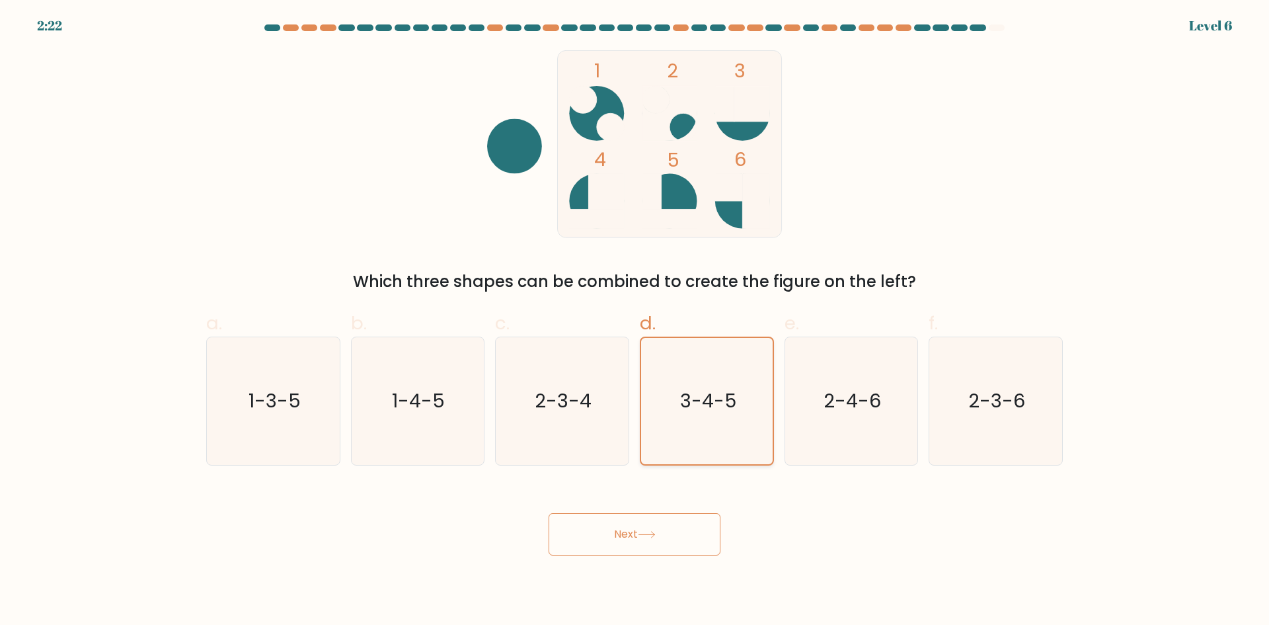
click at [688, 399] on text "3-4-5" at bounding box center [708, 400] width 56 height 26
click at [635, 321] on input "d. 3-4-5" at bounding box center [635, 317] width 1 height 9
click at [647, 531] on icon at bounding box center [647, 534] width 18 height 7
click at [147, 72] on form at bounding box center [634, 289] width 1269 height 531
click at [58, 25] on form at bounding box center [634, 289] width 1269 height 531
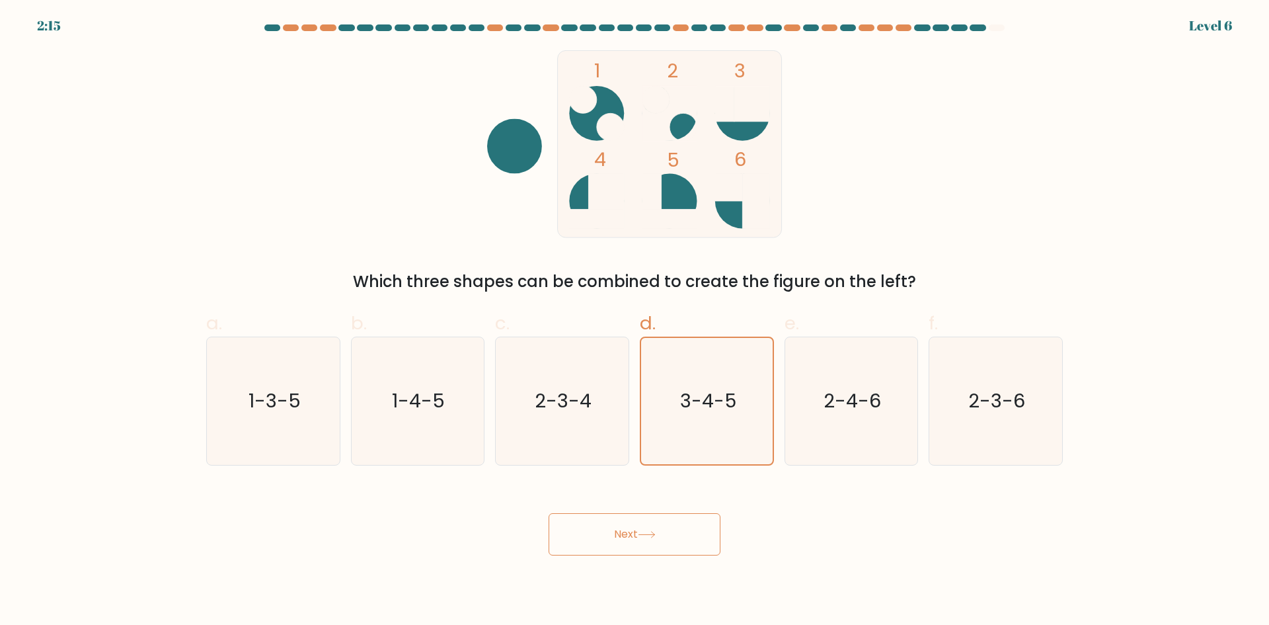
drag, startPoint x: 52, startPoint y: 34, endPoint x: 186, endPoint y: 248, distance: 252.5
click at [52, 35] on form at bounding box center [634, 289] width 1269 height 531
click at [573, 526] on button "Next" at bounding box center [635, 534] width 172 height 42
click at [953, 549] on div "Next" at bounding box center [634, 518] width 873 height 74
click at [747, 415] on icon "3-4-5" at bounding box center [707, 401] width 126 height 126
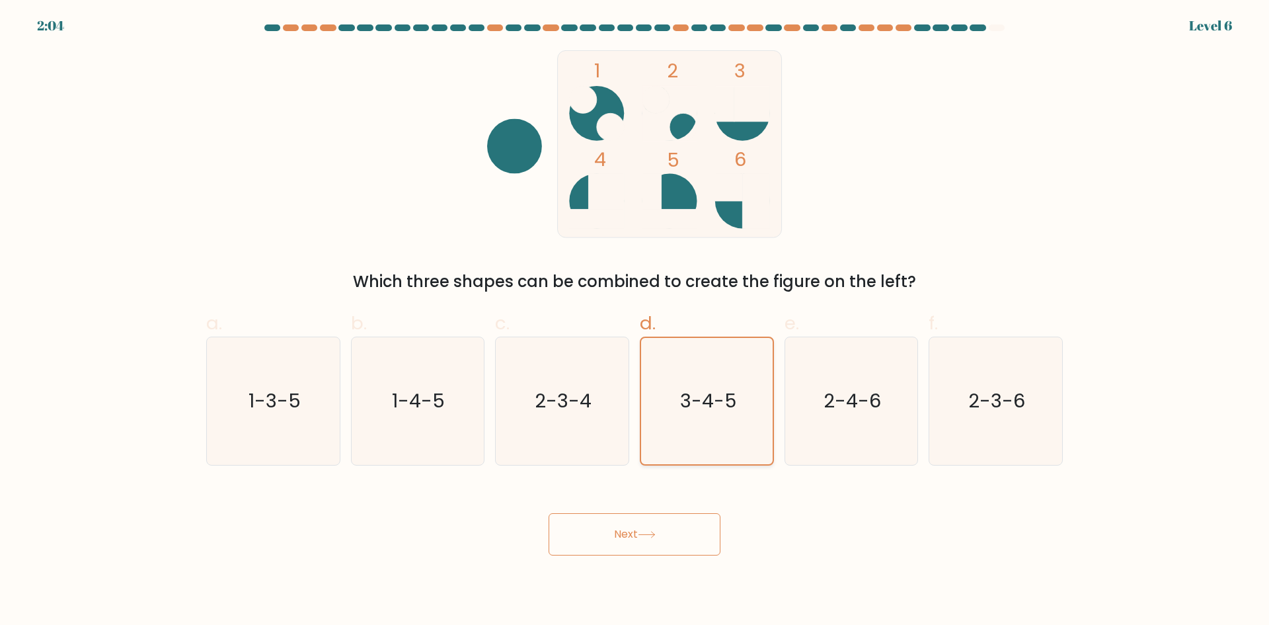
click at [635, 321] on input "d. 3-4-5" at bounding box center [635, 317] width 1 height 9
click at [653, 539] on button "Next" at bounding box center [635, 534] width 172 height 42
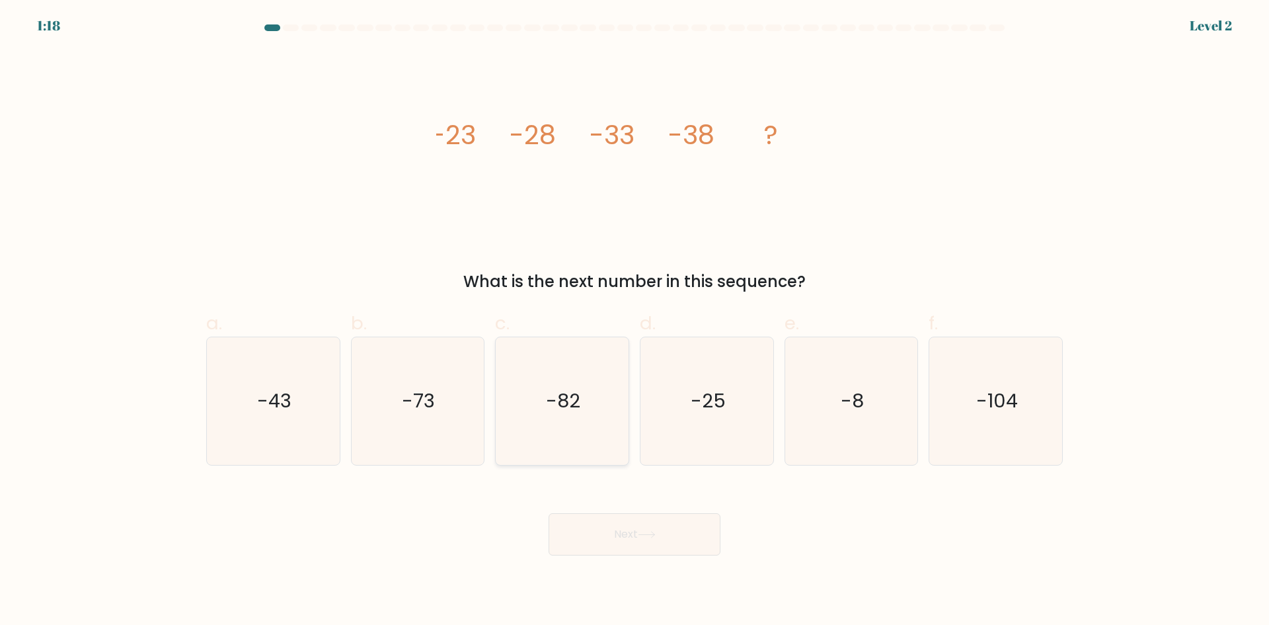
click at [565, 413] on text "-82" at bounding box center [564, 400] width 34 height 26
click at [635, 321] on input "c. -82" at bounding box center [635, 317] width 1 height 9
radio input "true"
click at [641, 539] on button "Next" at bounding box center [635, 534] width 172 height 42
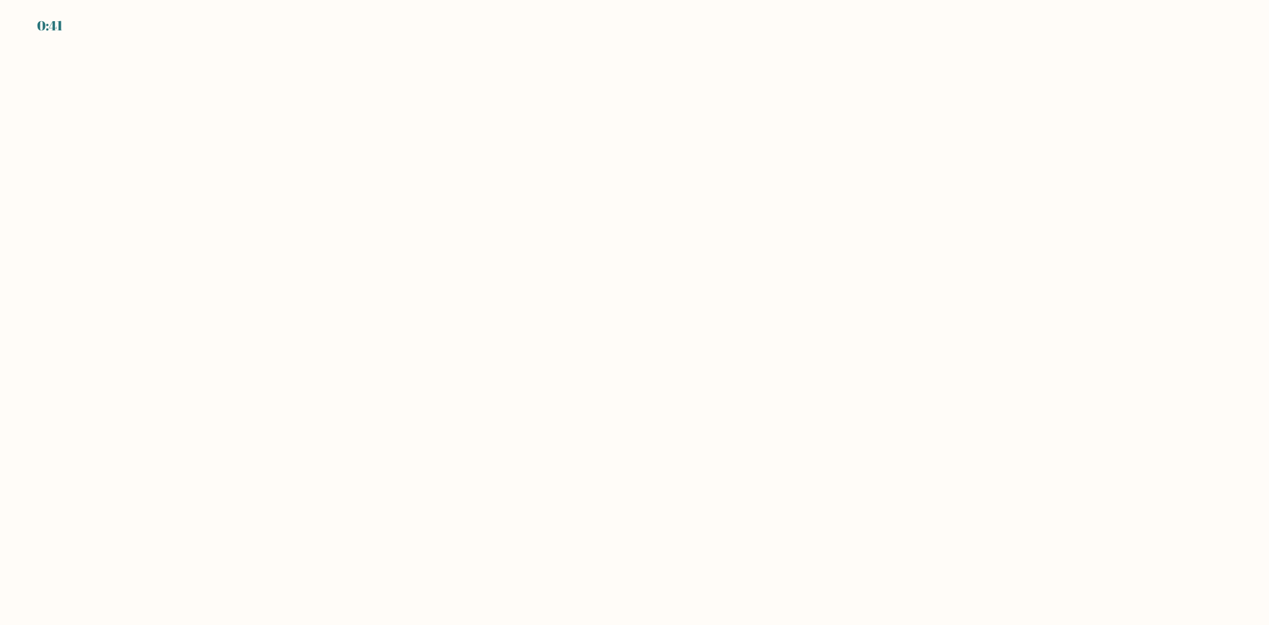
click at [235, 118] on body "0:41" at bounding box center [634, 312] width 1269 height 625
drag, startPoint x: 127, startPoint y: 22, endPoint x: 177, endPoint y: 19, distance: 49.7
click at [127, 23] on div "0:08" at bounding box center [634, 18] width 1269 height 36
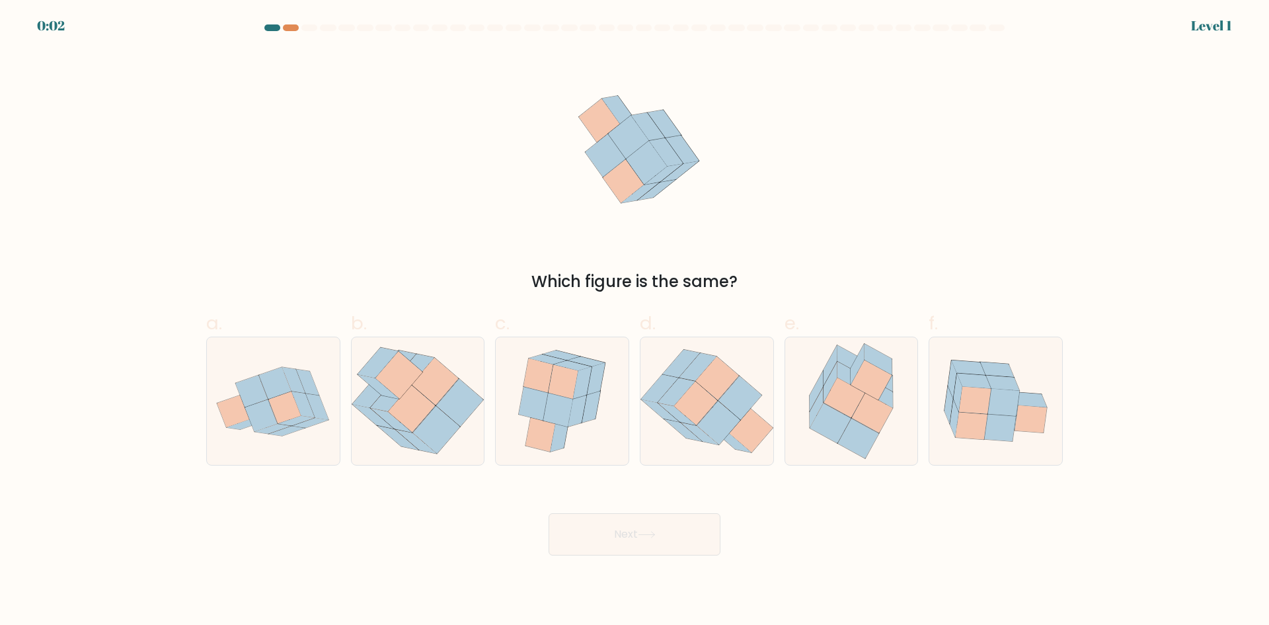
click at [473, 232] on div "Which figure is the same?" at bounding box center [634, 171] width 873 height 243
click at [264, 139] on div "Which figure is the same?" at bounding box center [634, 171] width 873 height 243
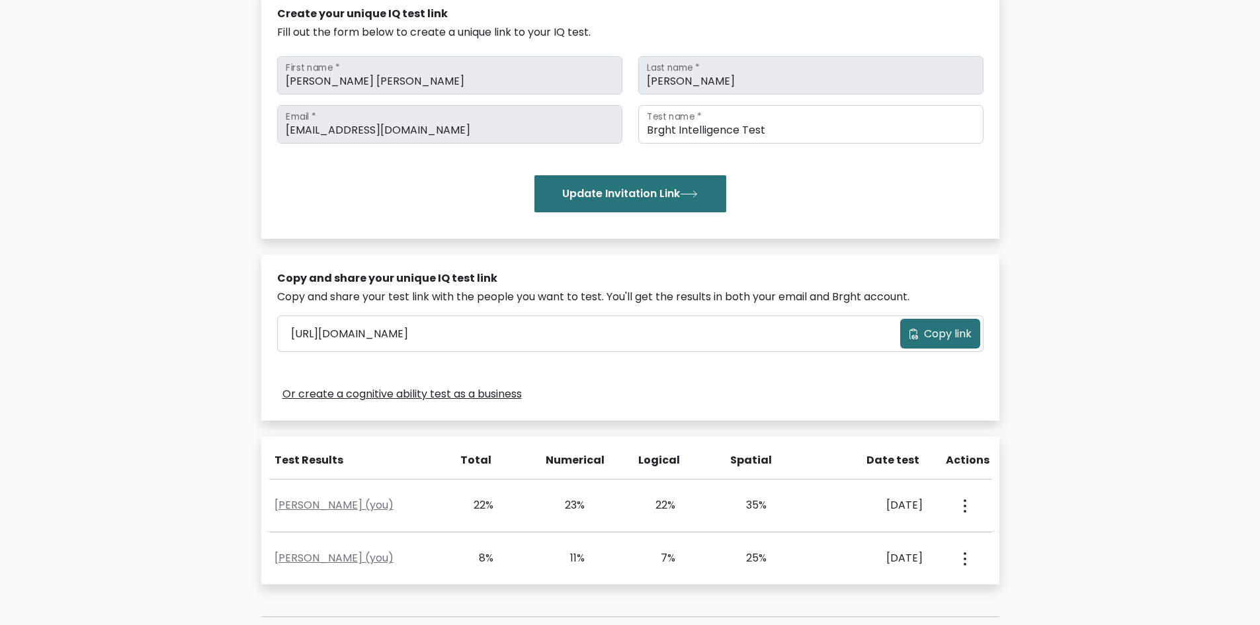
scroll to position [198, 0]
